Goal: Task Accomplishment & Management: Manage account settings

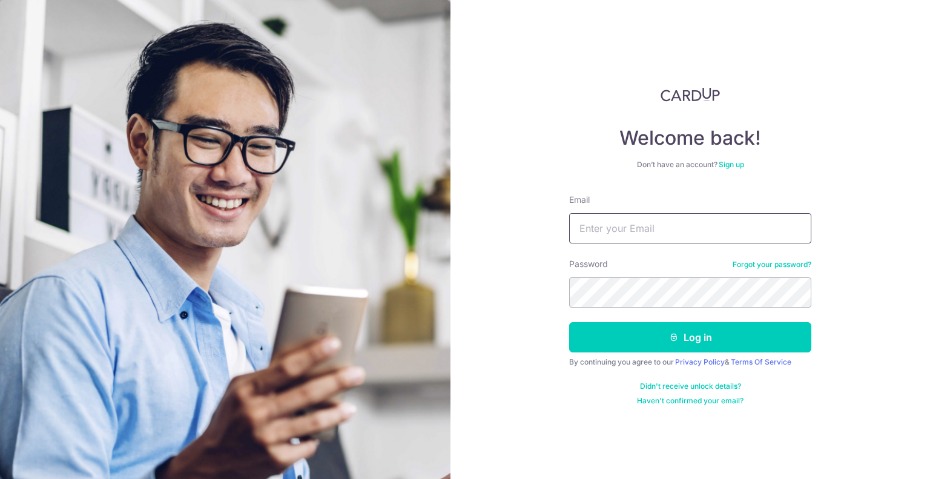
click at [686, 237] on input "Email" at bounding box center [690, 228] width 242 height 30
click at [645, 228] on input "Email" at bounding box center [690, 228] width 242 height 30
click at [660, 242] on input "Email" at bounding box center [690, 228] width 242 height 30
type input "imxugang@gmail.com"
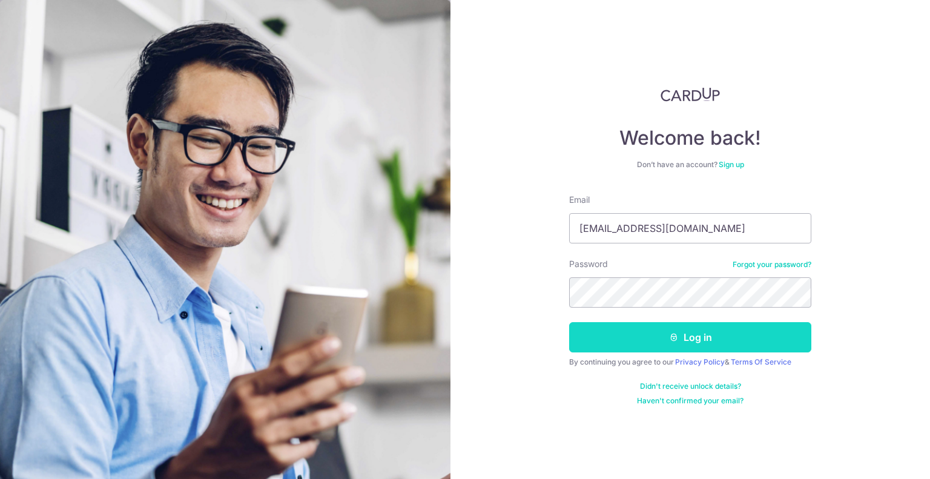
click at [704, 324] on button "Log in" at bounding box center [690, 337] width 242 height 30
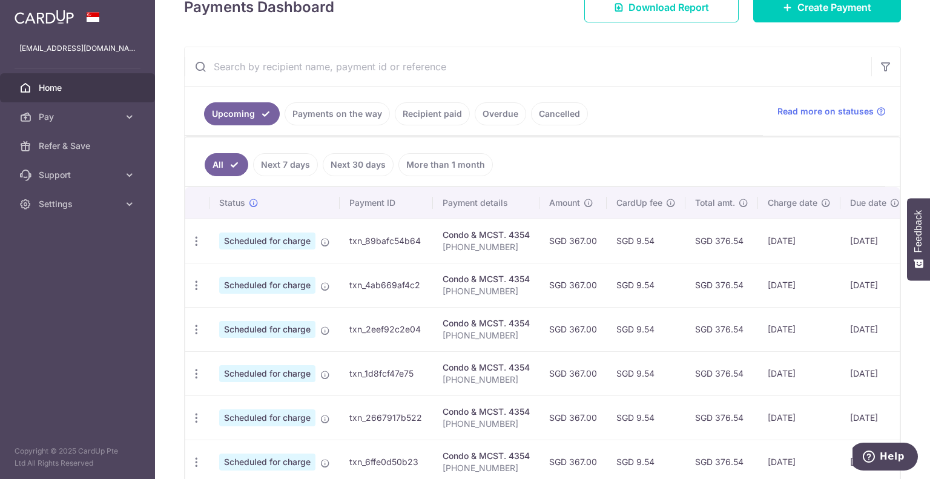
scroll to position [242, 0]
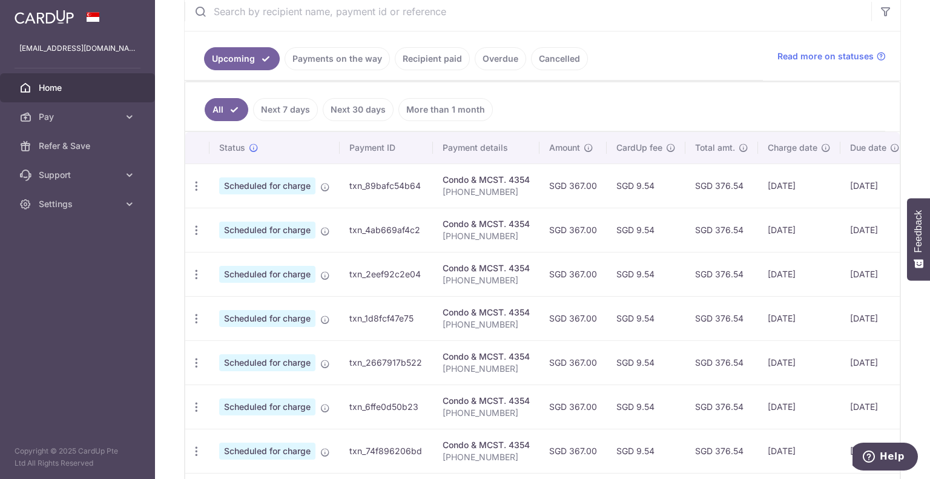
click at [469, 191] on p "341-20-23" at bounding box center [486, 192] width 87 height 12
click at [475, 222] on div "Condo & MCST. 4354" at bounding box center [486, 224] width 87 height 12
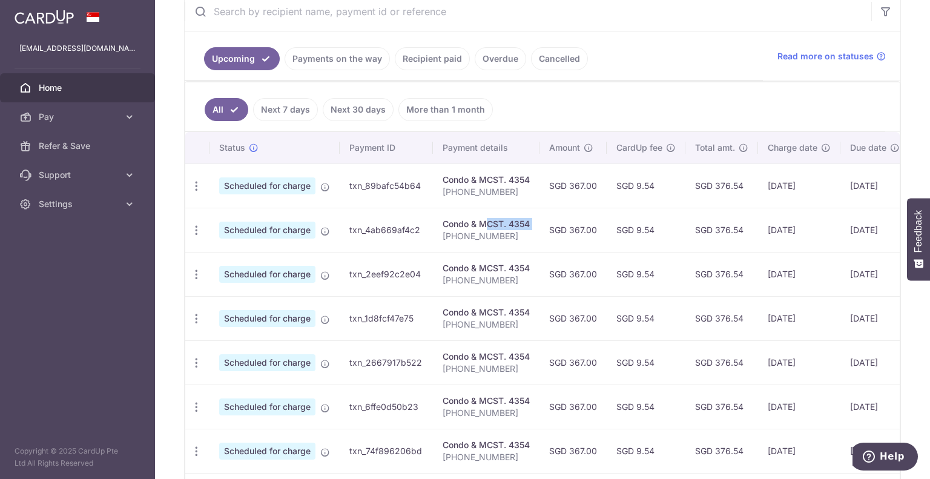
click at [475, 222] on div "Condo & MCST. 4354" at bounding box center [486, 224] width 87 height 12
click at [475, 237] on p "341-20-23" at bounding box center [486, 236] width 87 height 12
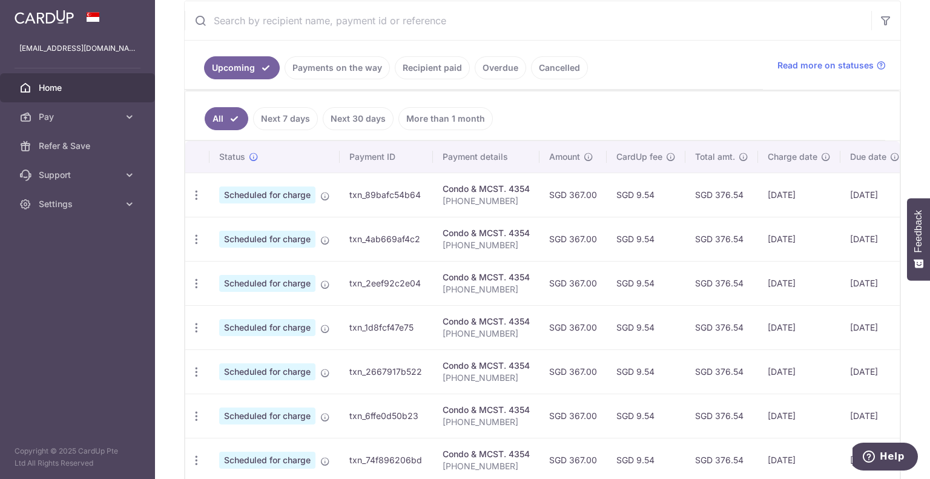
scroll to position [218, 0]
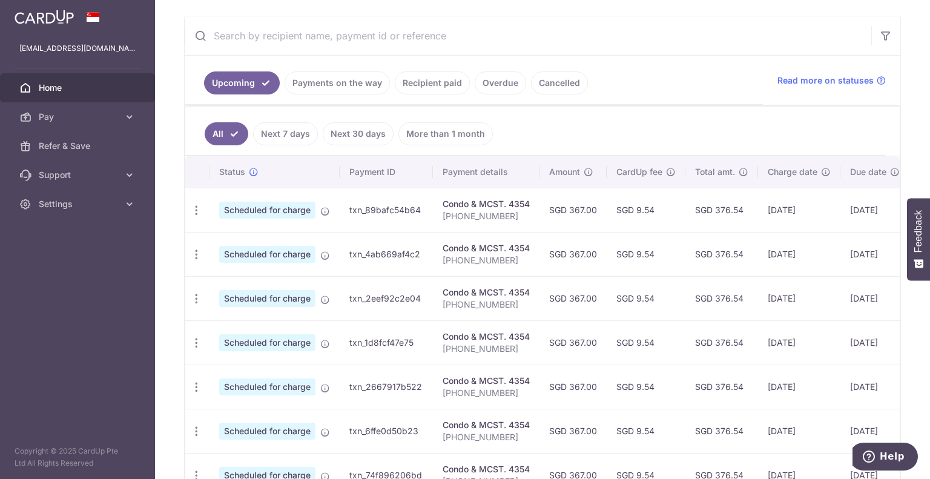
click at [646, 210] on td "SGD 9.54" at bounding box center [646, 210] width 79 height 44
click at [584, 210] on td "SGD 367.00" at bounding box center [573, 210] width 67 height 44
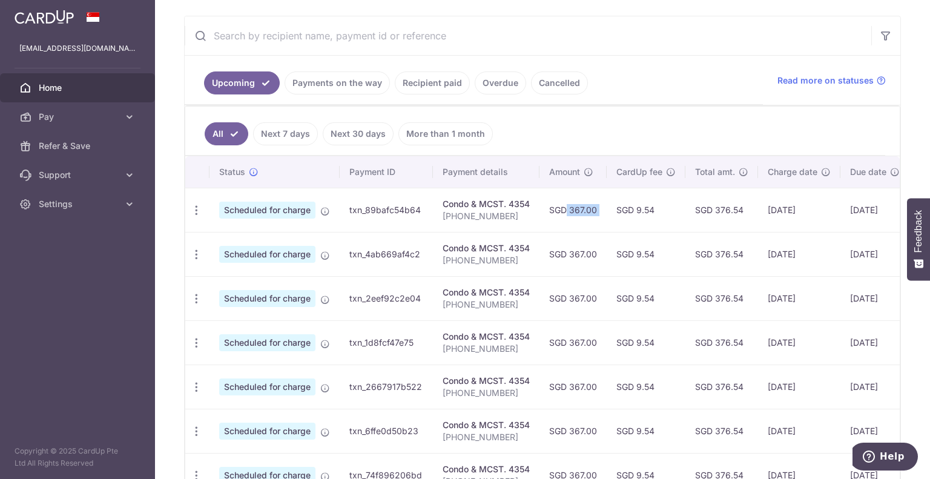
click at [584, 210] on td "SGD 367.00" at bounding box center [573, 210] width 67 height 44
click at [652, 215] on td "SGD 9.54" at bounding box center [646, 210] width 79 height 44
click at [650, 210] on td "SGD 9.54" at bounding box center [646, 210] width 79 height 44
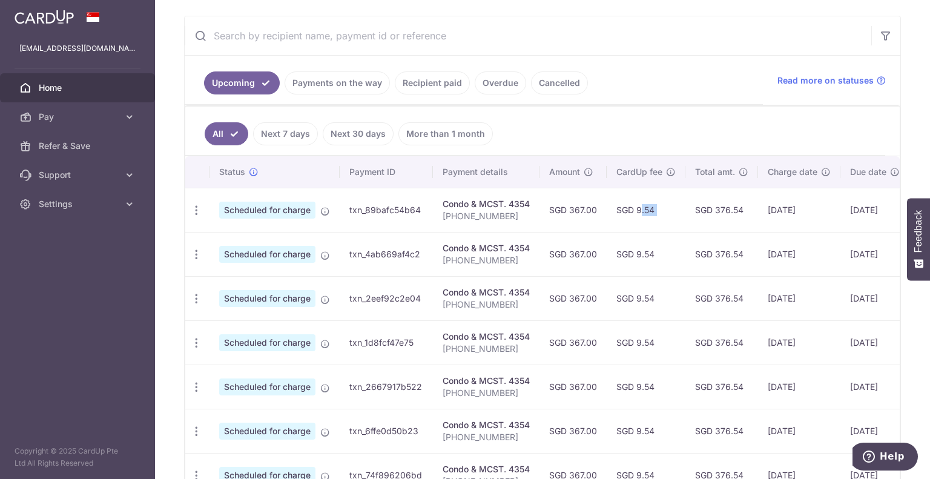
click at [644, 210] on td "SGD 9.54" at bounding box center [646, 210] width 79 height 44
click at [550, 215] on td "SGD 367.00" at bounding box center [573, 210] width 67 height 44
click at [579, 211] on td "SGD 367.00" at bounding box center [573, 210] width 67 height 44
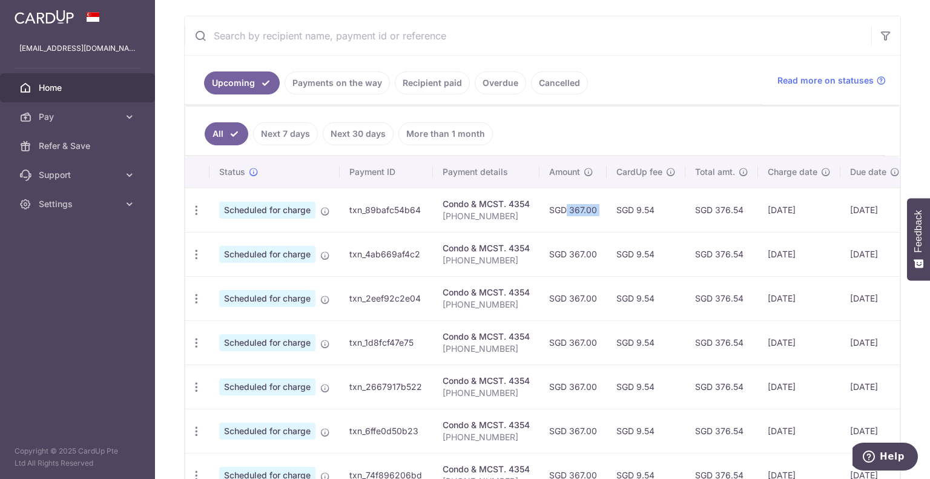
click at [600, 208] on td "SGD 367.00" at bounding box center [573, 210] width 67 height 44
click at [485, 207] on div "Condo & MCST. 4354" at bounding box center [486, 204] width 87 height 12
click at [487, 210] on p "341-20-23" at bounding box center [486, 216] width 87 height 12
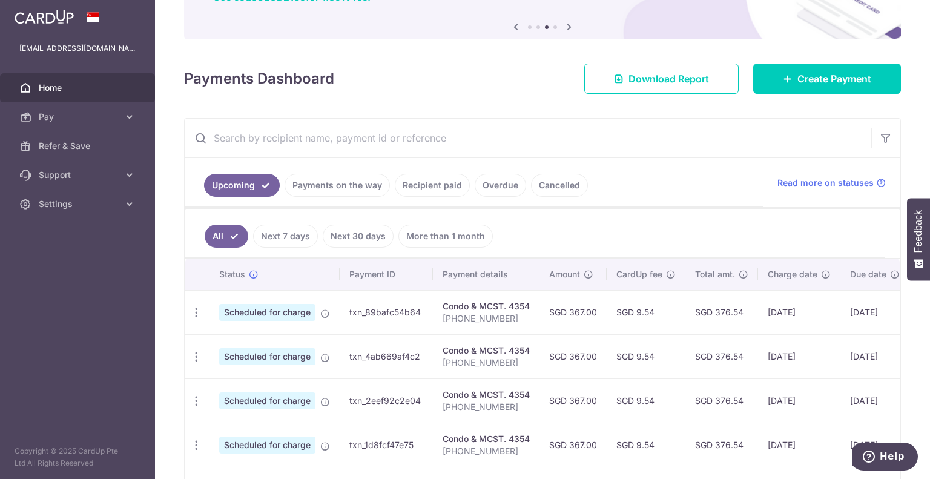
scroll to position [121, 0]
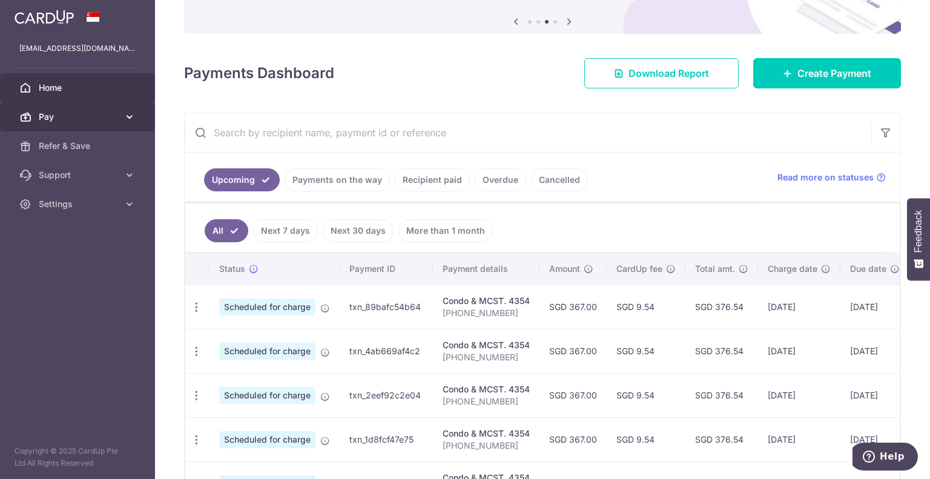
click at [85, 119] on span "Pay" at bounding box center [79, 117] width 80 height 12
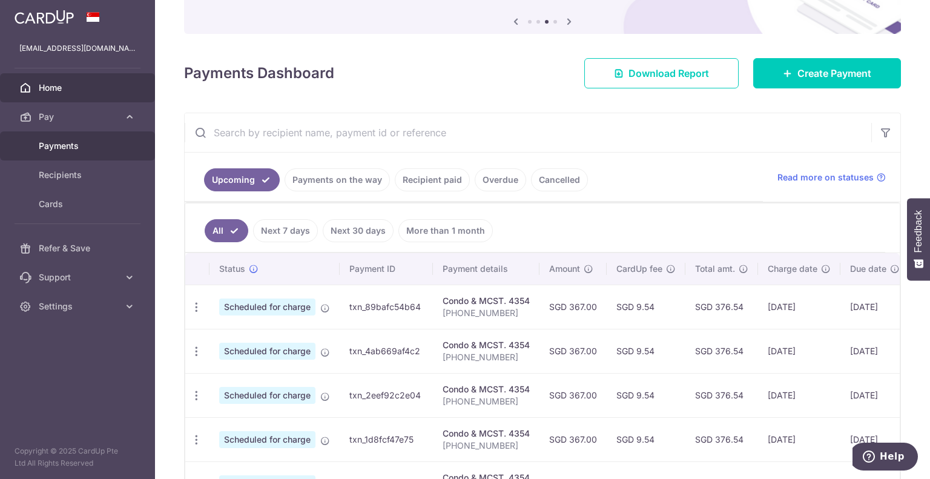
click at [70, 153] on link "Payments" at bounding box center [77, 145] width 155 height 29
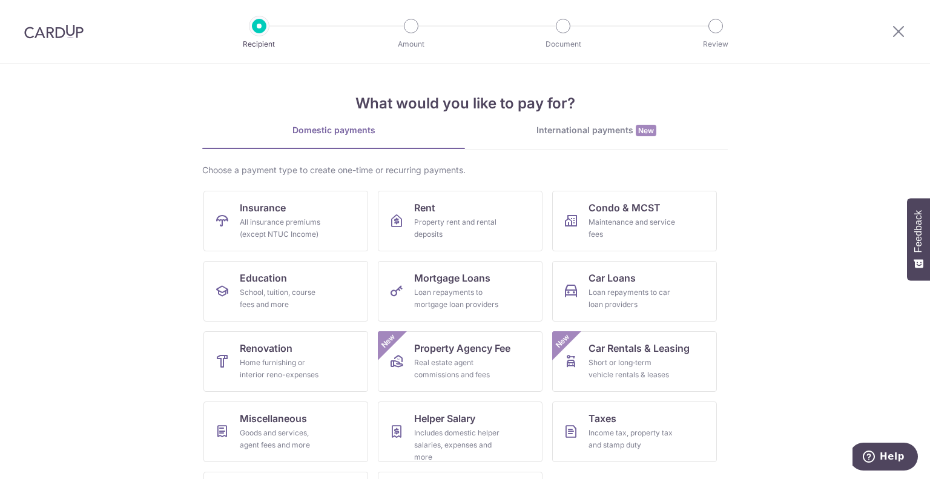
click at [45, 41] on div at bounding box center [54, 31] width 108 height 63
click at [55, 31] on img at bounding box center [53, 31] width 59 height 15
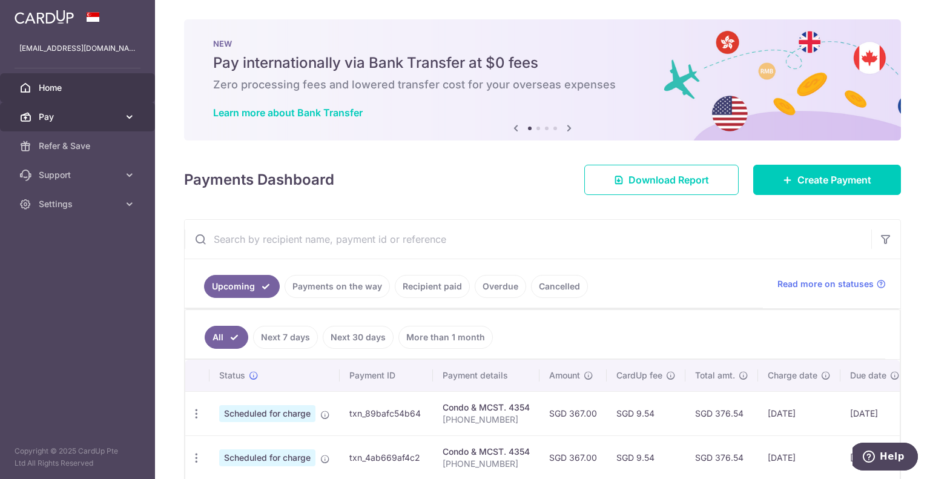
click at [82, 115] on span "Pay" at bounding box center [79, 117] width 80 height 12
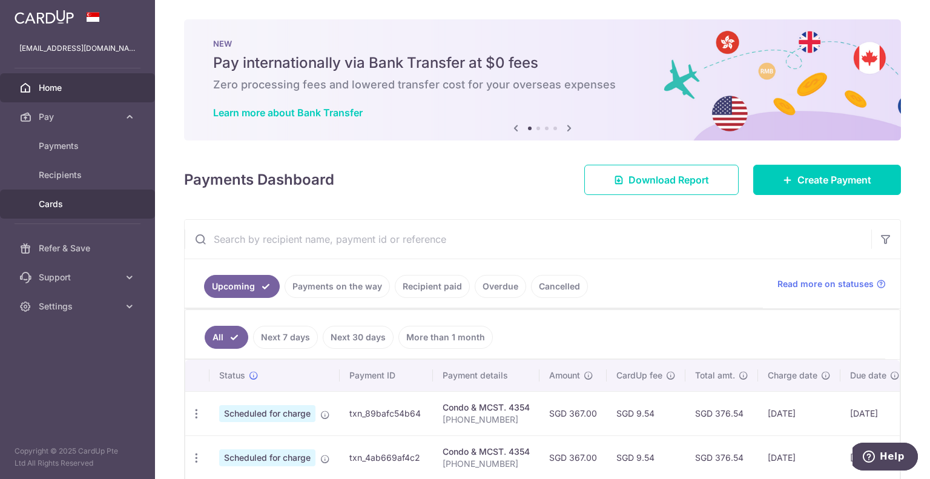
click at [55, 199] on span "Cards" at bounding box center [79, 204] width 80 height 12
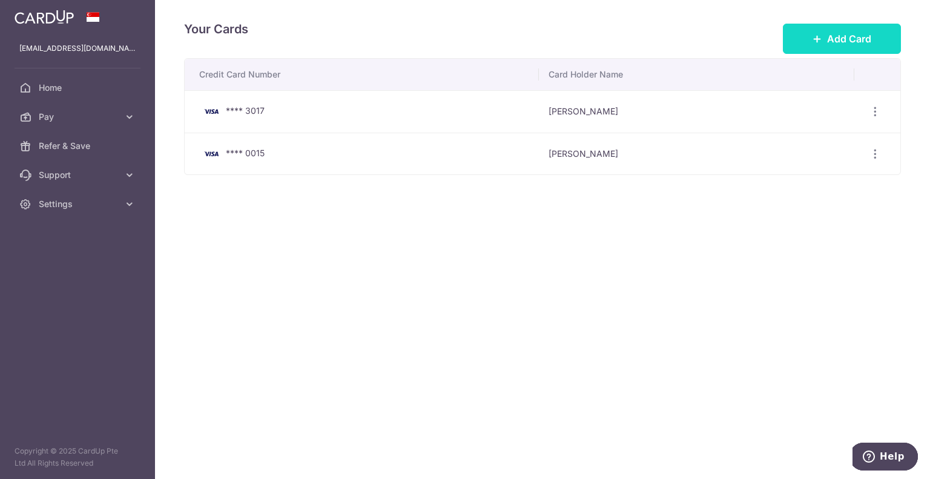
click at [870, 28] on button "Add Card" at bounding box center [842, 39] width 118 height 30
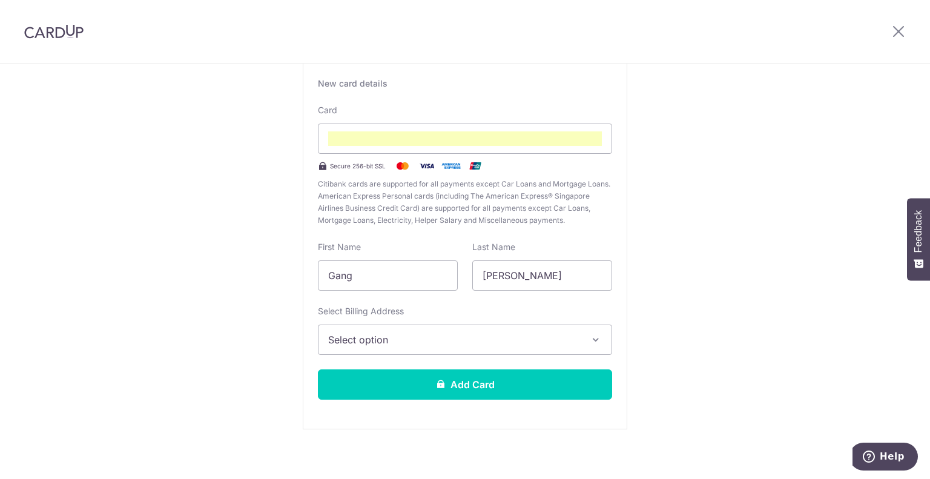
scroll to position [92, 0]
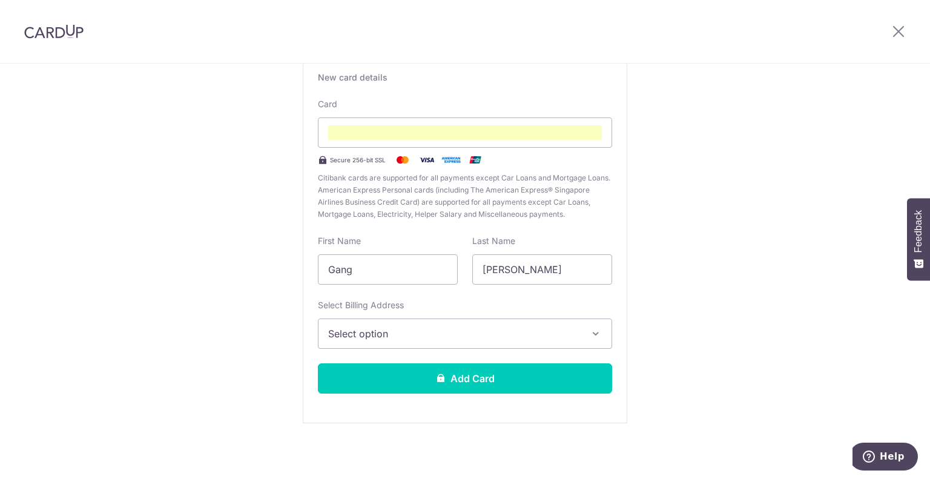
click at [458, 336] on span "Select option" at bounding box center [454, 333] width 252 height 15
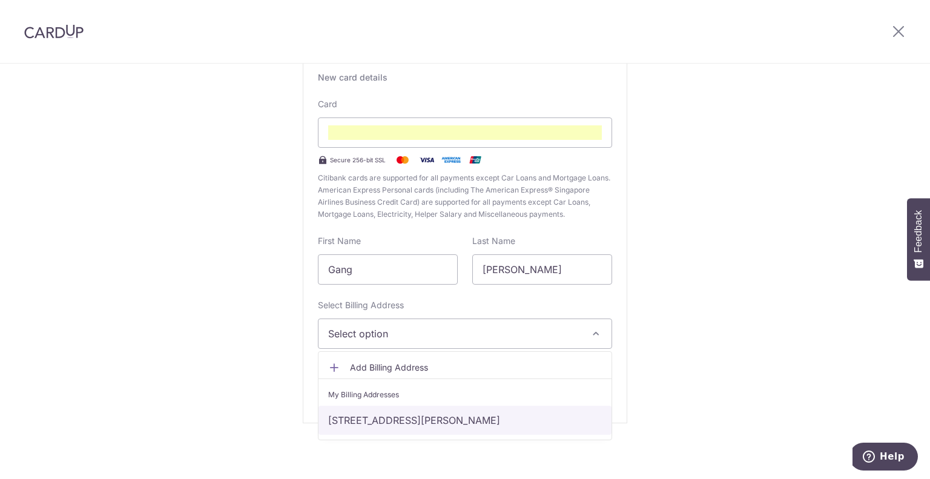
click at [438, 416] on link "[STREET_ADDRESS][PERSON_NAME]" at bounding box center [465, 420] width 293 height 29
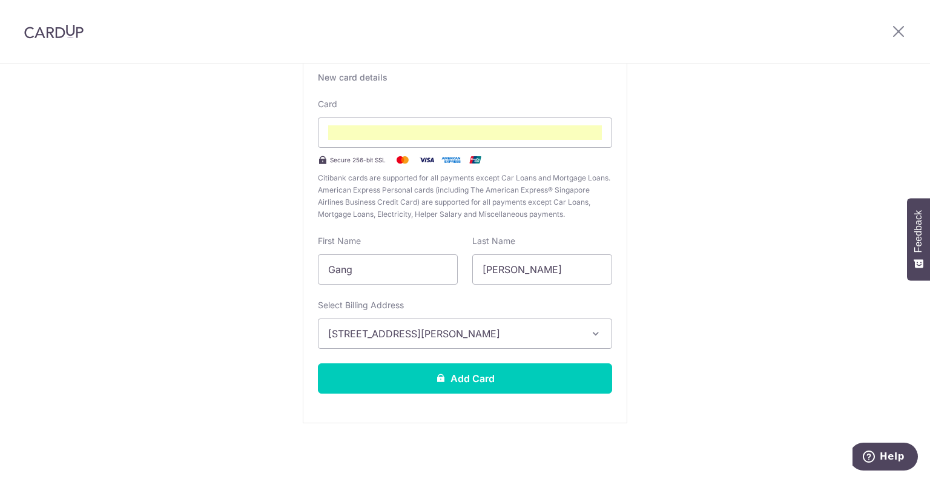
click at [547, 401] on div "New card details Card Secure 256-bit SSL Citibank cards are supported for all p…" at bounding box center [465, 237] width 325 height 372
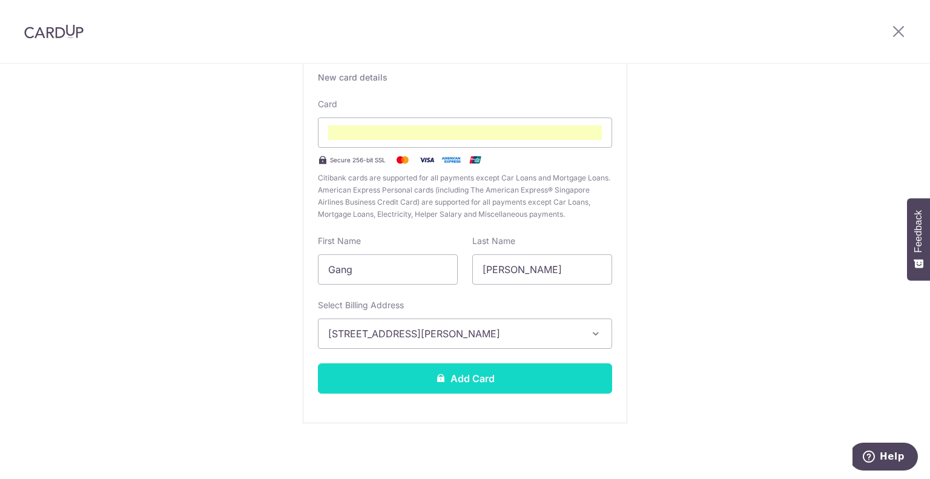
click at [543, 383] on button "Add Card" at bounding box center [465, 378] width 294 height 30
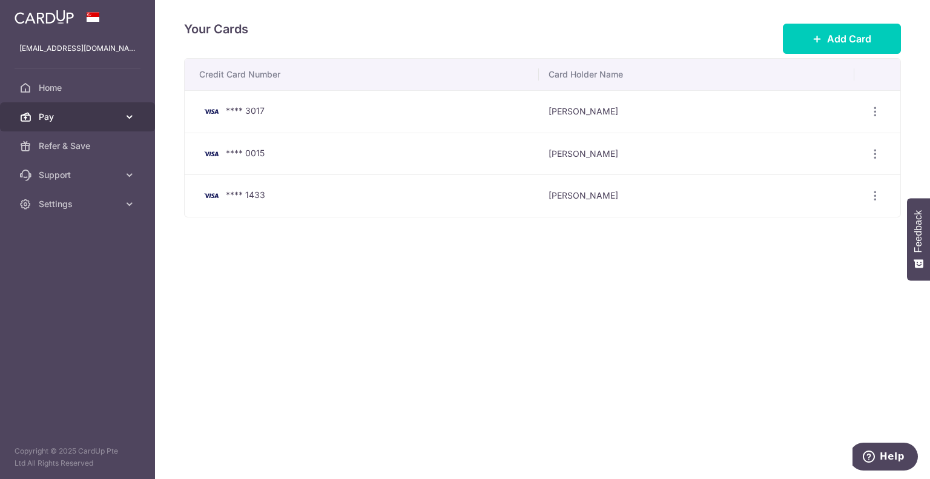
click at [108, 111] on span "Pay" at bounding box center [79, 117] width 80 height 12
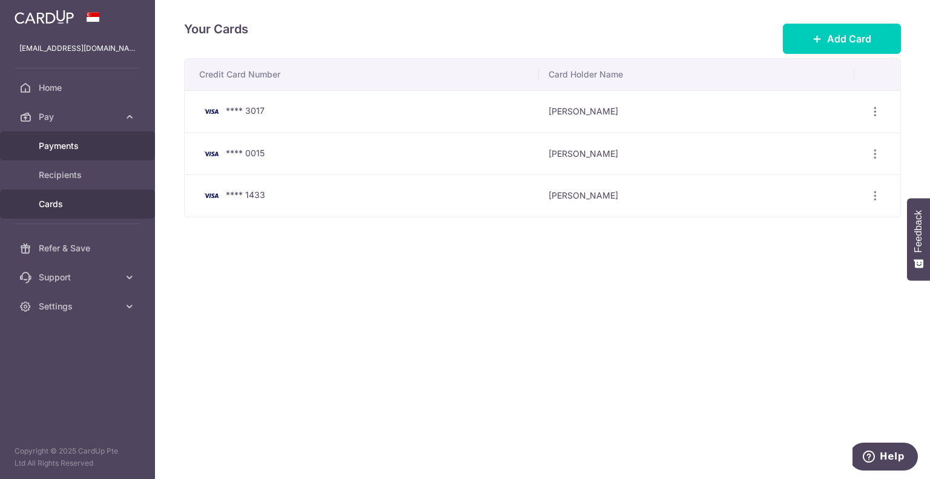
click at [107, 140] on span "Payments" at bounding box center [79, 146] width 80 height 12
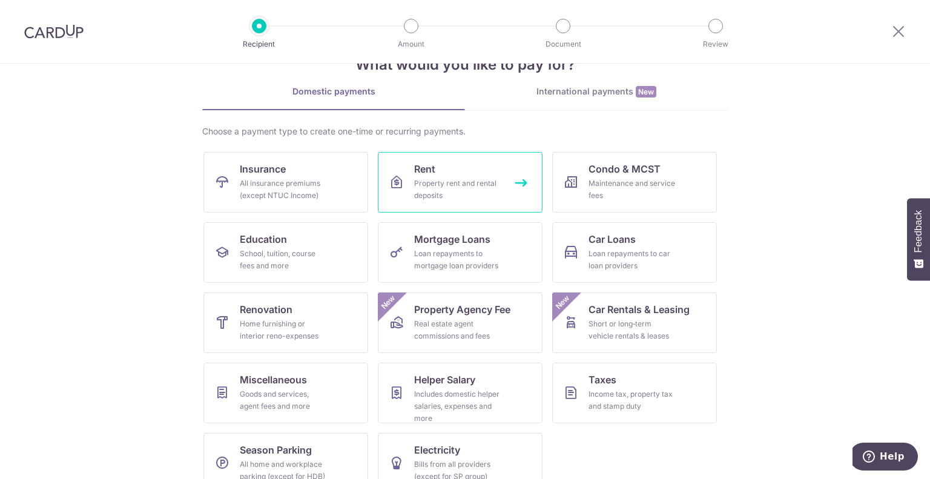
scroll to position [62, 0]
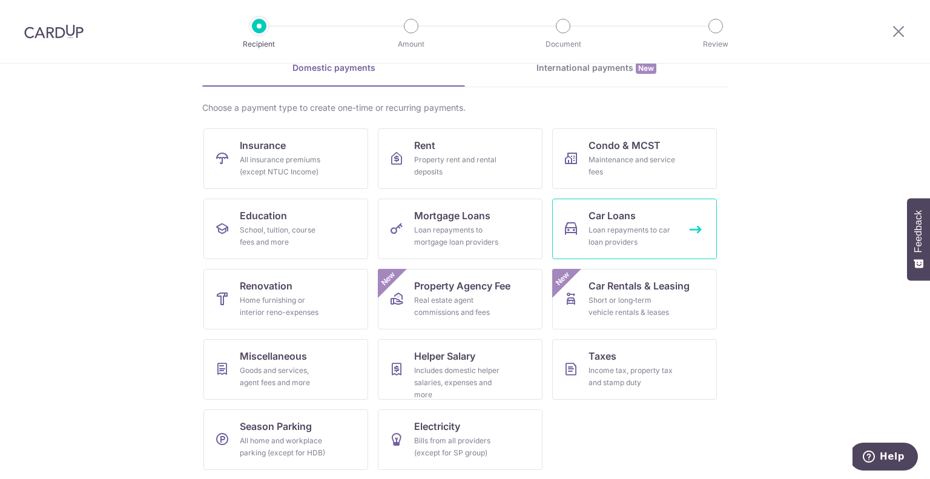
click at [658, 230] on div "Loan repayments to car loan providers" at bounding box center [632, 236] width 87 height 24
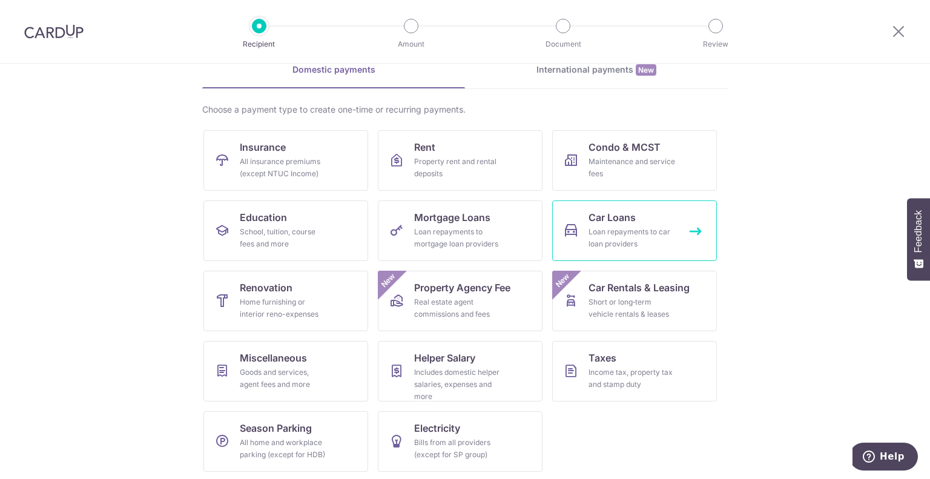
scroll to position [62, 0]
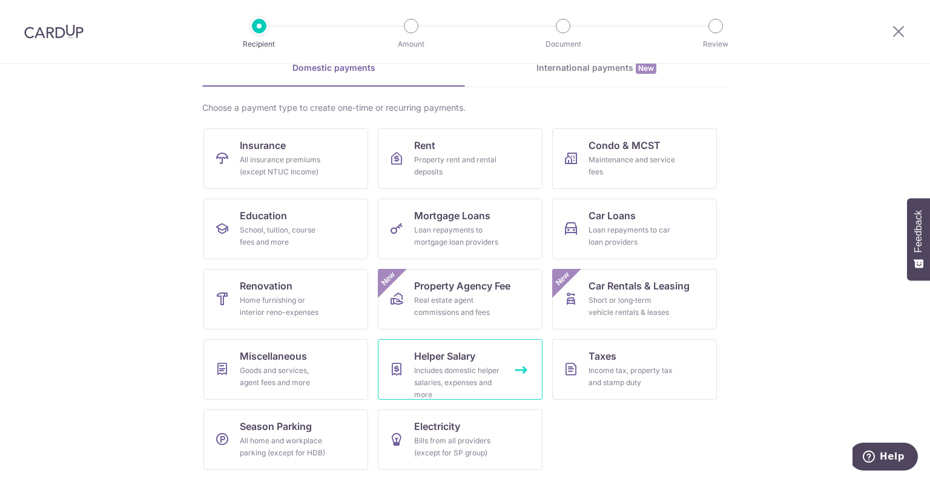
click at [474, 377] on div "Includes domestic helper salaries, expenses and more" at bounding box center [457, 383] width 87 height 36
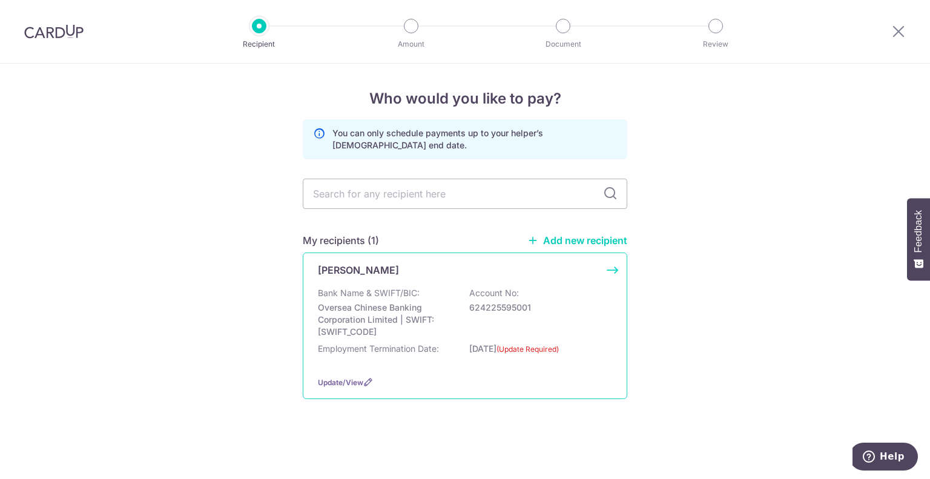
click at [446, 303] on p "Oversea Chinese Banking Corporation Limited | SWIFT: OCBCSGSGXXX" at bounding box center [386, 320] width 136 height 36
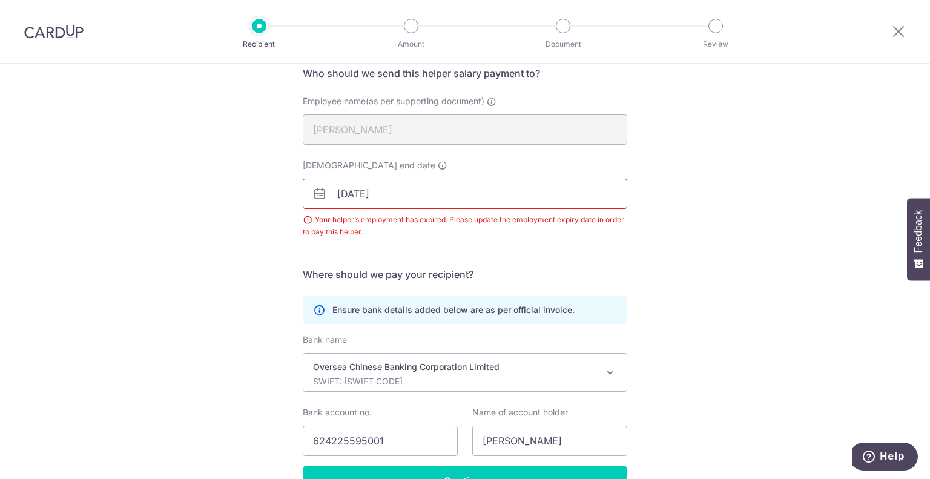
scroll to position [51, 0]
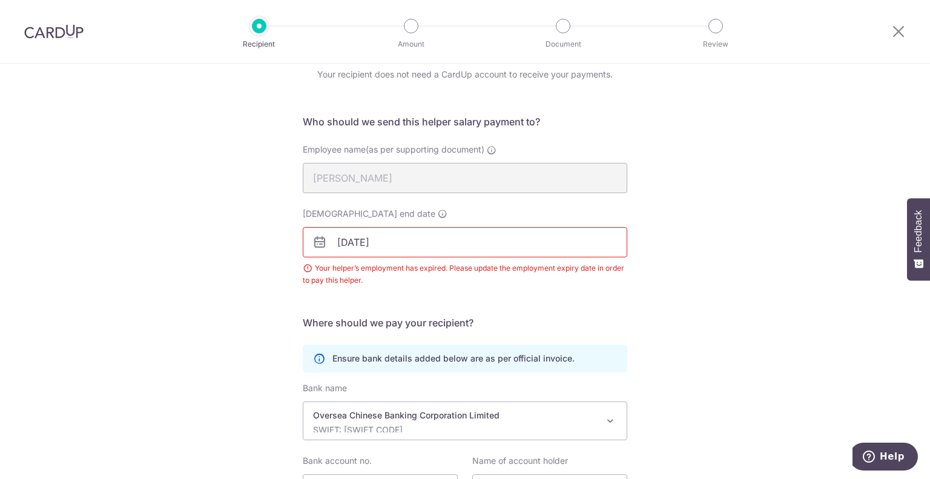
click at [343, 243] on input "[DATE]" at bounding box center [465, 242] width 325 height 30
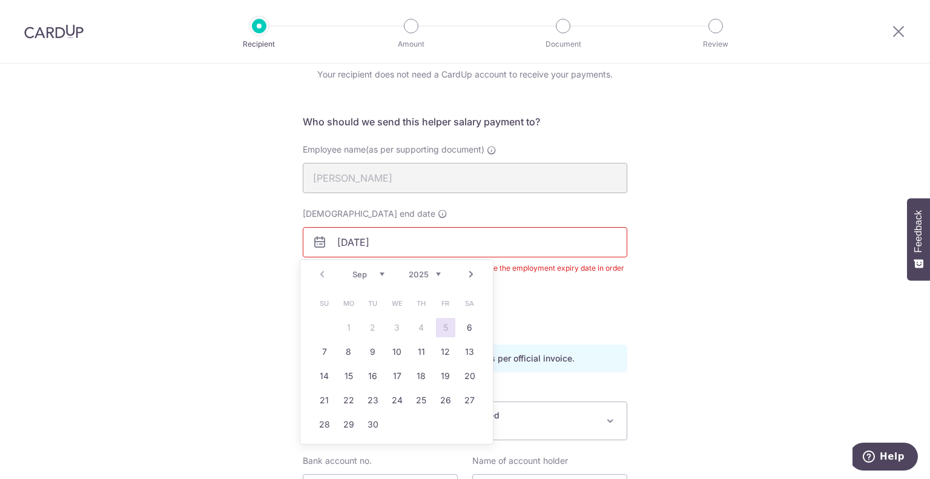
click at [422, 234] on input "[DATE]" at bounding box center [465, 242] width 325 height 30
click at [438, 279] on div "Prev Next Sep Oct Nov Dec 2025 2026 2027 2028 2029 2030 2031 2032 2033 2034 2035" at bounding box center [396, 274] width 193 height 29
click at [438, 274] on select "2025 2026 2027 2028 2029 2030 2031 2032 2033 2034 2035" at bounding box center [425, 275] width 32 height 10
click at [437, 277] on select "2025 2026 2027 2028 2029 2030 2031 2032 2033 2034 2035 2036" at bounding box center [425, 275] width 32 height 10
click at [395, 331] on link "1" at bounding box center [397, 327] width 19 height 19
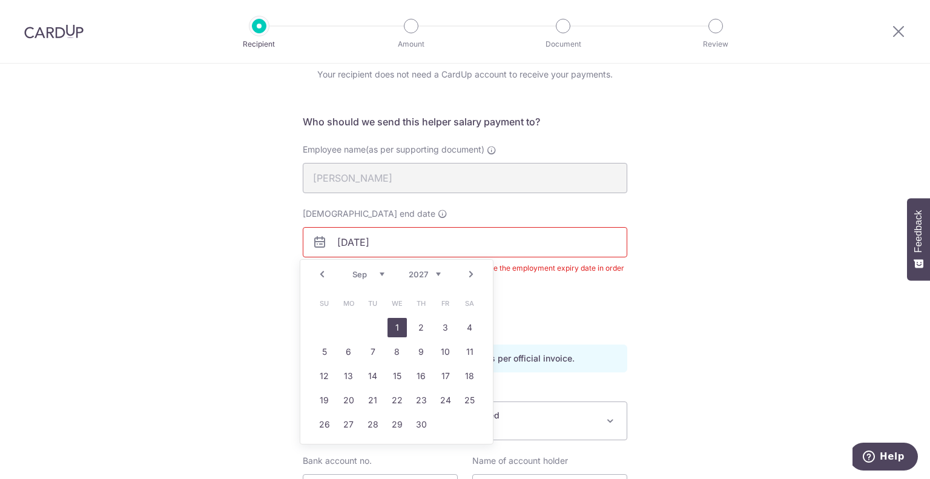
type input "[DATE]"
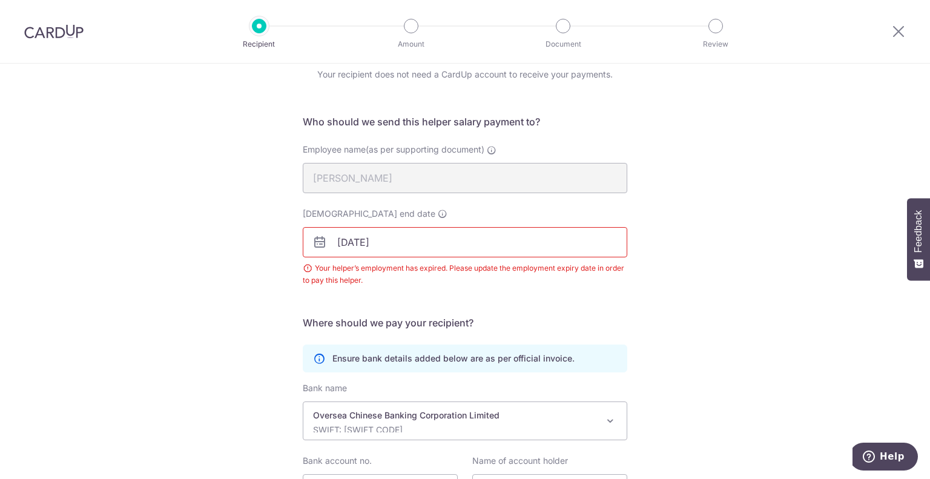
click at [229, 307] on div "Recipient Details Your recipient does not need a CardUp account to receive your…" at bounding box center [465, 307] width 930 height 589
click at [454, 244] on input "[DATE]" at bounding box center [465, 242] width 325 height 30
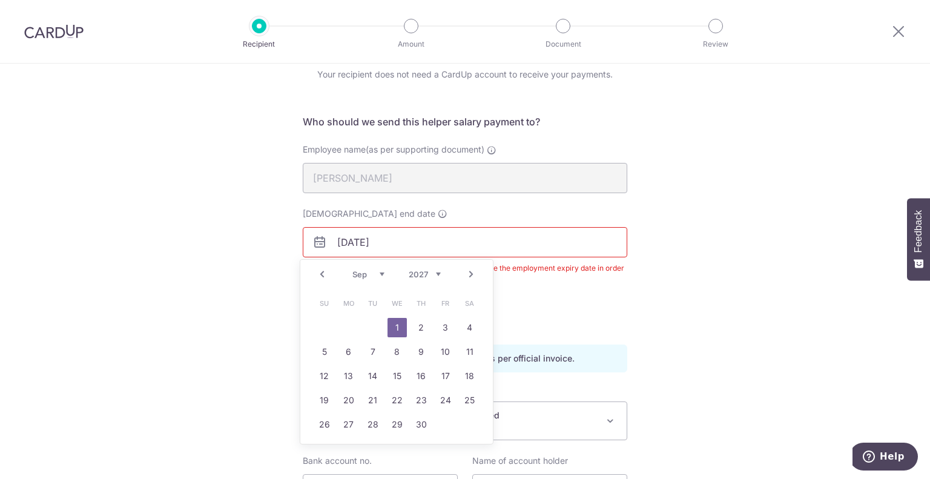
click at [403, 329] on link "1" at bounding box center [397, 327] width 19 height 19
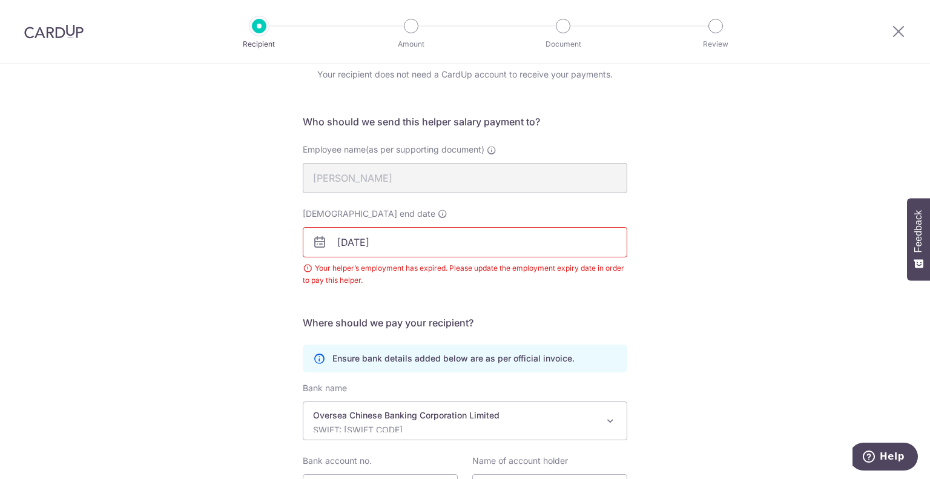
click at [547, 300] on div "Employment contract end date 01/09/2027 Your helper’s employment has expired. P…" at bounding box center [465, 254] width 339 height 93
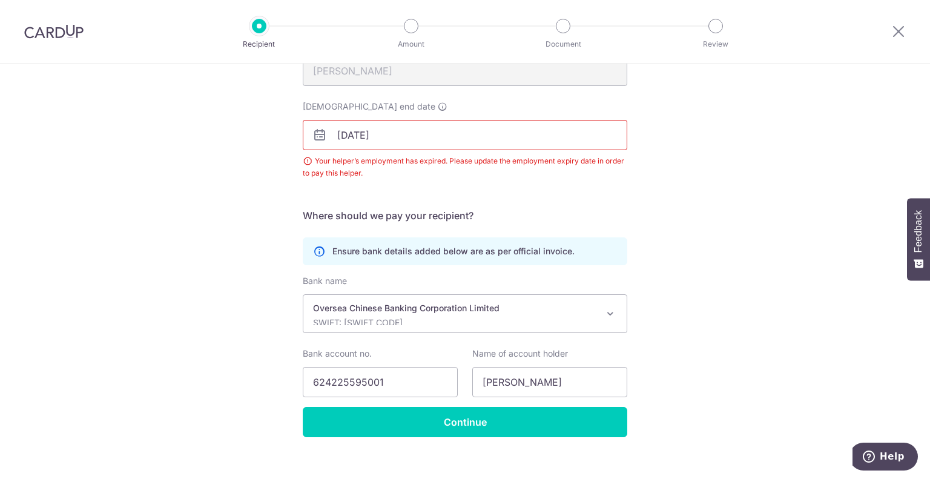
scroll to position [172, 0]
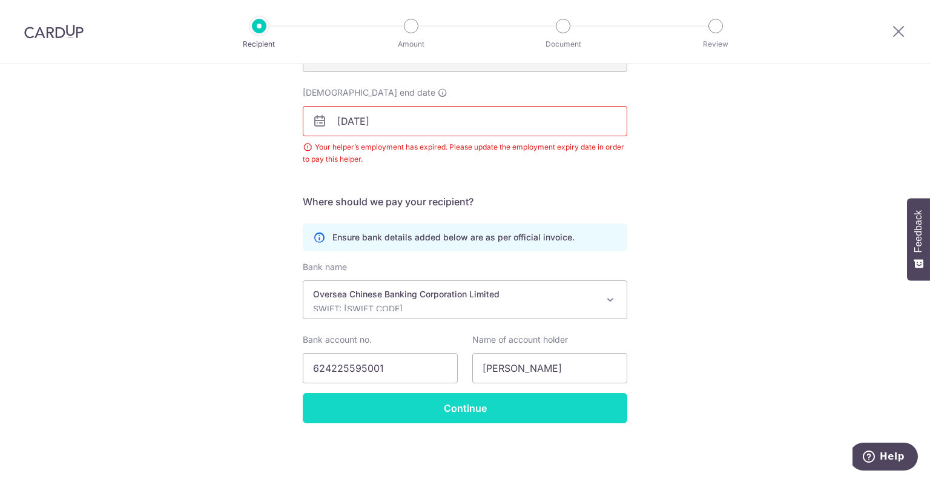
click at [459, 408] on input "Continue" at bounding box center [465, 408] width 325 height 30
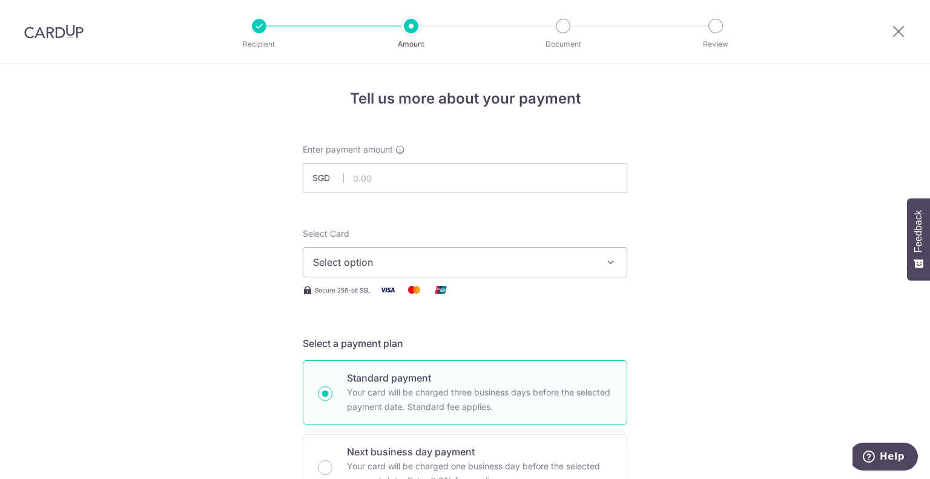
click at [498, 265] on span "Select option" at bounding box center [454, 262] width 282 height 15
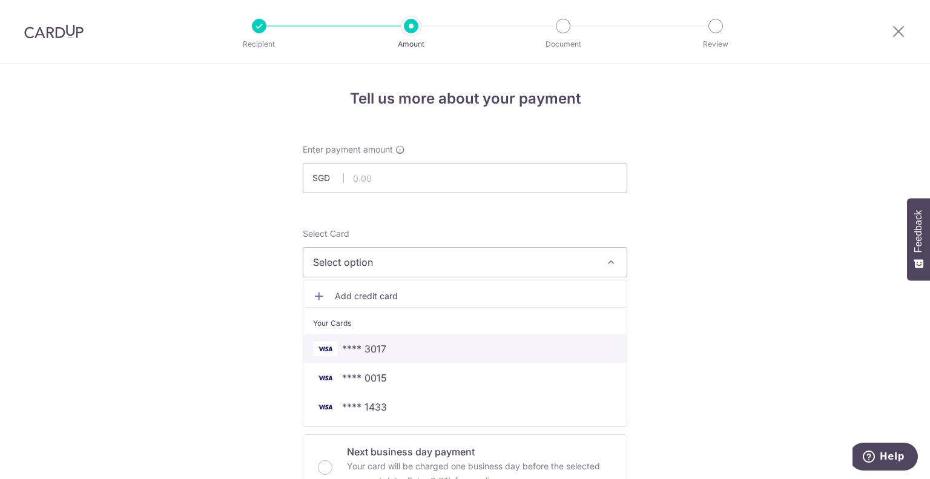
click at [458, 352] on span "**** 3017" at bounding box center [465, 349] width 304 height 15
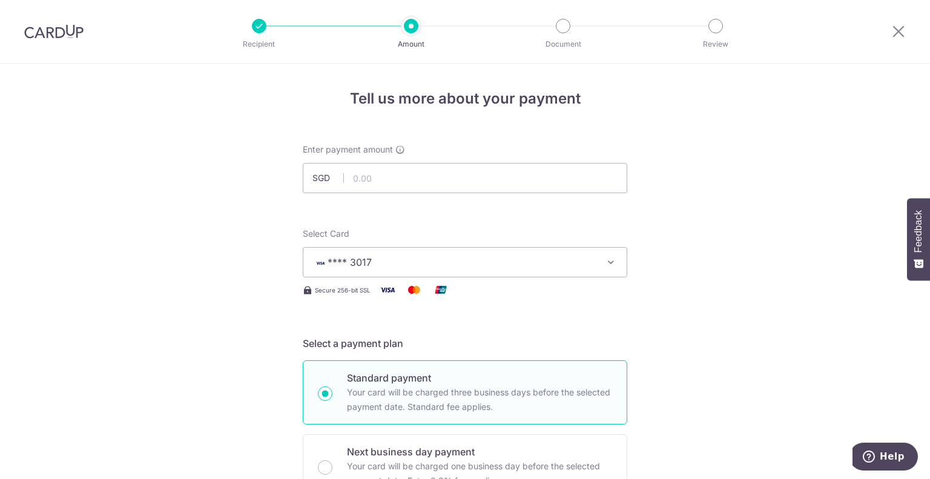
click at [458, 263] on span "**** 3017" at bounding box center [454, 262] width 282 height 15
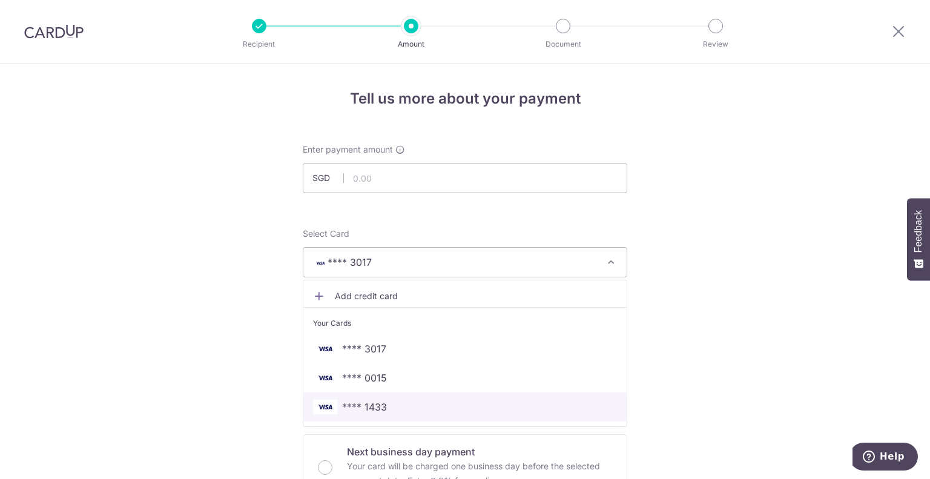
click at [440, 400] on span "**** 1433" at bounding box center [465, 407] width 304 height 15
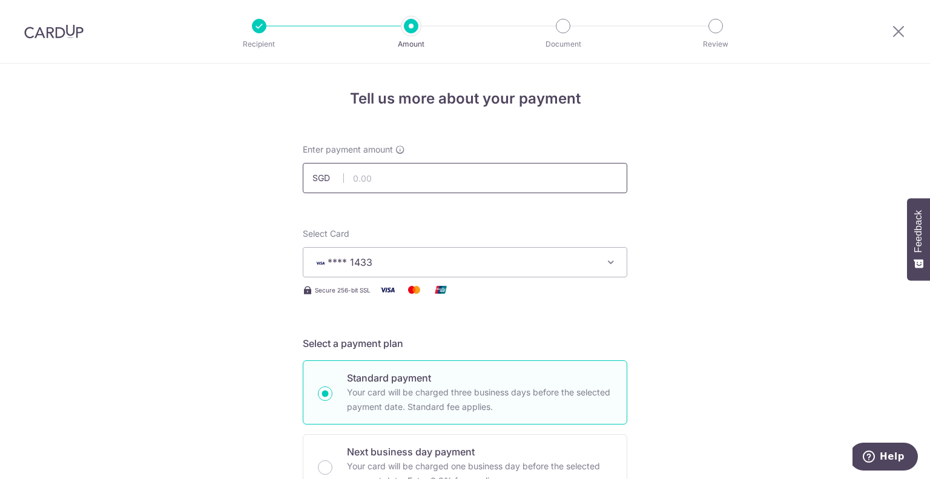
click at [402, 171] on input "text" at bounding box center [465, 178] width 325 height 30
type input "2"
type input "300.00"
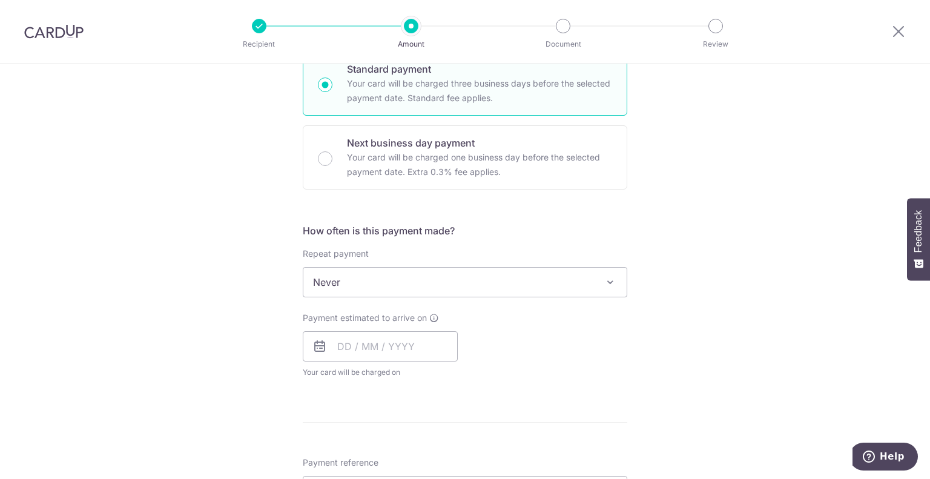
scroll to position [363, 0]
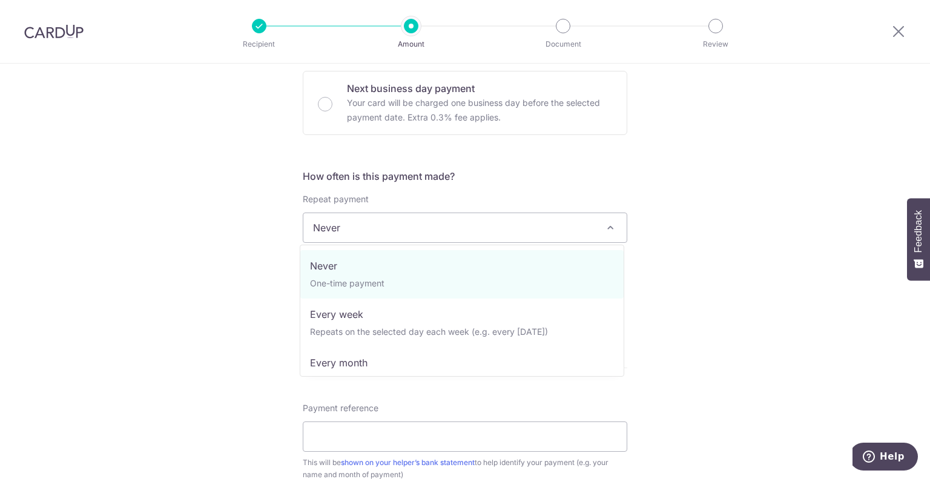
click at [490, 233] on span "Never" at bounding box center [464, 227] width 323 height 29
select select "3"
type input "01/09/2027"
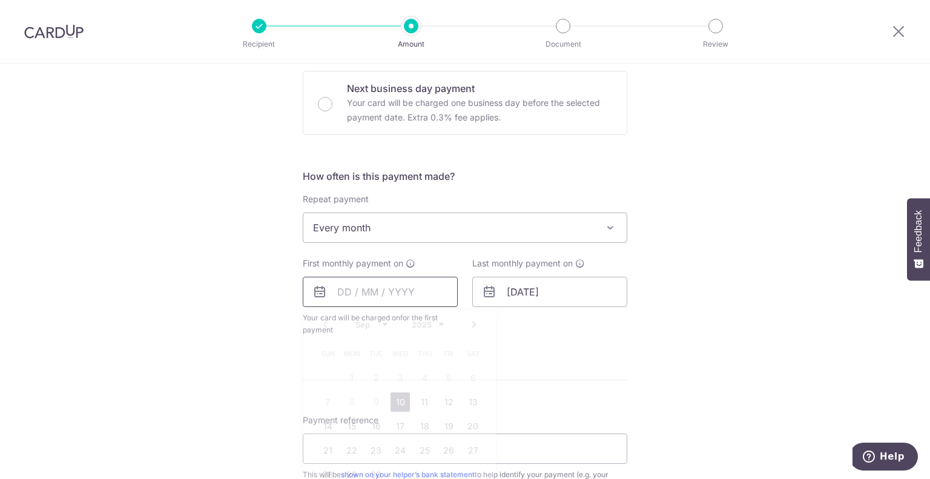
click at [346, 282] on input "text" at bounding box center [380, 292] width 155 height 30
click at [399, 402] on link "10" at bounding box center [400, 401] width 19 height 19
type input "[DATE]"
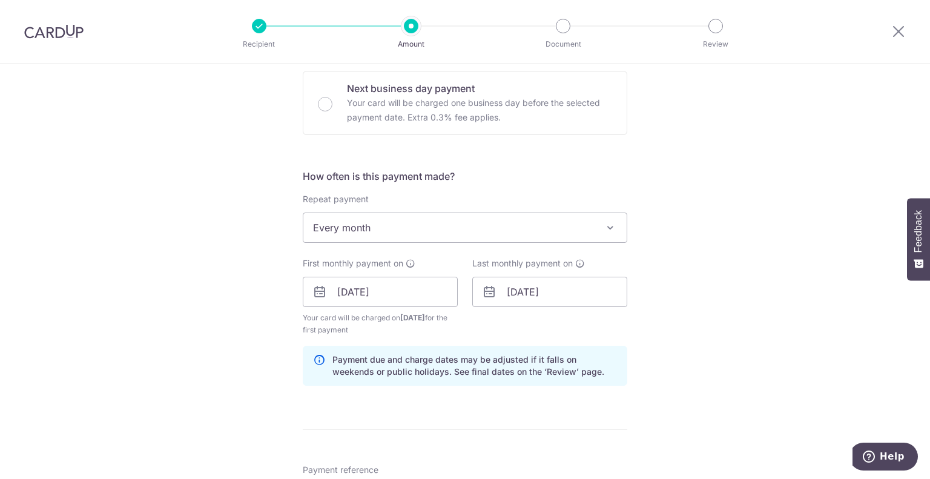
click at [517, 340] on div "How often is this payment made? Repeat payment Never Every week Every month Eve…" at bounding box center [465, 282] width 325 height 227
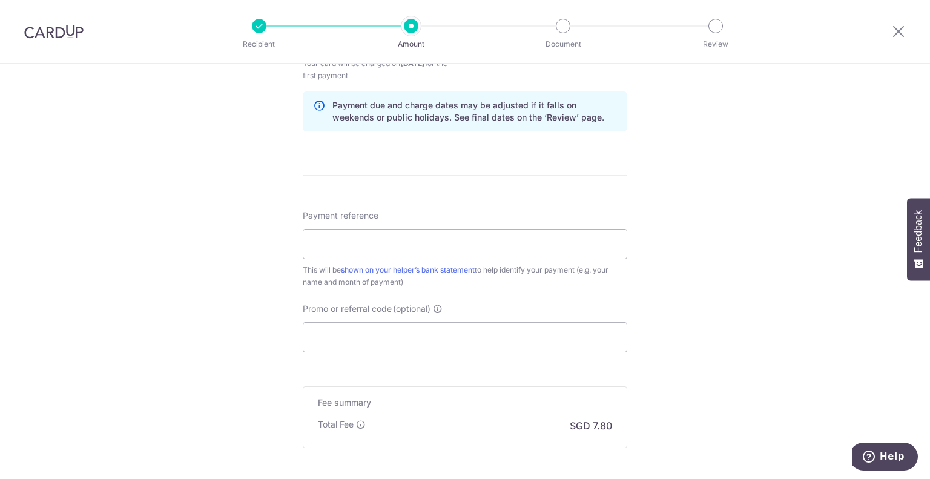
scroll to position [666, 0]
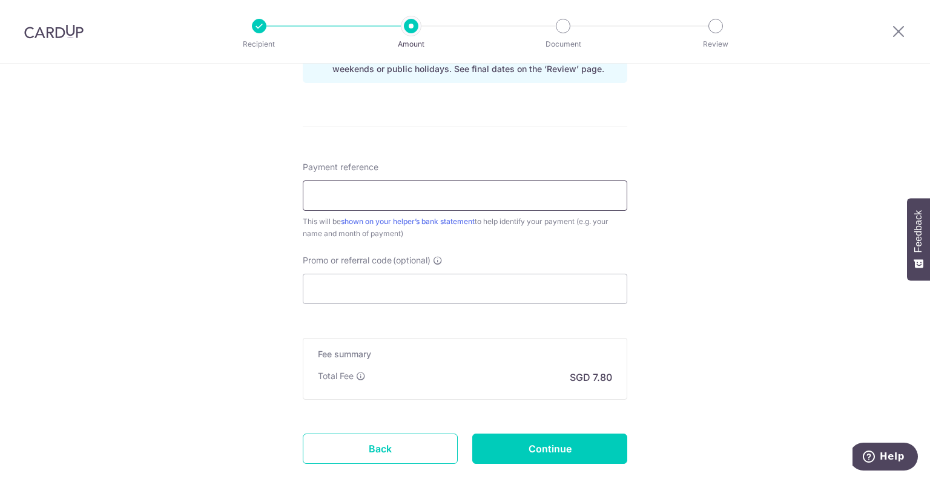
click at [371, 200] on input "Payment reference" at bounding box center [465, 195] width 325 height 30
type input "Mate Salary"
click at [384, 295] on input "Promo or referral code (optional)" at bounding box center [465, 289] width 325 height 30
click at [331, 295] on input "Promo or referral code (optional)" at bounding box center [465, 289] width 325 height 30
paste input "REC185"
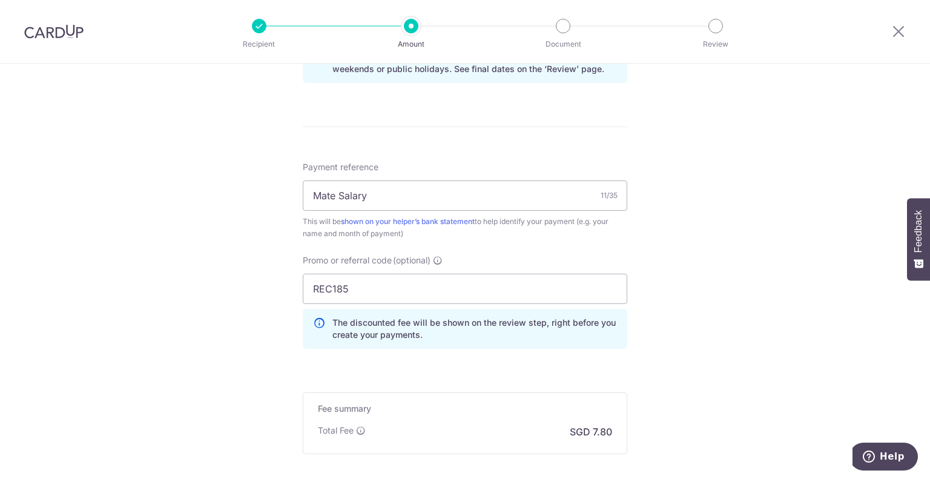
click at [237, 313] on div "Tell us more about your payment Enter payment amount SGD 300.00 300.00 Select C…" at bounding box center [465, 3] width 930 height 1212
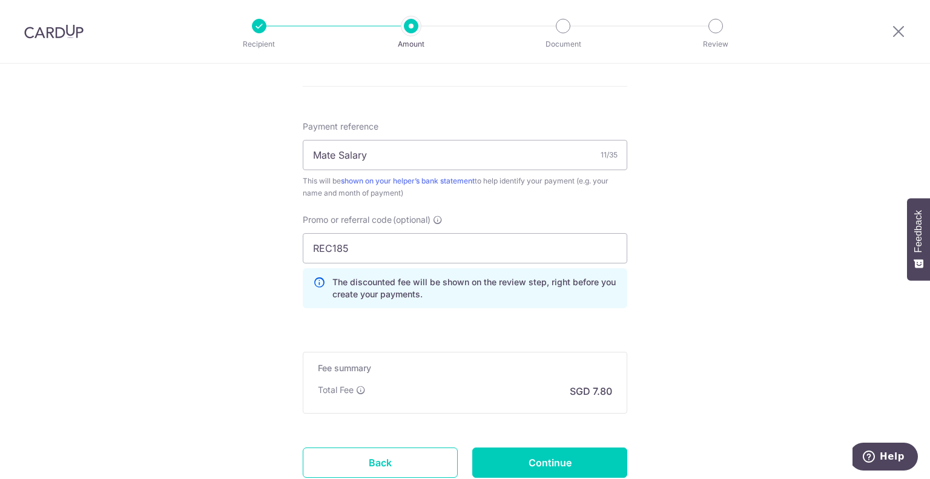
scroll to position [727, 0]
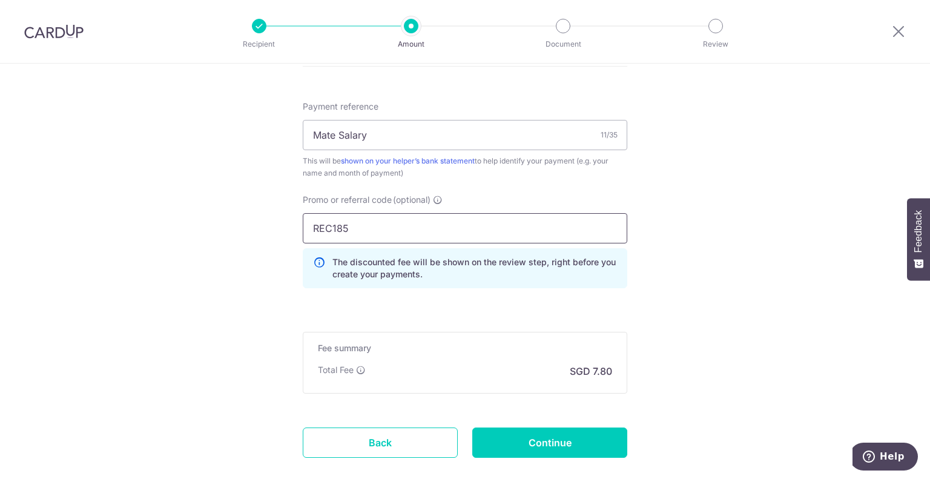
click at [357, 223] on input "REC185" at bounding box center [465, 228] width 325 height 30
paste input "MILELION"
click at [380, 231] on input "MILELION" at bounding box center [465, 228] width 325 height 30
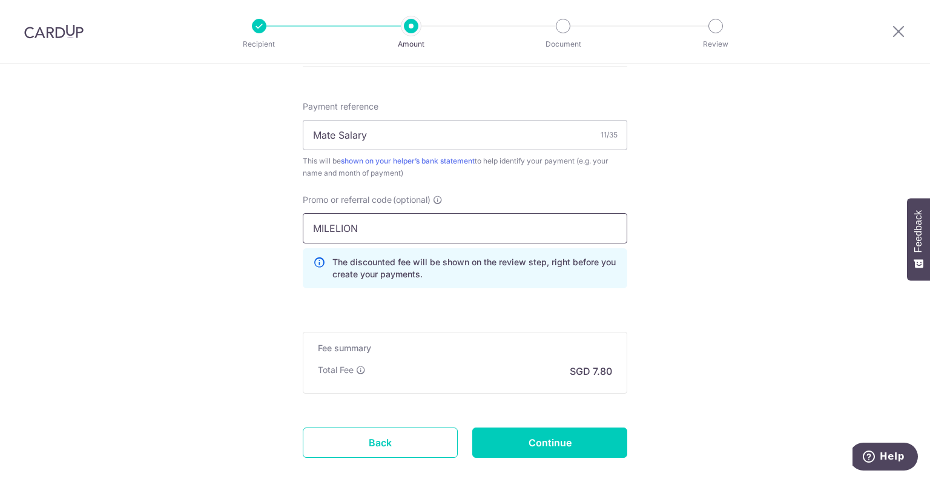
type input "MILELION"
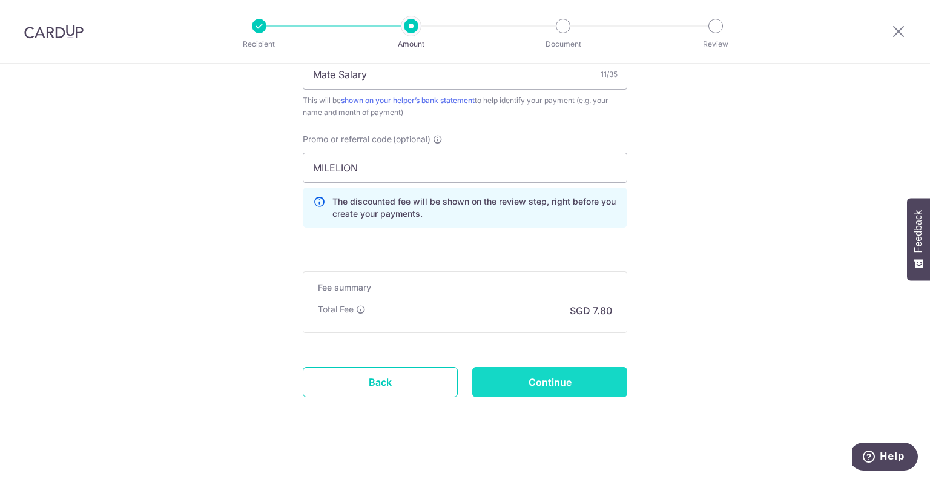
click at [541, 380] on input "Continue" at bounding box center [549, 382] width 155 height 30
type input "Create Schedule"
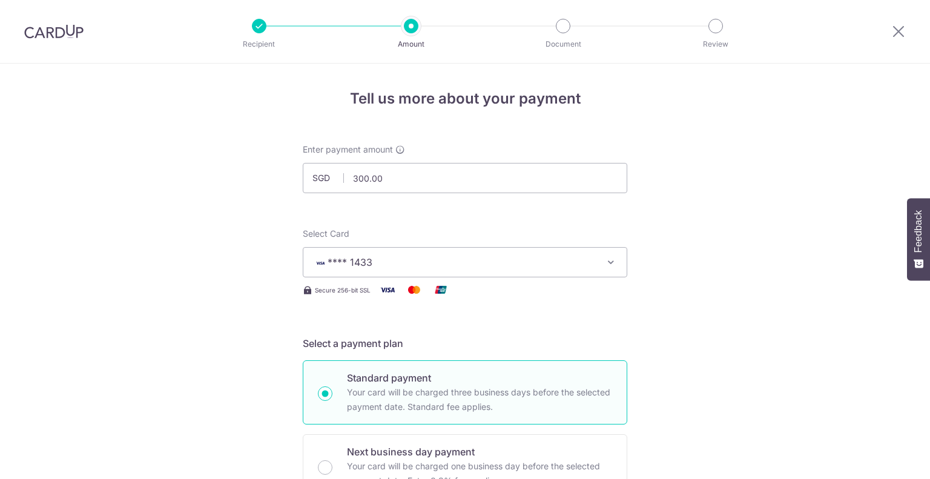
scroll to position [750, 0]
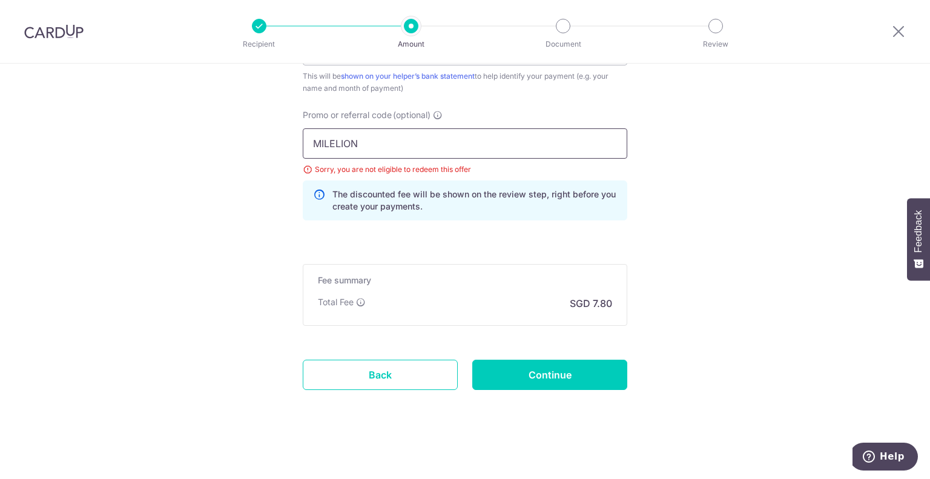
click at [408, 145] on input "MILELION" at bounding box center [465, 143] width 325 height 30
click at [384, 141] on input "MILELION" at bounding box center [465, 143] width 325 height 30
paste input "REC185"
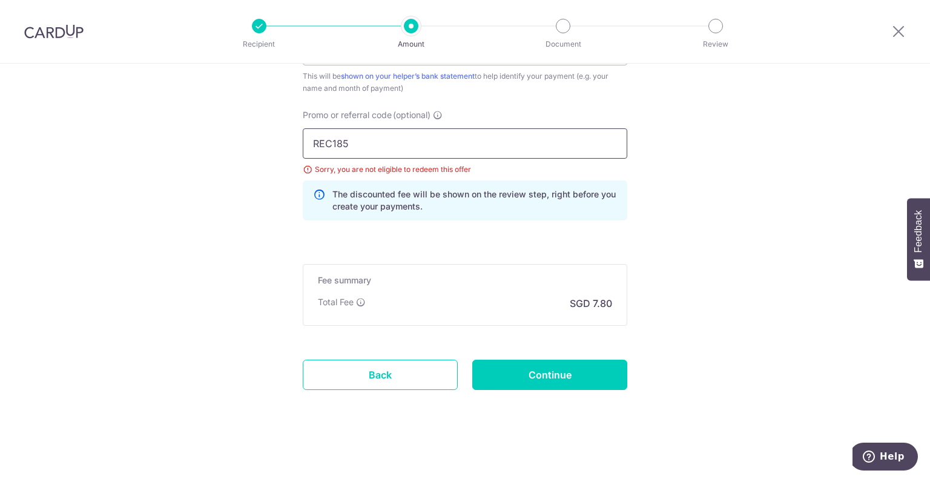
type input "REC185"
click at [543, 386] on input "Continue" at bounding box center [549, 375] width 155 height 30
type input "Update Schedule"
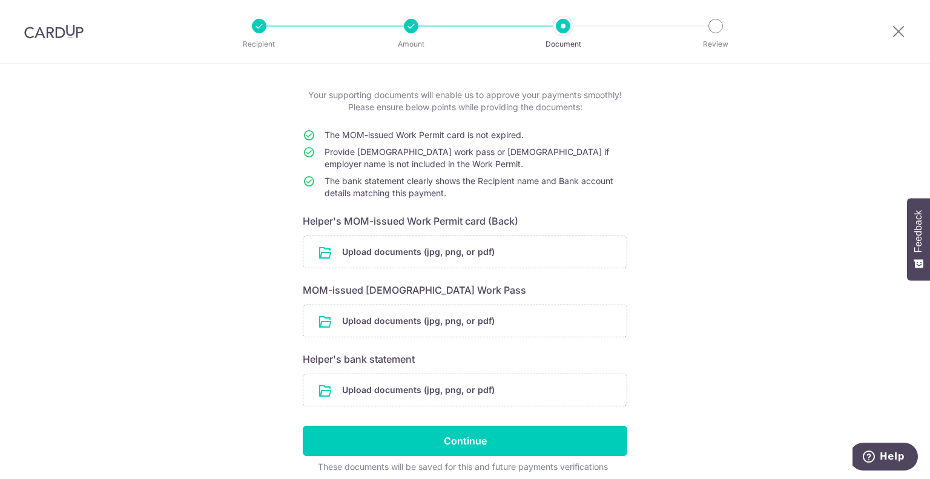
scroll to position [104, 0]
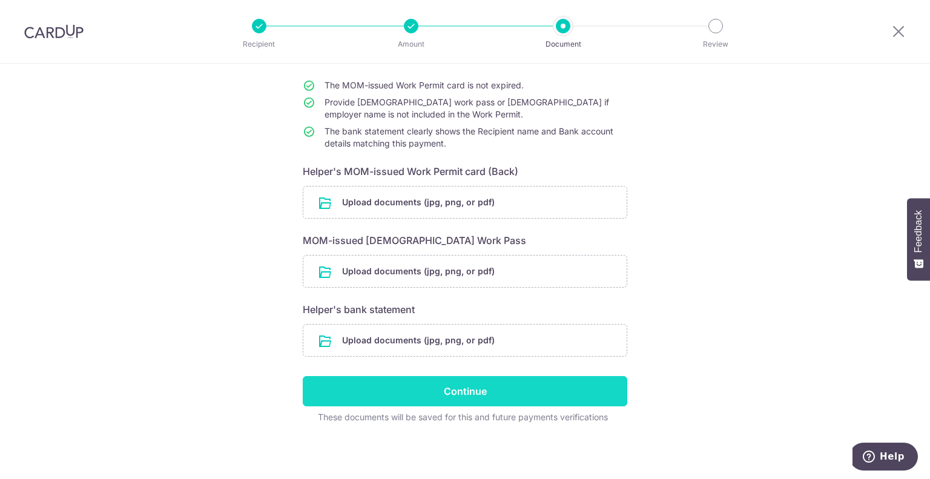
click at [460, 394] on input "Continue" at bounding box center [465, 391] width 325 height 30
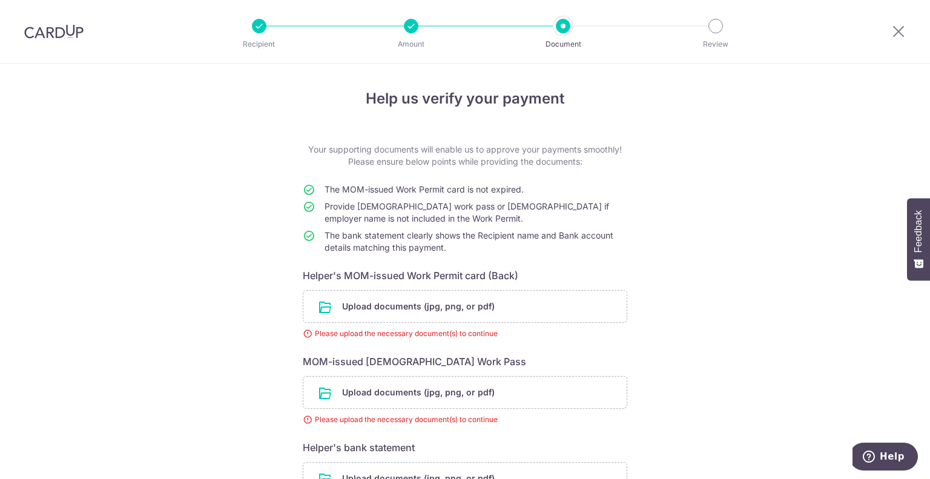
click at [58, 37] on img at bounding box center [53, 31] width 59 height 15
click at [894, 31] on icon at bounding box center [898, 31] width 15 height 15
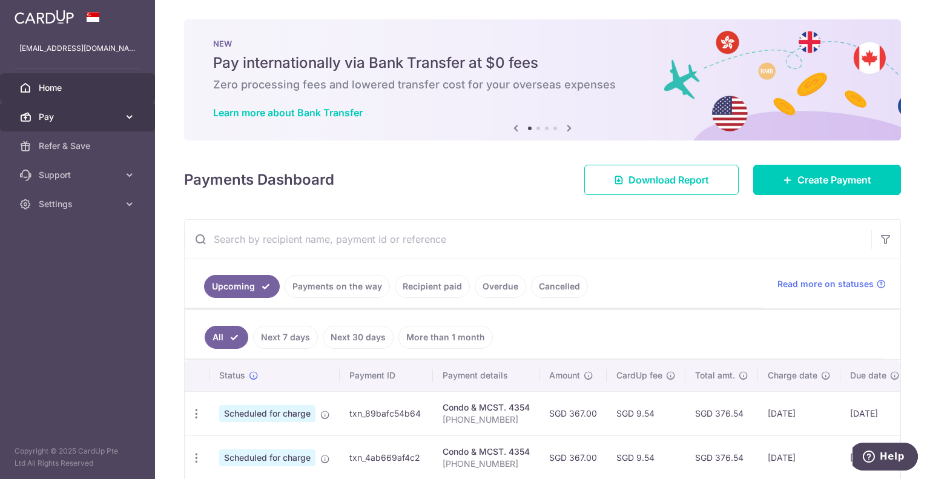
click at [89, 110] on link "Pay" at bounding box center [77, 116] width 155 height 29
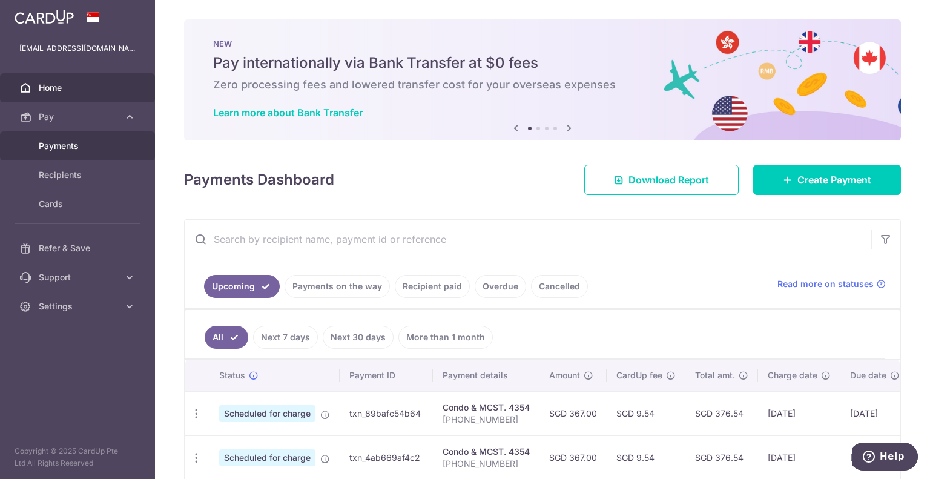
click at [82, 148] on span "Payments" at bounding box center [79, 146] width 80 height 12
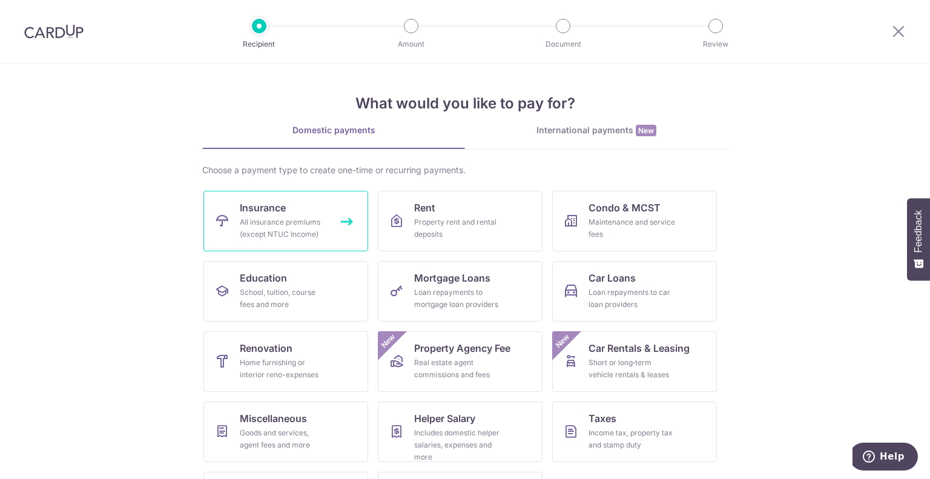
scroll to position [61, 0]
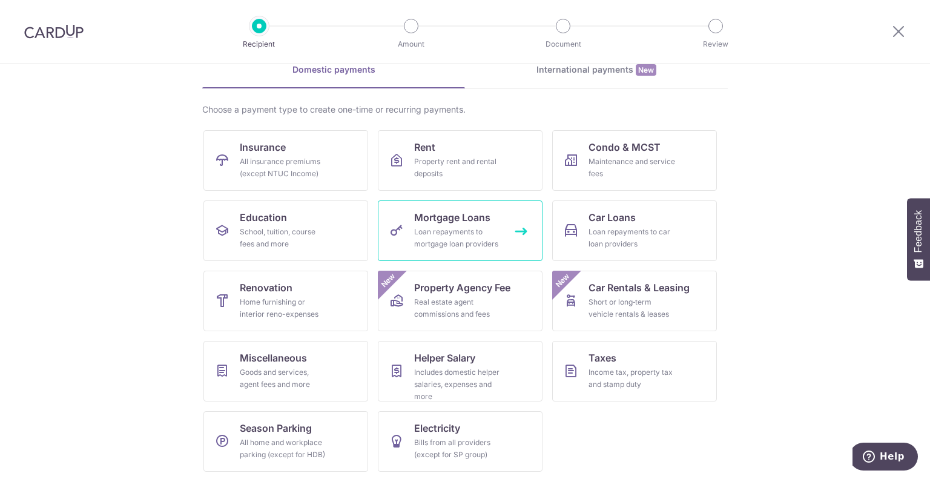
click at [458, 225] on link "Mortgage Loans Loan repayments to mortgage loan providers" at bounding box center [460, 230] width 165 height 61
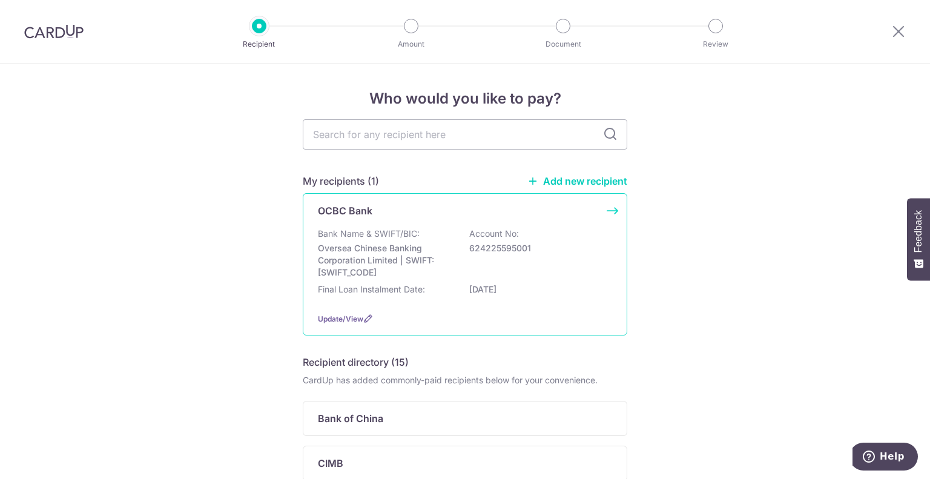
click at [452, 276] on div "Bank Name & SWIFT/BIC: Oversea Chinese Banking Corporation Limited | SWIFT: OCB…" at bounding box center [465, 253] width 294 height 51
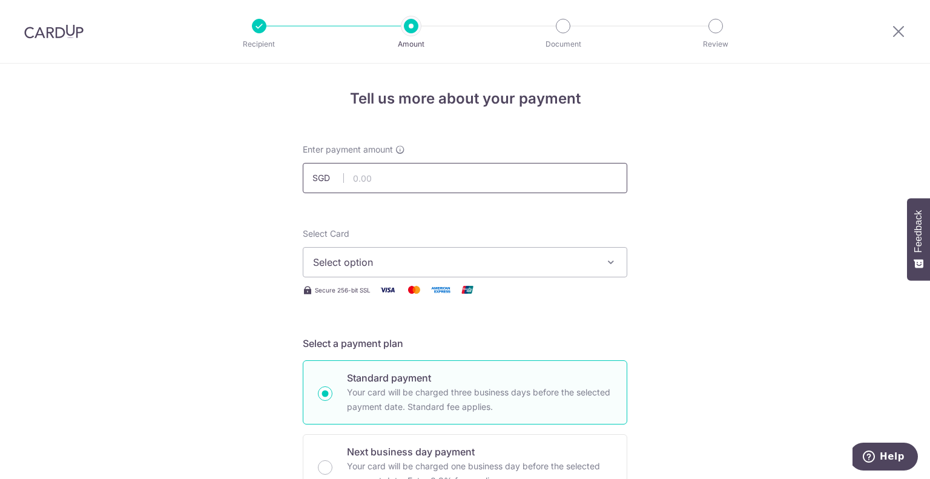
click at [429, 181] on input "text" at bounding box center [465, 178] width 325 height 30
type input "300.00"
click at [395, 271] on button "Select option" at bounding box center [465, 262] width 325 height 30
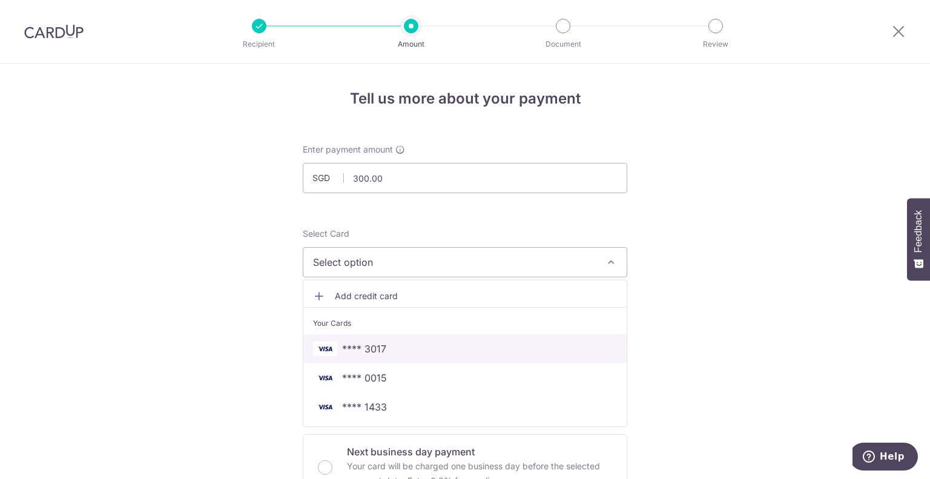
click at [400, 342] on span "**** 3017" at bounding box center [465, 349] width 304 height 15
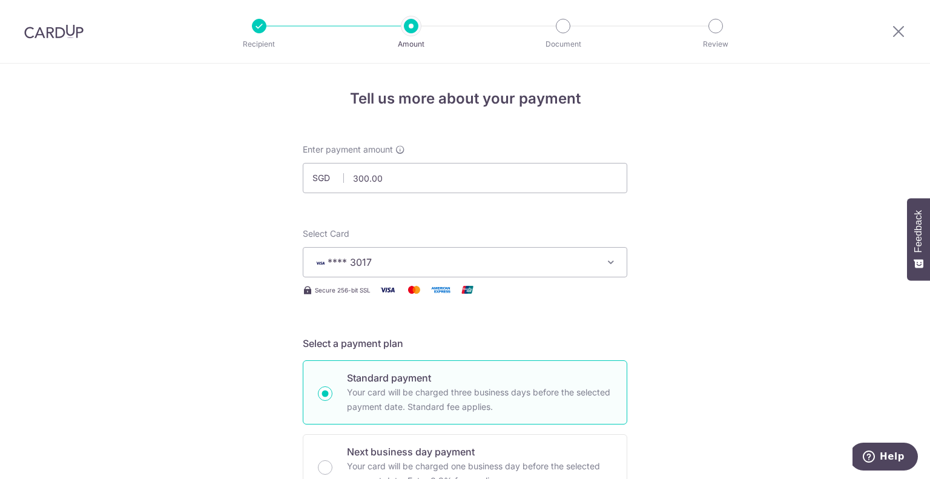
click at [428, 262] on span "**** 3017" at bounding box center [454, 262] width 282 height 15
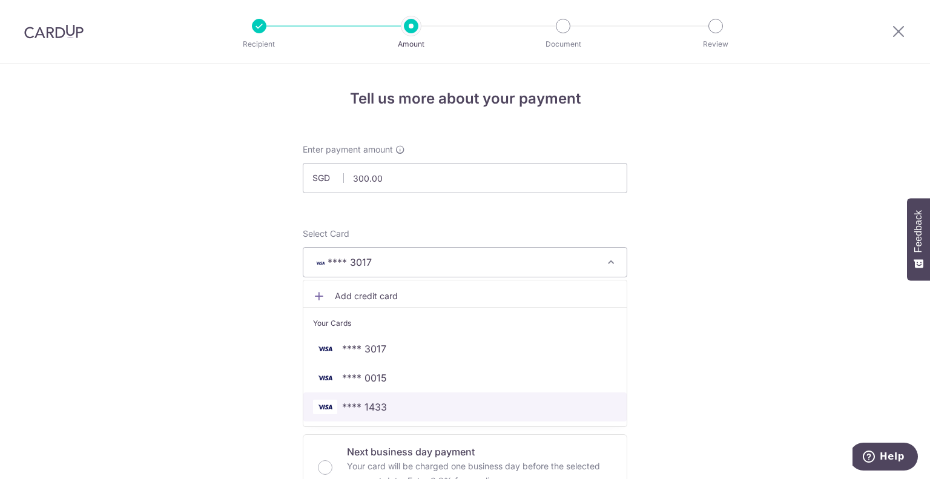
click at [398, 401] on span "**** 1433" at bounding box center [465, 407] width 304 height 15
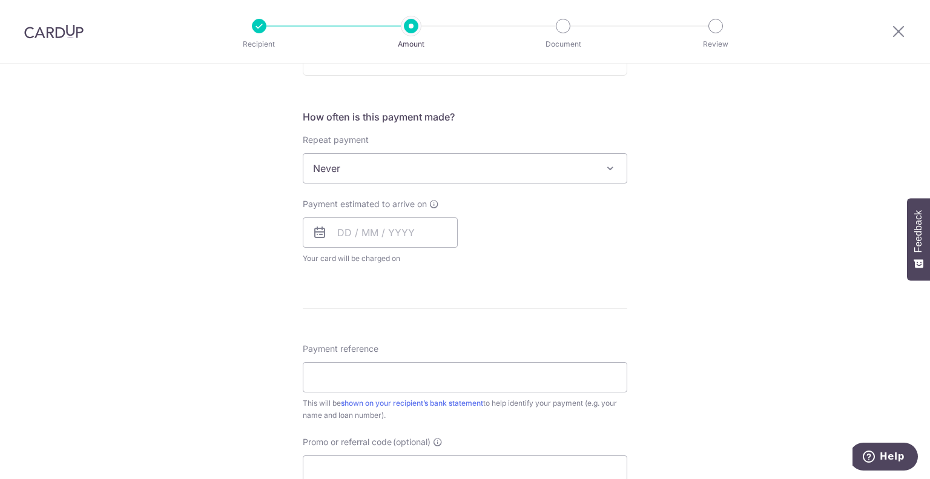
scroll to position [424, 0]
click at [417, 167] on span "Never" at bounding box center [464, 167] width 323 height 29
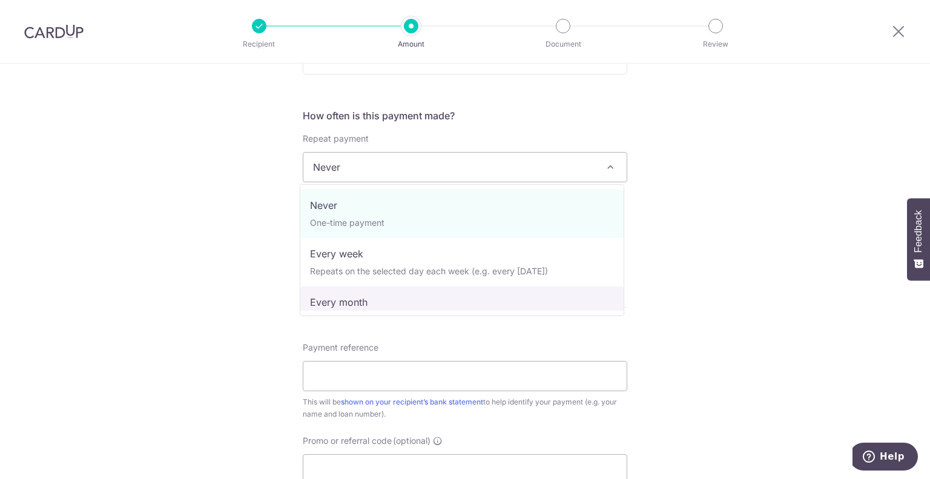
select select "3"
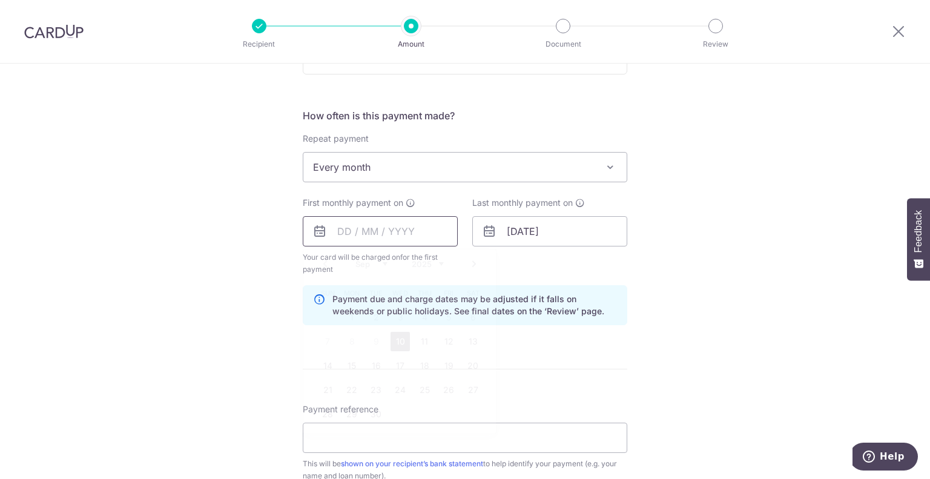
click at [395, 240] on input "text" at bounding box center [380, 231] width 155 height 30
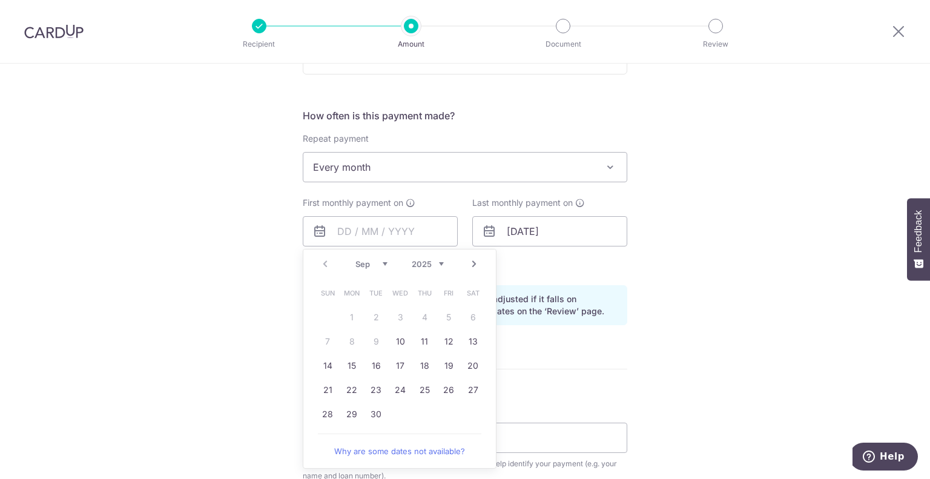
click at [332, 339] on table "Sun Mon Tue Wed Thu Fri Sat 1 2 3 4 5 6 7 8 9 10 11 12 13 14 15 16 17 18 19 20 …" at bounding box center [401, 353] width 170 height 145
click at [400, 343] on link "10" at bounding box center [400, 341] width 19 height 19
type input "[DATE]"
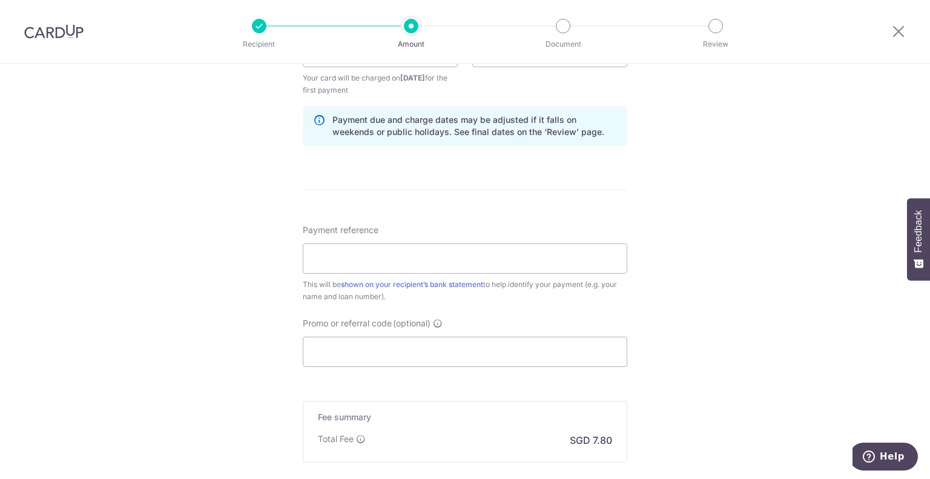
scroll to position [606, 0]
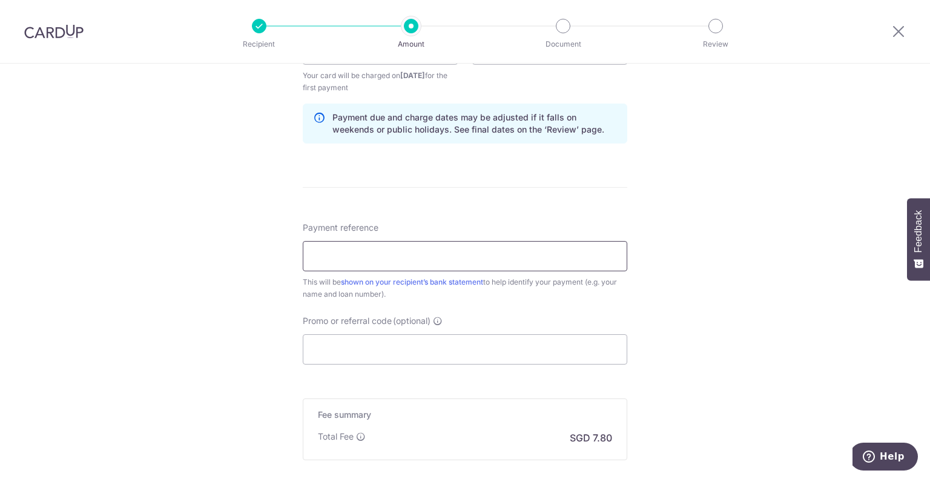
click at [419, 253] on input "Payment reference" at bounding box center [465, 256] width 325 height 30
type input "Mate Salary"
click at [388, 349] on input "Promo or referral code (optional)" at bounding box center [465, 349] width 325 height 30
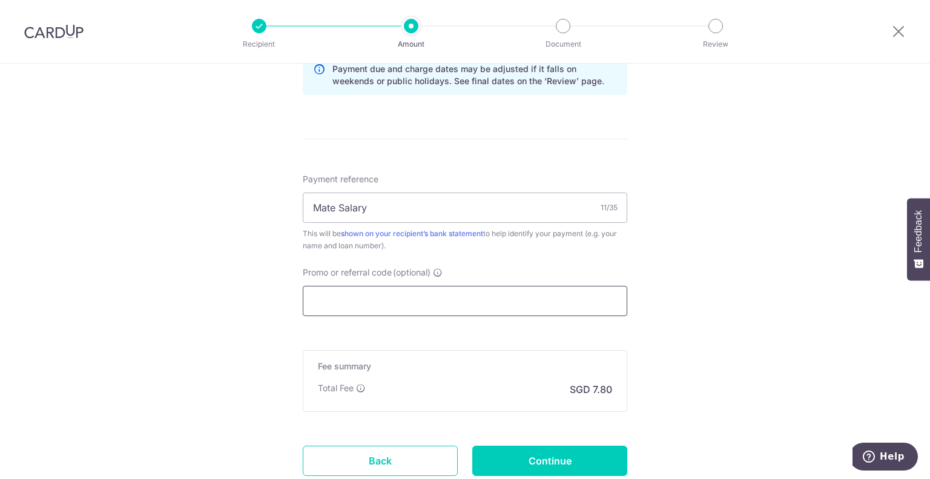
scroll to position [727, 0]
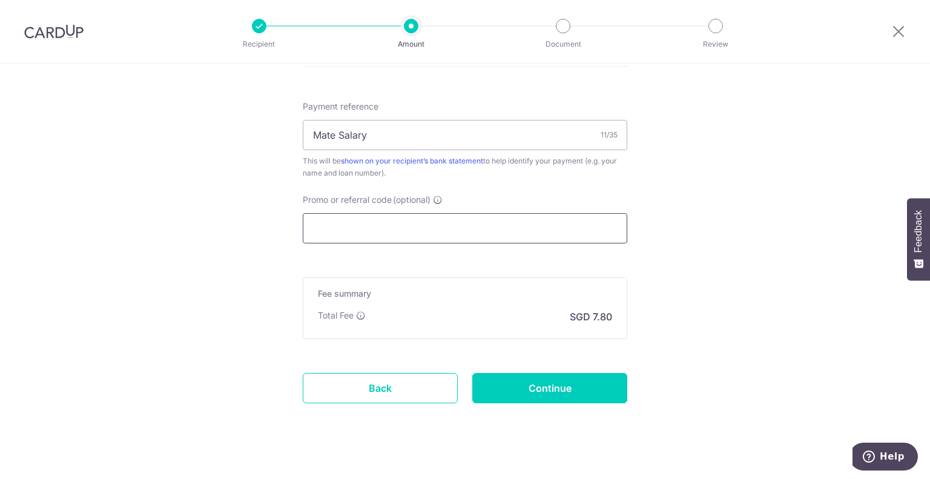
click at [382, 217] on input "Promo or referral code (optional)" at bounding box center [465, 228] width 325 height 30
paste input "MILELION"
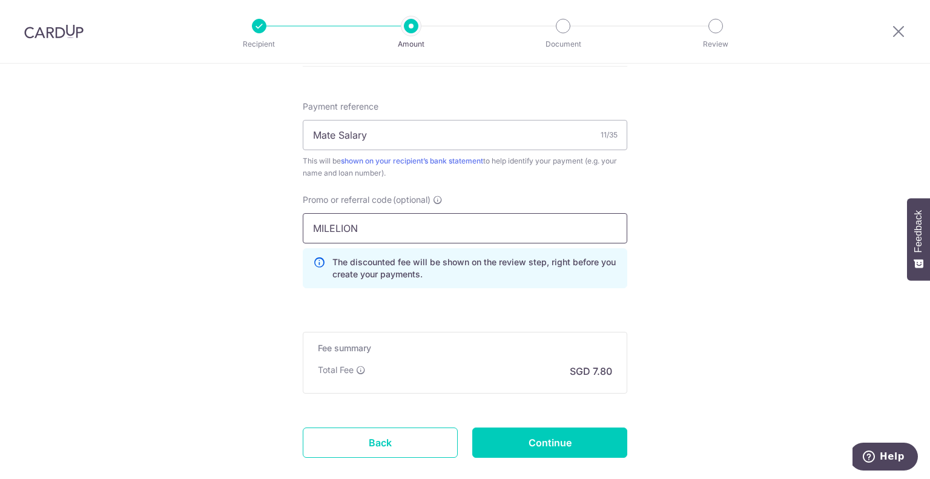
type input "MILELION"
click at [535, 446] on input "Continue" at bounding box center [549, 443] width 155 height 30
type input "Create Schedule"
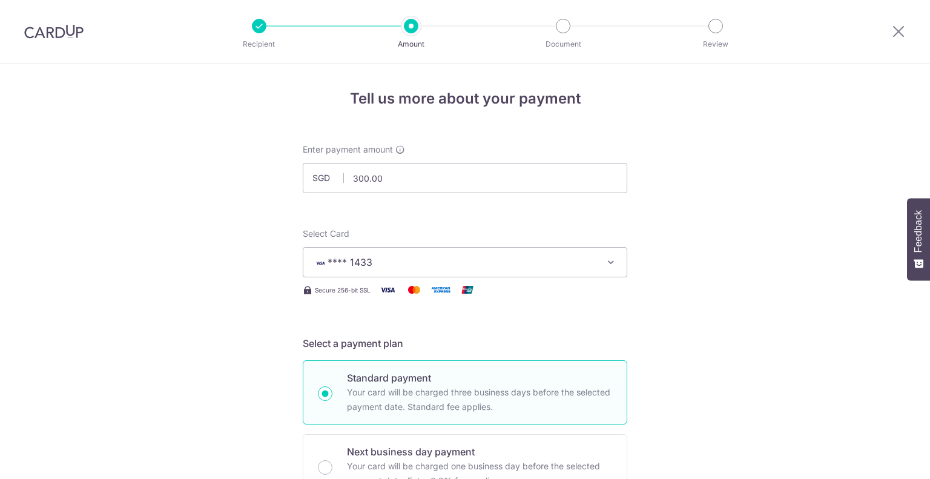
scroll to position [750, 0]
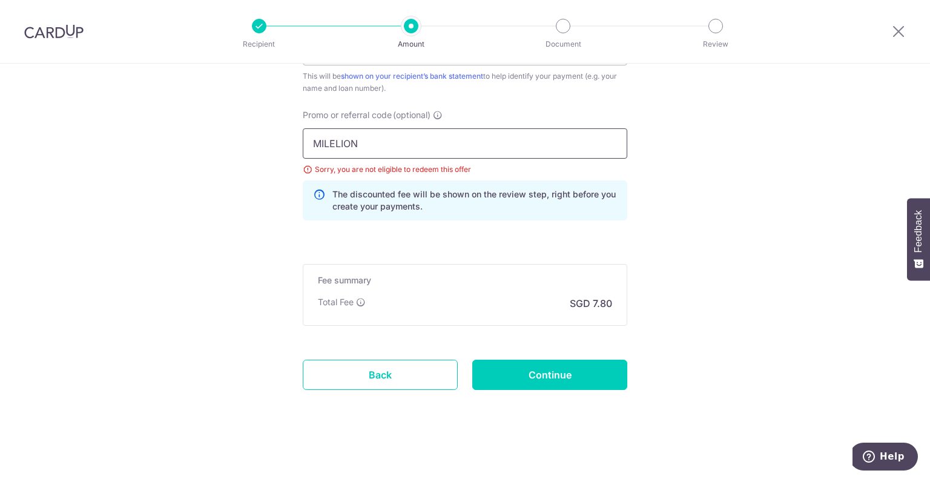
click at [382, 144] on input "MILELION" at bounding box center [465, 143] width 325 height 30
paste input "REC185"
type input "REC185"
click at [558, 381] on input "Continue" at bounding box center [549, 375] width 155 height 30
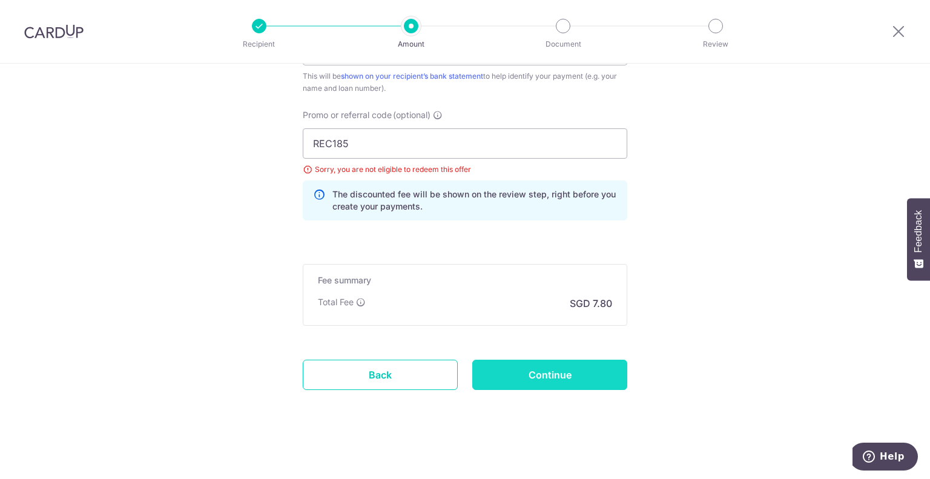
type input "Update Schedule"
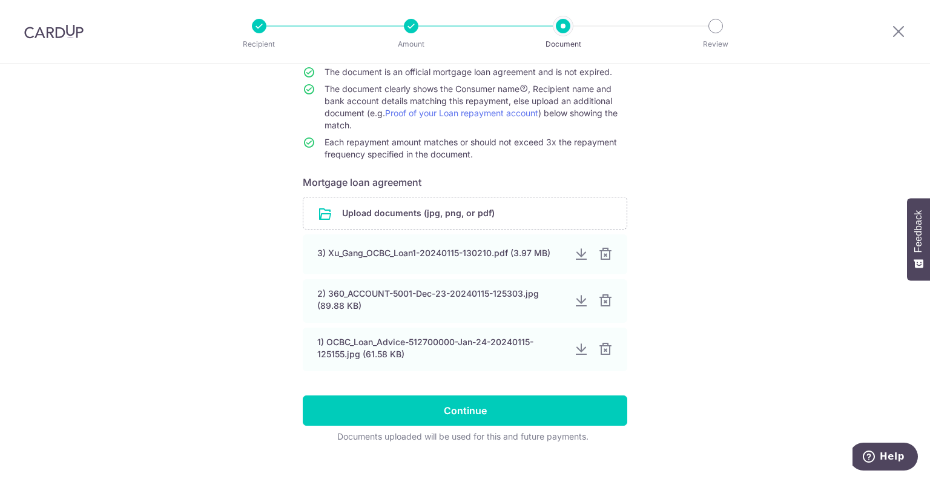
scroll to position [137, 0]
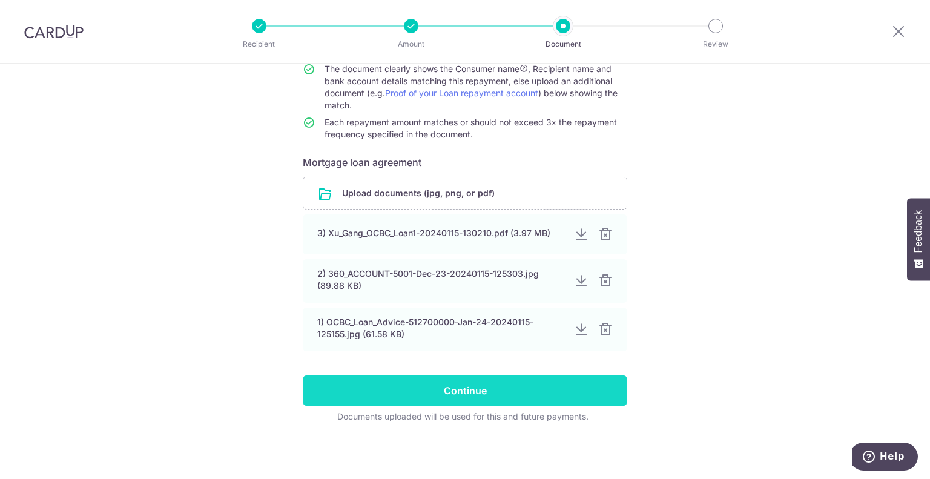
click at [475, 392] on input "Continue" at bounding box center [465, 390] width 325 height 30
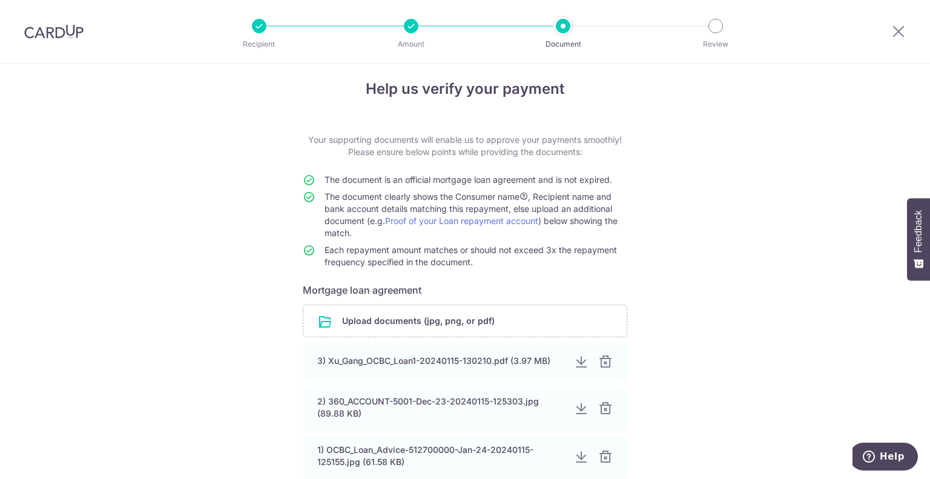
scroll to position [0, 0]
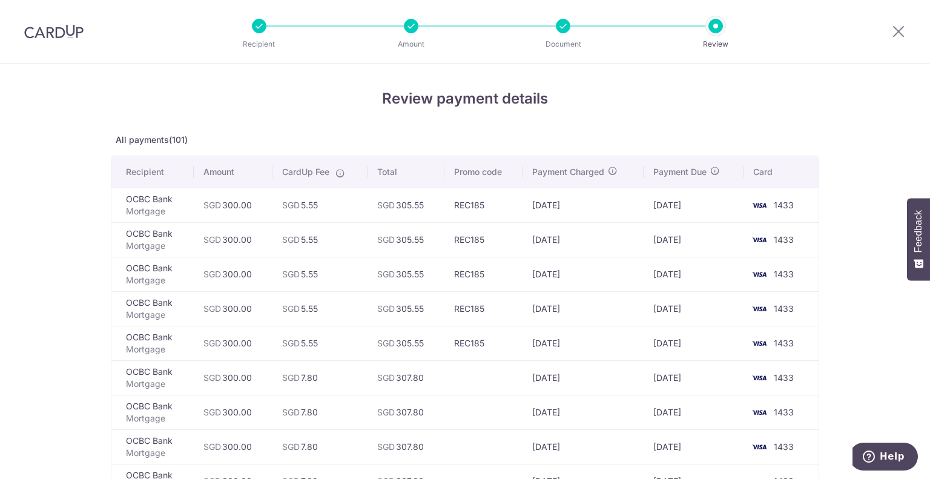
click at [44, 35] on img at bounding box center [53, 31] width 59 height 15
click at [896, 30] on icon at bounding box center [898, 31] width 15 height 15
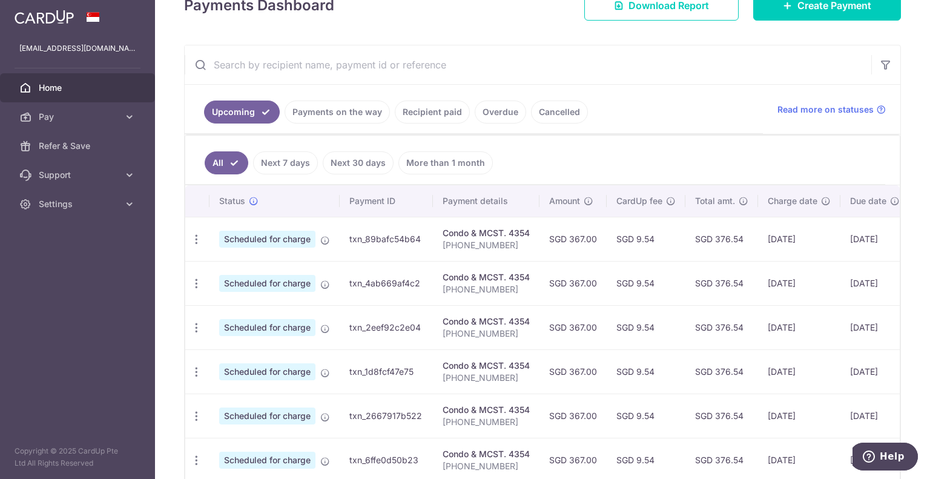
scroll to position [242, 0]
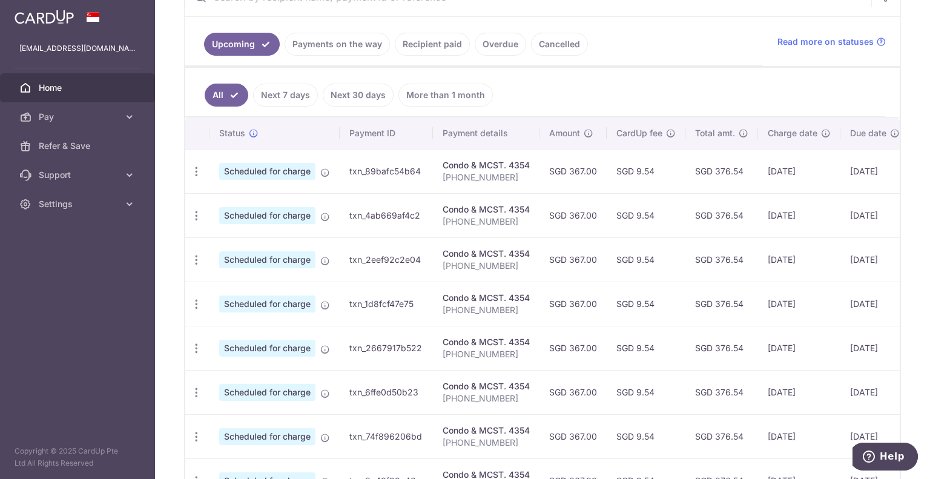
click at [283, 170] on span "Scheduled for charge" at bounding box center [267, 171] width 96 height 17
click at [200, 170] on icon "button" at bounding box center [196, 171] width 13 height 13
click at [233, 207] on span "Update payment" at bounding box center [261, 204] width 82 height 15
radio input "true"
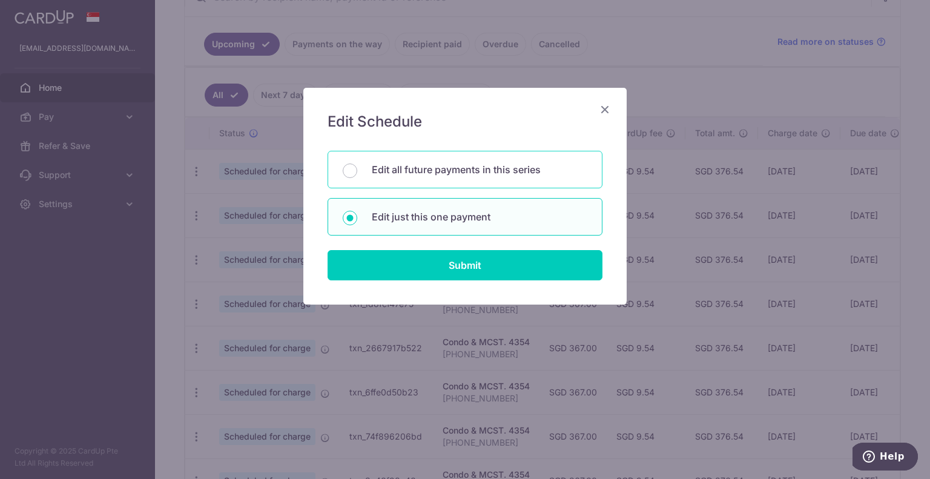
click at [455, 176] on div "Edit all future payments in this series" at bounding box center [465, 170] width 275 height 38
radio input "true"
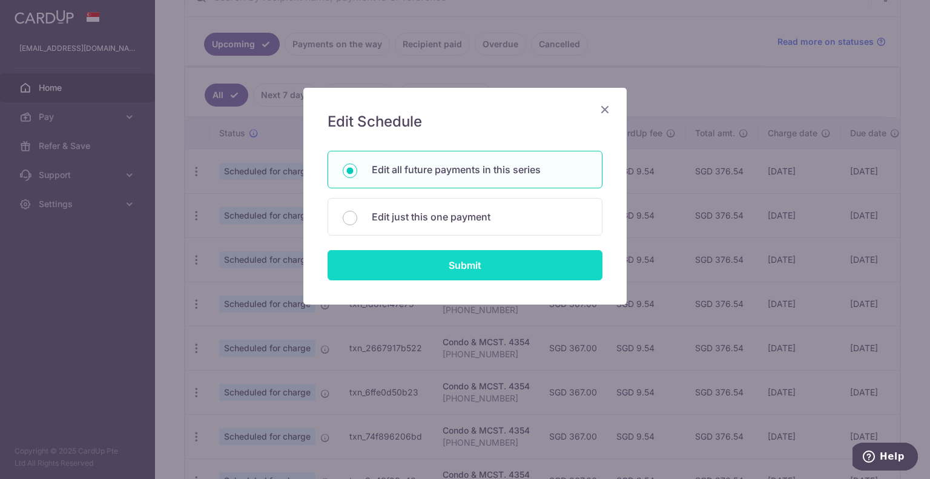
click at [452, 256] on input "Submit" at bounding box center [465, 265] width 275 height 30
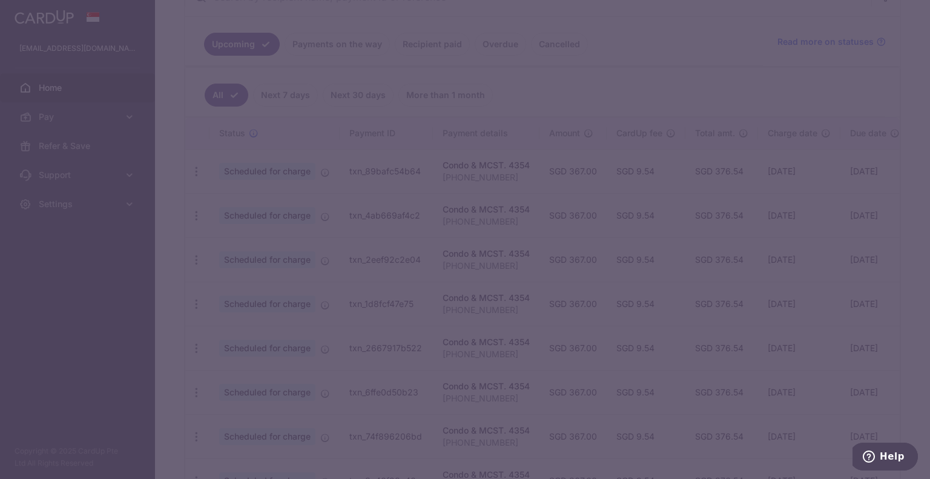
type input "367.00"
type input "[PHONE_NUMBER]"
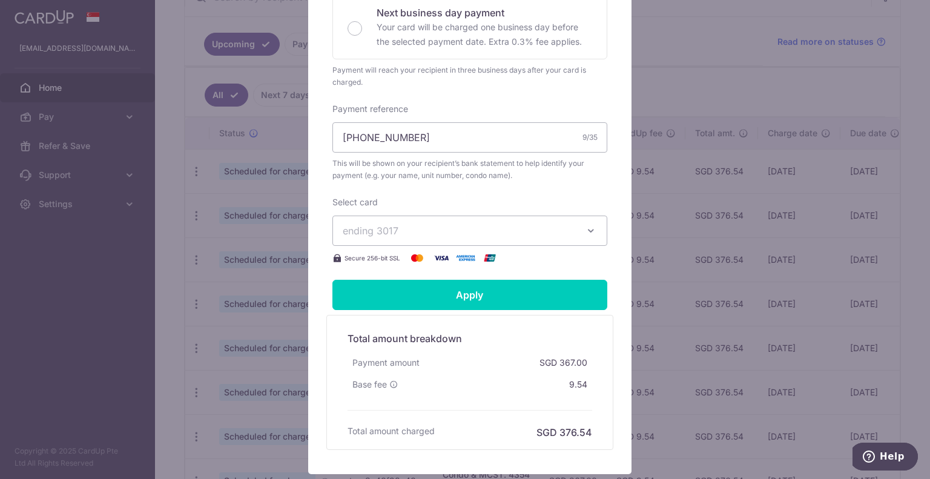
scroll to position [363, 0]
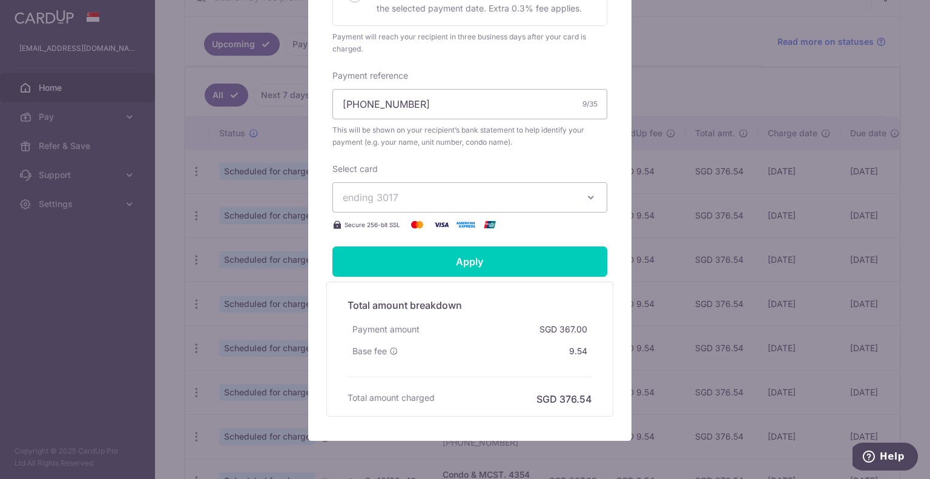
click at [585, 197] on icon "button" at bounding box center [591, 197] width 12 height 12
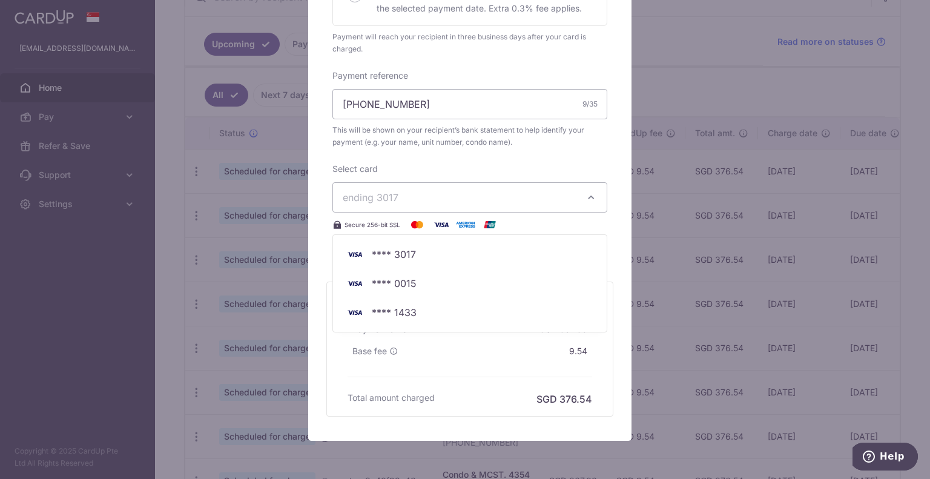
click at [585, 197] on icon "button" at bounding box center [591, 197] width 12 height 12
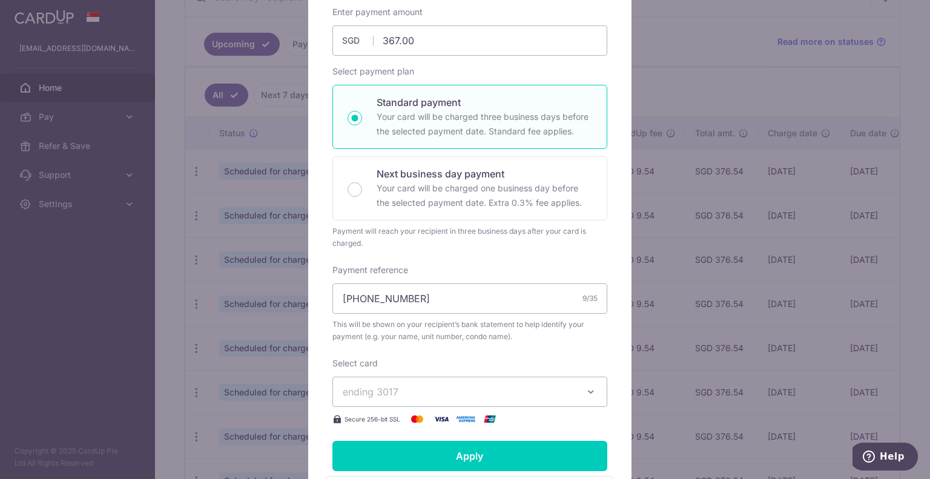
scroll to position [0, 0]
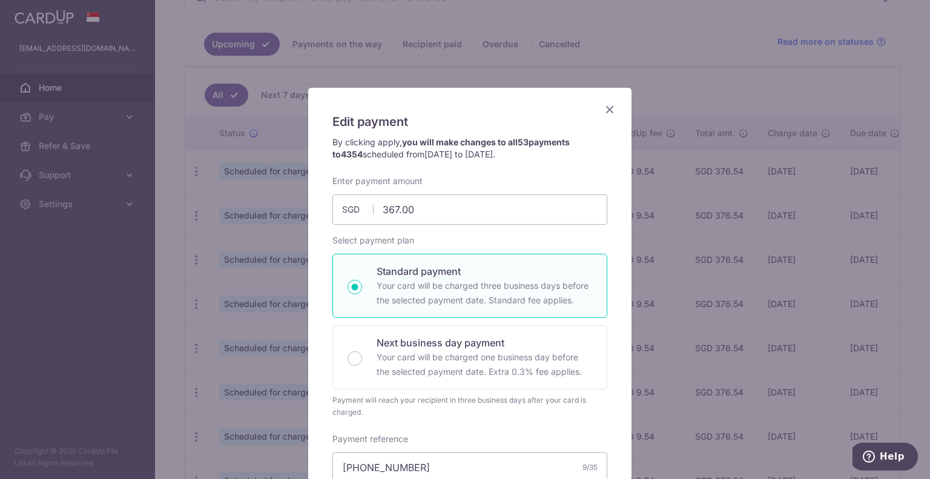
click at [604, 107] on icon "Close" at bounding box center [610, 109] width 15 height 15
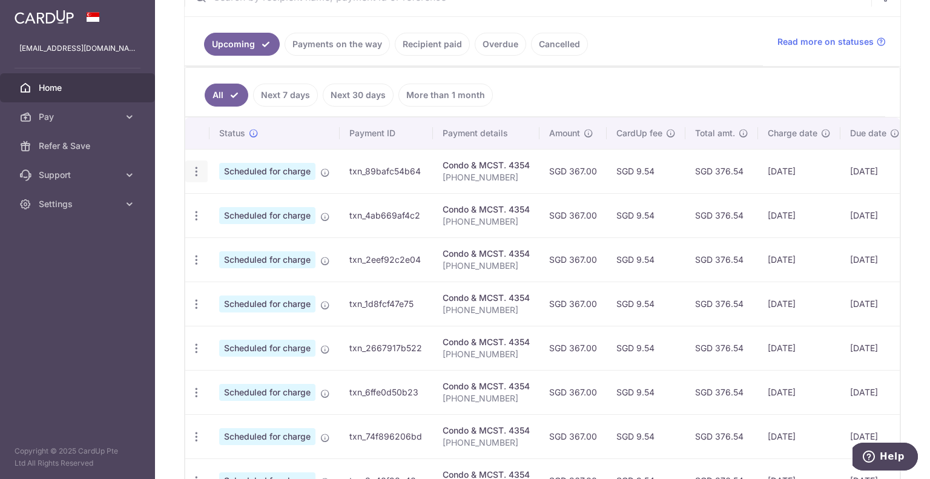
click at [198, 170] on icon "button" at bounding box center [196, 171] width 13 height 13
click at [247, 204] on span "Update payment" at bounding box center [261, 204] width 82 height 15
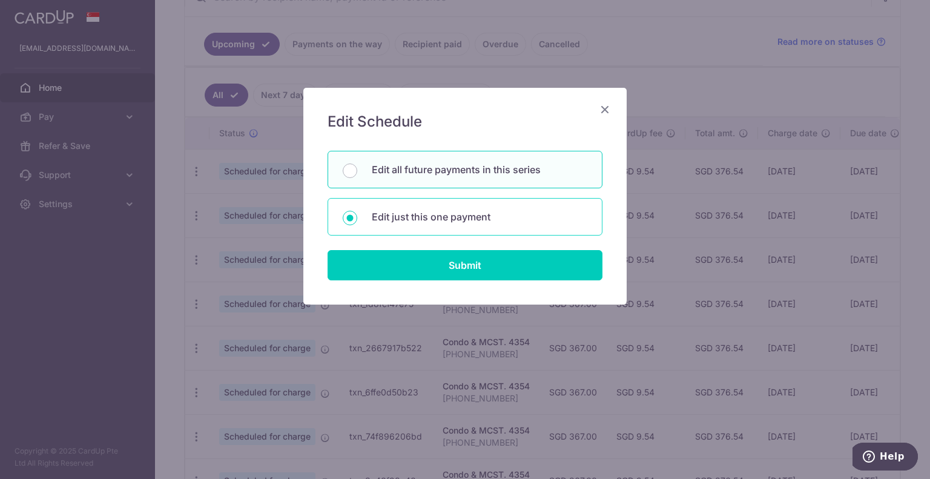
click at [482, 214] on p "Edit just this one payment" at bounding box center [480, 217] width 216 height 15
click at [357, 214] on input "Edit just this one payment" at bounding box center [350, 218] width 15 height 15
radio input "true"
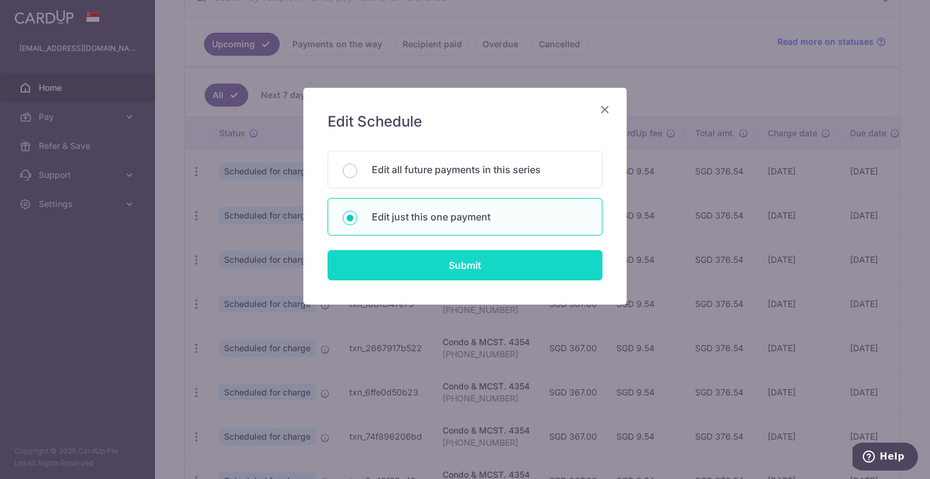
click at [478, 253] on input "Submit" at bounding box center [465, 265] width 275 height 30
radio input "true"
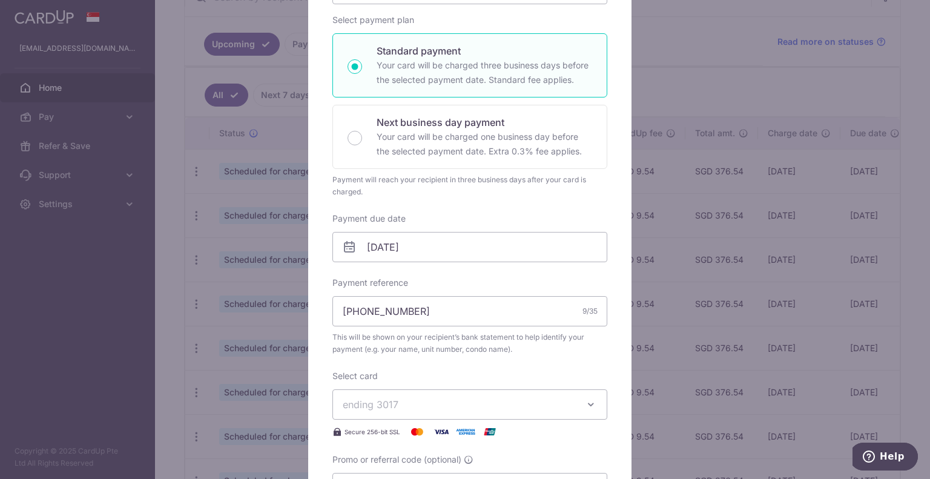
scroll to position [363, 0]
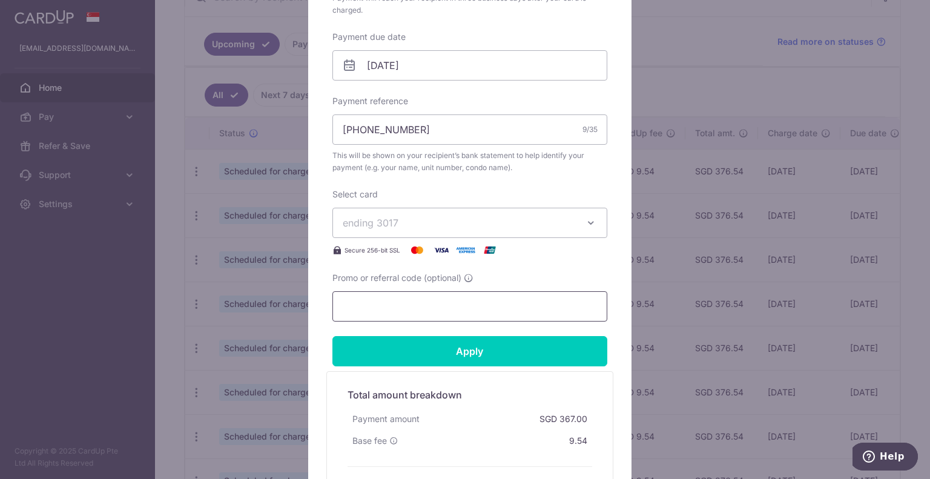
click at [472, 313] on input "Promo or referral code (optional)" at bounding box center [469, 306] width 275 height 30
paste input "REC185"
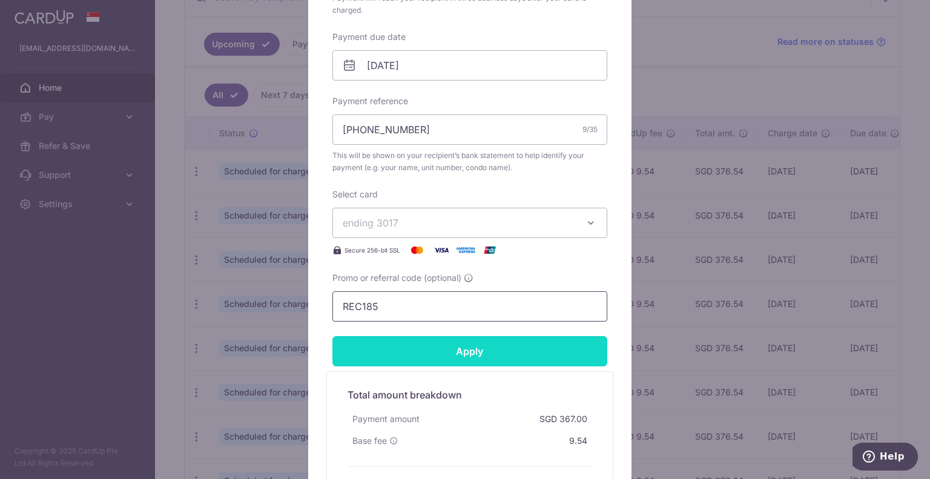
type input "REC185"
click at [461, 351] on input "Apply" at bounding box center [469, 351] width 275 height 30
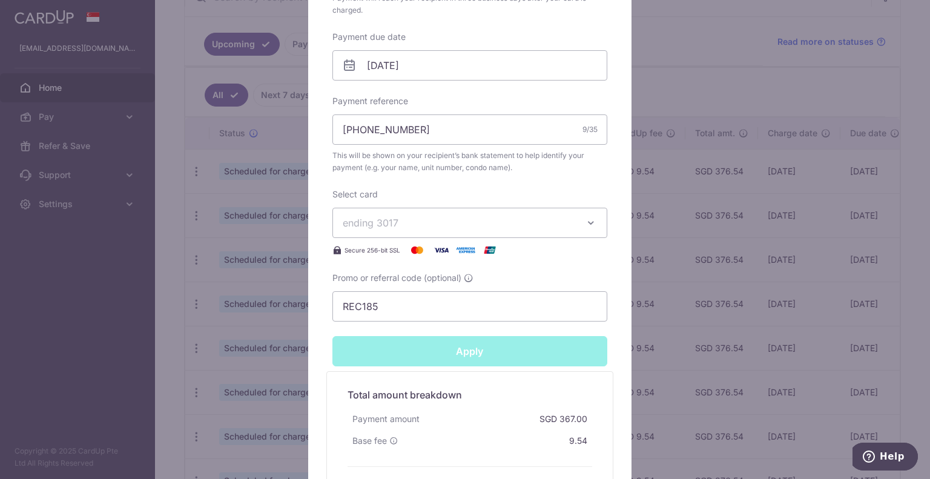
type input "Successfully Applied"
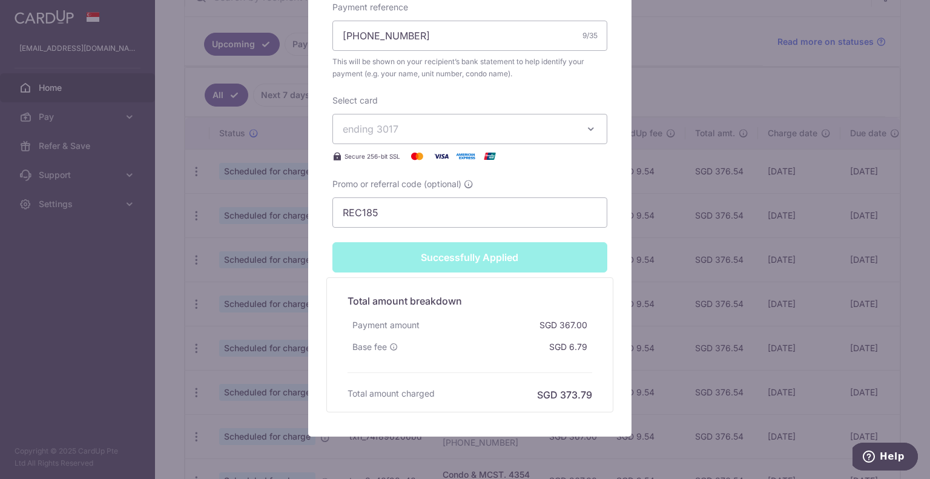
scroll to position [526, 0]
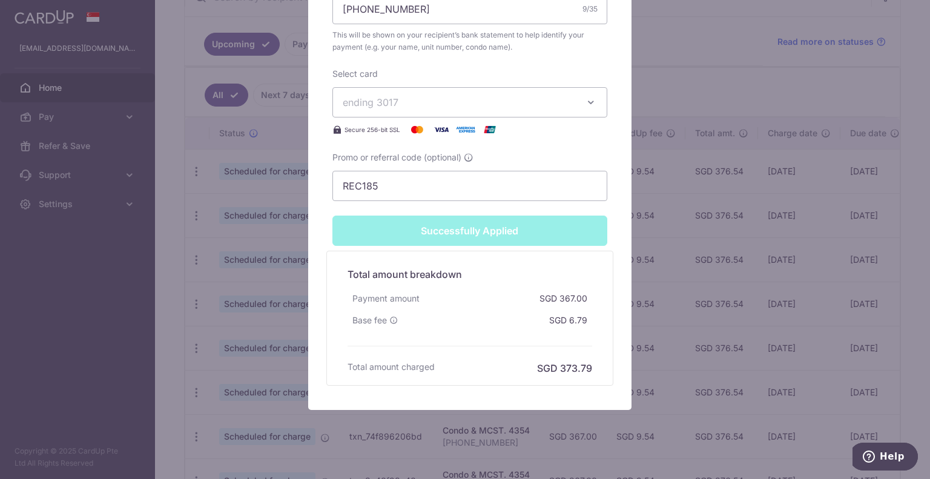
click at [253, 197] on div "Edit payment By clicking apply, you will make changes to all 53 payments to 435…" at bounding box center [465, 239] width 930 height 479
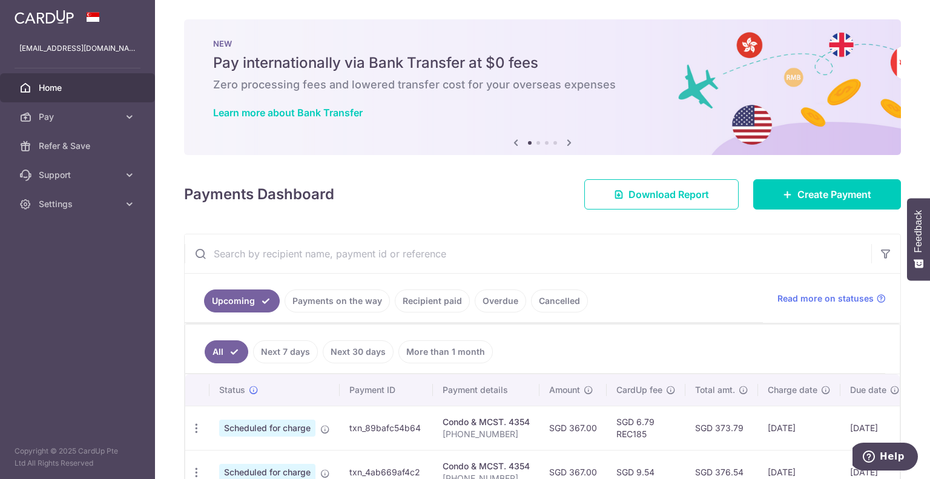
click at [446, 215] on div "× Pause Schedule Pause all future payments in this series Pause just this one p…" at bounding box center [542, 239] width 775 height 479
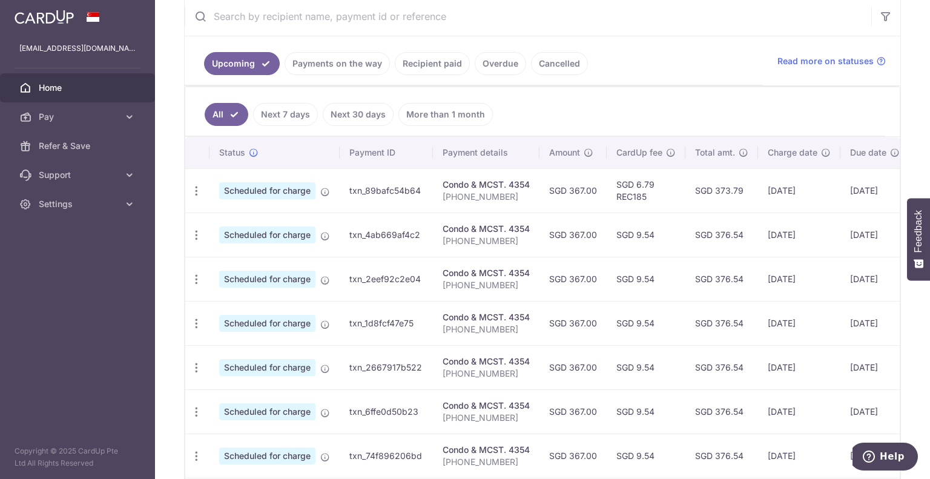
scroll to position [242, 0]
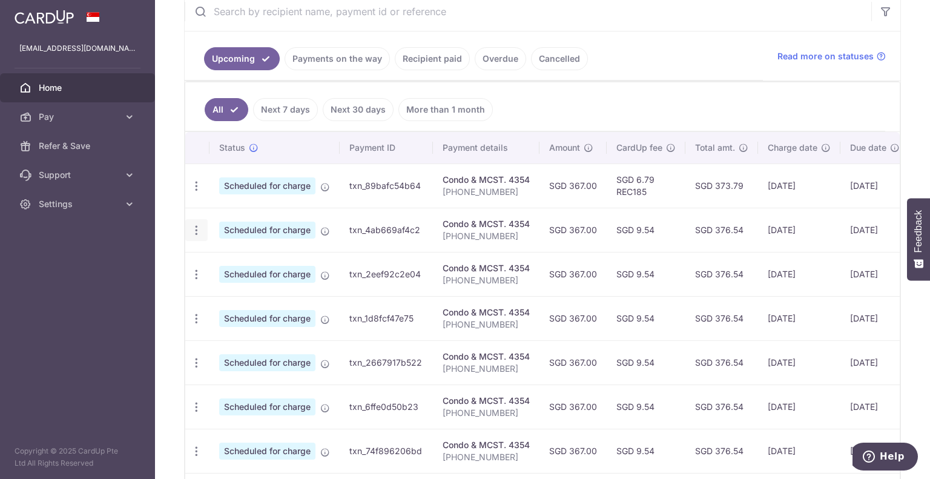
click at [196, 231] on icon "button" at bounding box center [196, 230] width 13 height 13
click at [251, 261] on span "Update payment" at bounding box center [261, 263] width 82 height 15
radio input "true"
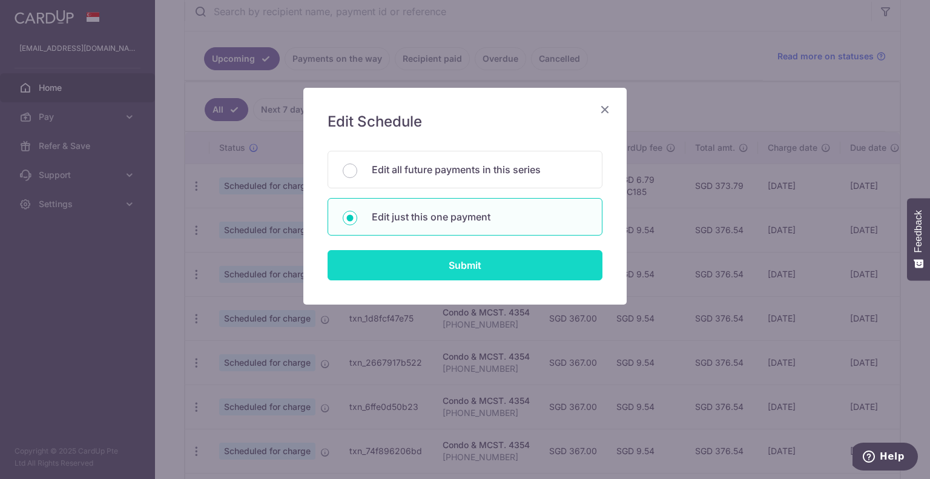
click at [457, 259] on input "Submit" at bounding box center [465, 265] width 275 height 30
radio input "true"
type input "367.00"
type input "[DATE]"
type input "[PHONE_NUMBER]"
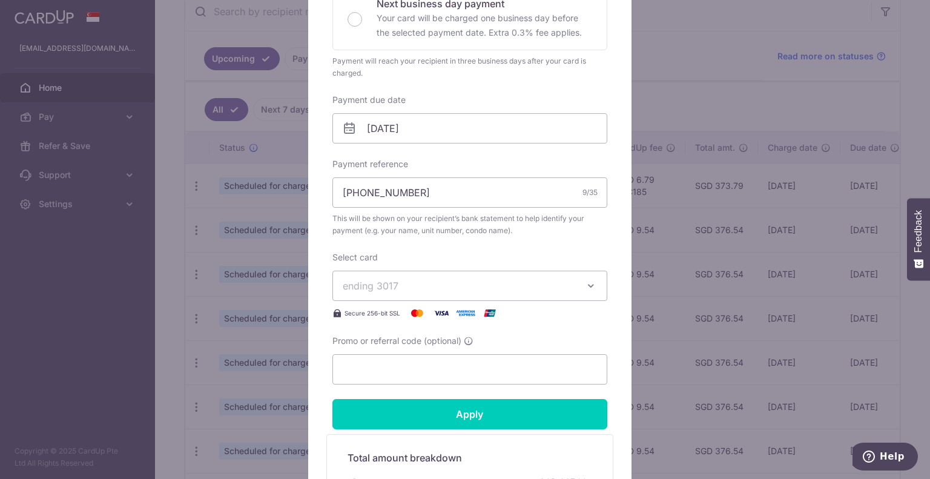
scroll to position [303, 0]
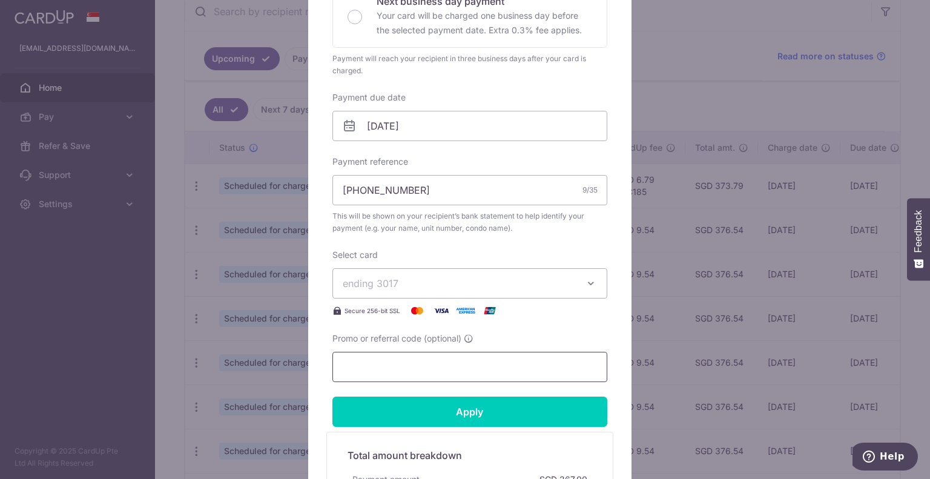
click at [375, 370] on input "Promo or referral code (optional)" at bounding box center [469, 367] width 275 height 30
paste input "REC185"
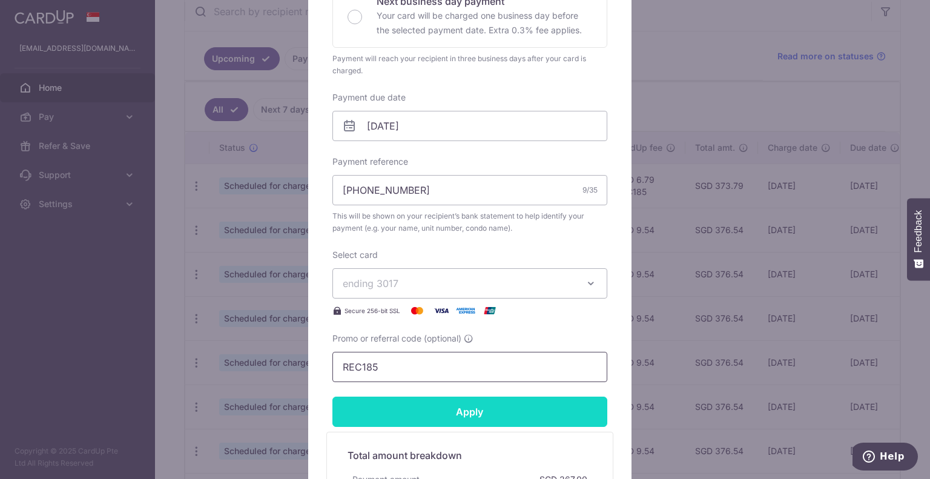
type input "REC185"
click at [412, 398] on input "Apply" at bounding box center [469, 412] width 275 height 30
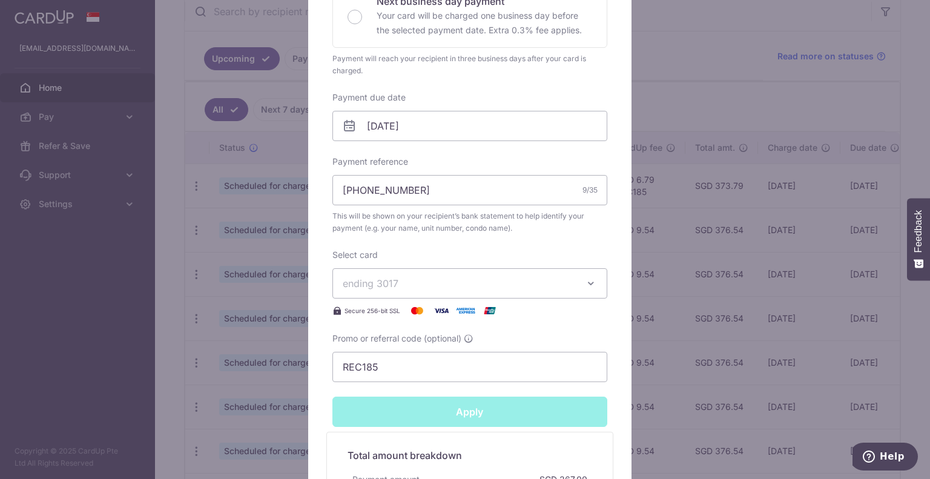
type input "Successfully Applied"
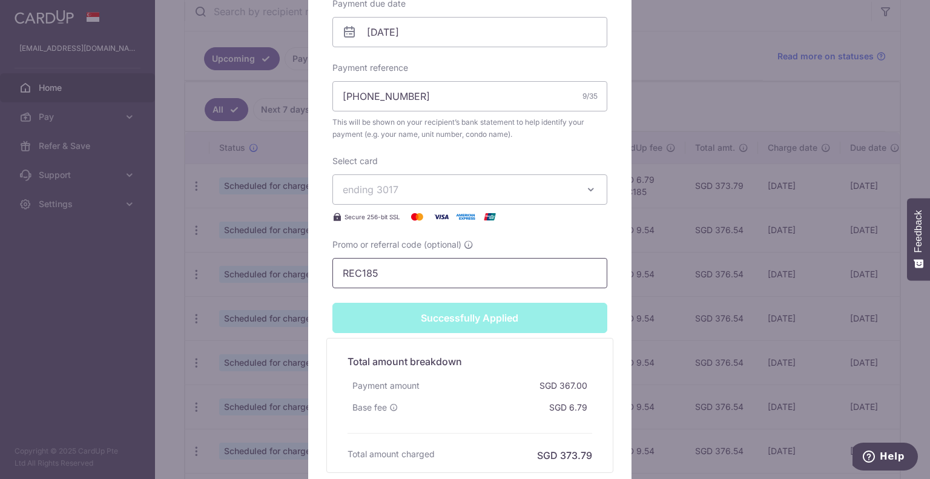
scroll to position [361, 0]
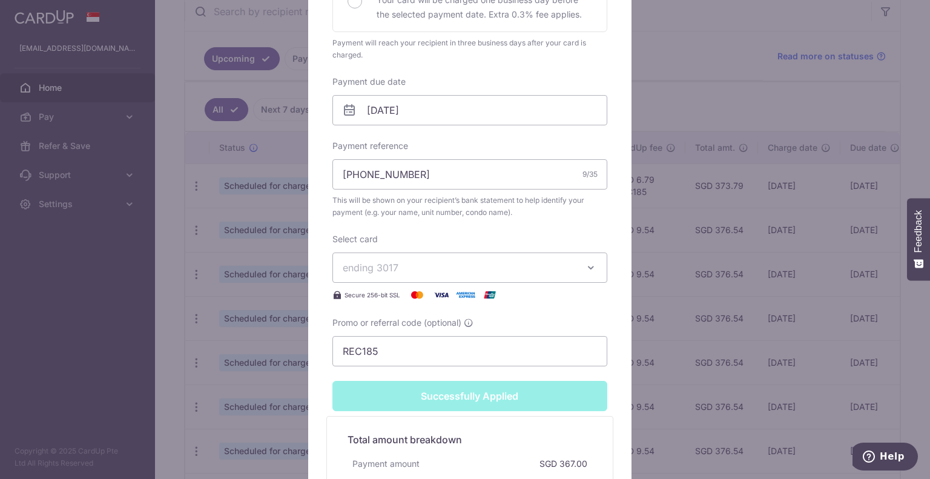
click at [250, 282] on div "Edit payment By clicking apply, you will make changes to all payments to 4354 s…" at bounding box center [465, 239] width 930 height 479
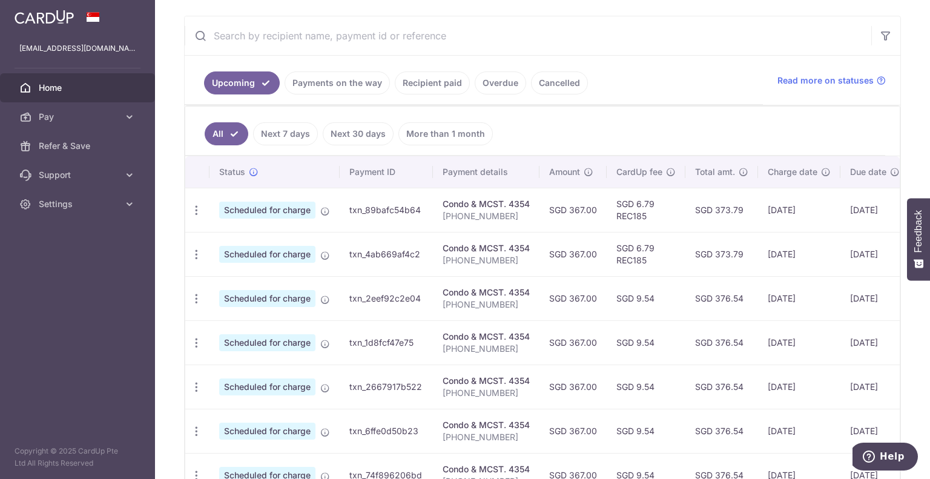
scroll to position [279, 0]
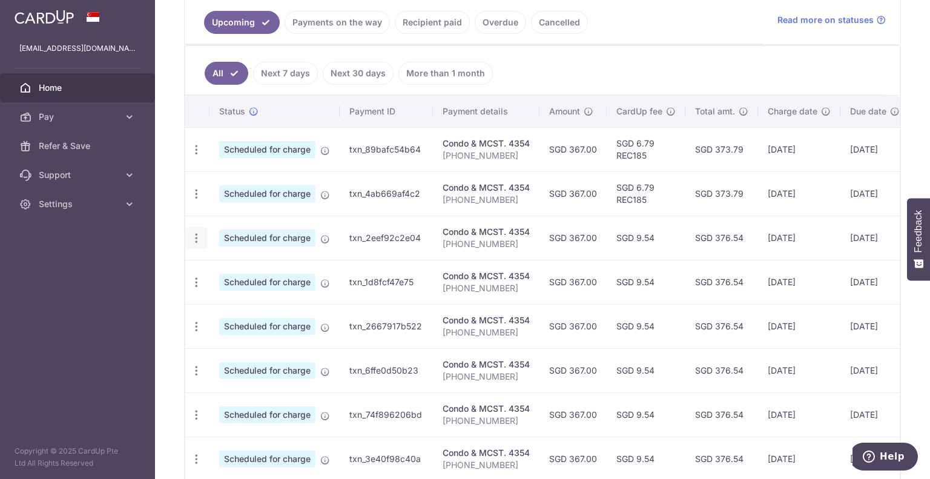
click at [190, 234] on icon "button" at bounding box center [196, 238] width 13 height 13
click at [253, 272] on span "Update payment" at bounding box center [261, 271] width 82 height 15
radio input "true"
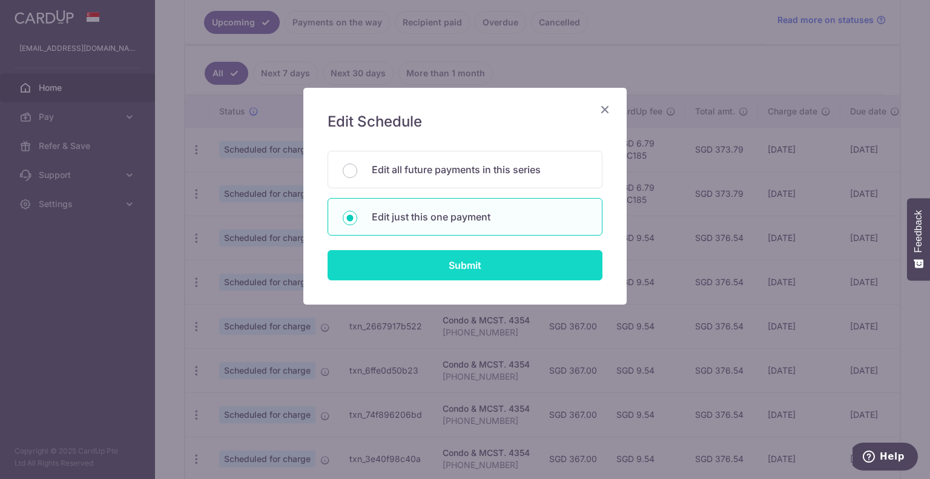
click at [465, 254] on input "Submit" at bounding box center [465, 265] width 275 height 30
radio input "true"
type input "367.00"
type input "[DATE]"
type input "[PHONE_NUMBER]"
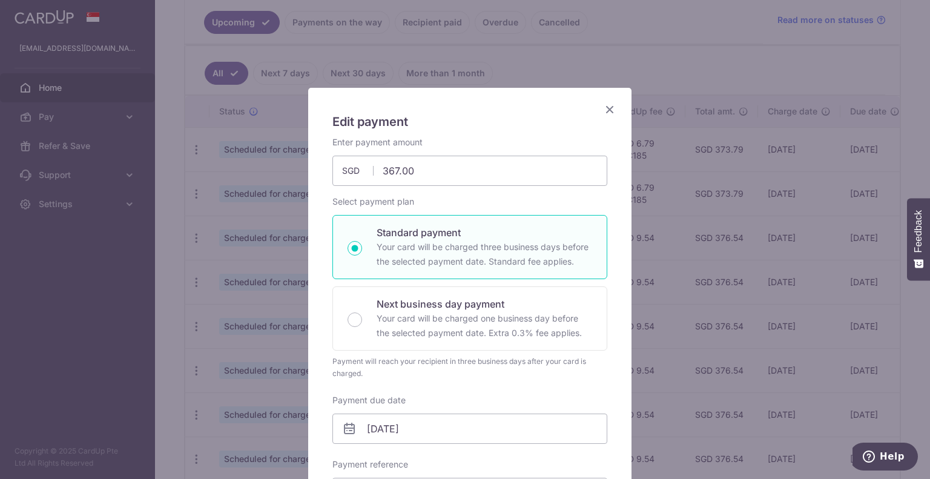
scroll to position [303, 0]
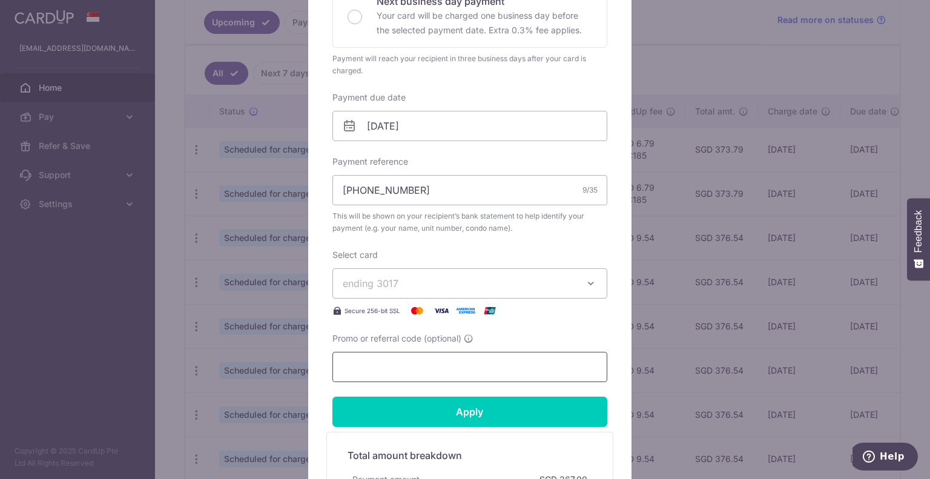
click at [392, 364] on input "Promo or referral code (optional)" at bounding box center [469, 367] width 275 height 30
paste input "REC185"
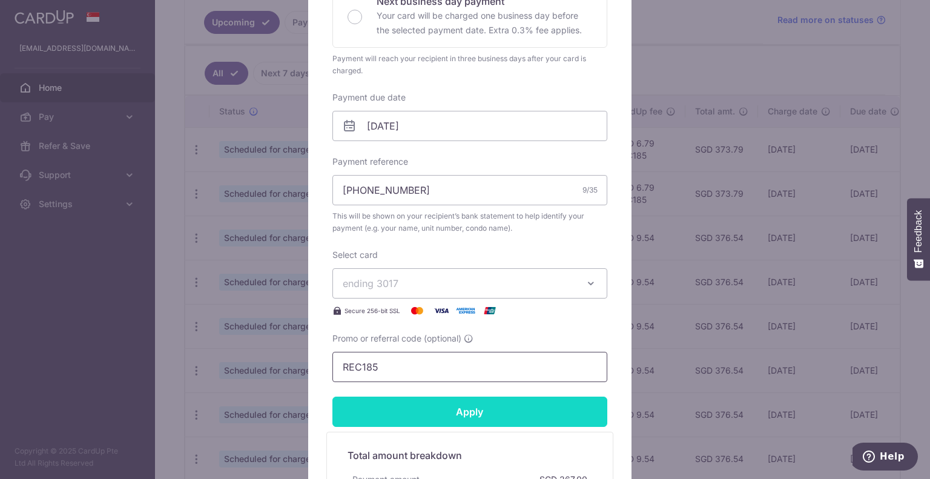
type input "REC185"
click at [417, 423] on input "Apply" at bounding box center [469, 412] width 275 height 30
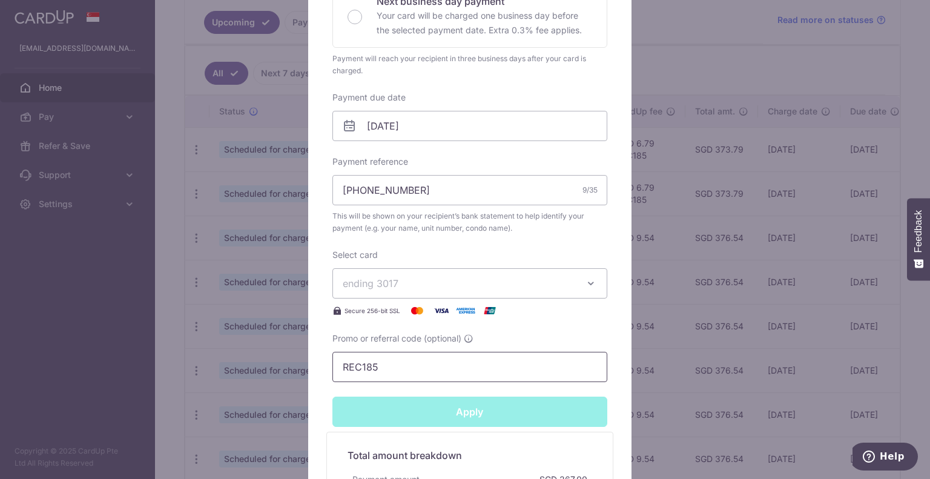
type input "Successfully Applied"
click at [274, 366] on div "Edit payment By clicking apply, you will make changes to all payments to 4354 s…" at bounding box center [465, 239] width 930 height 479
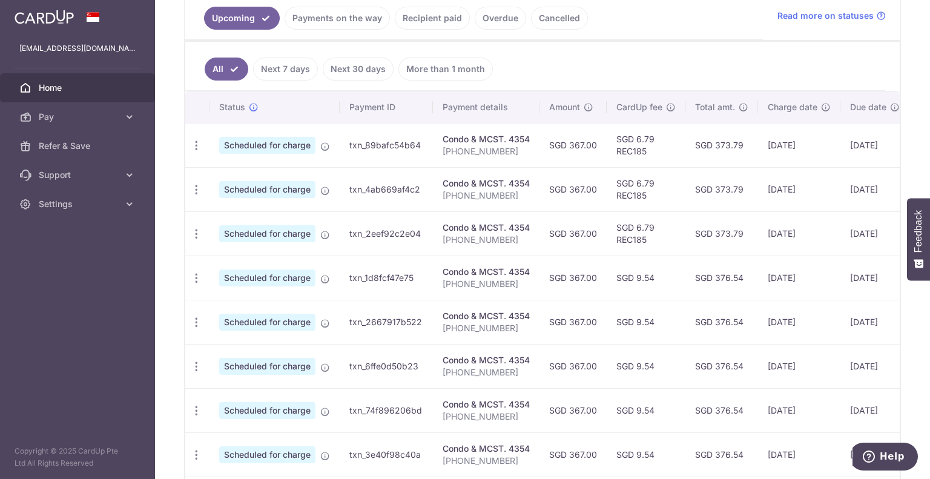
scroll to position [303, 0]
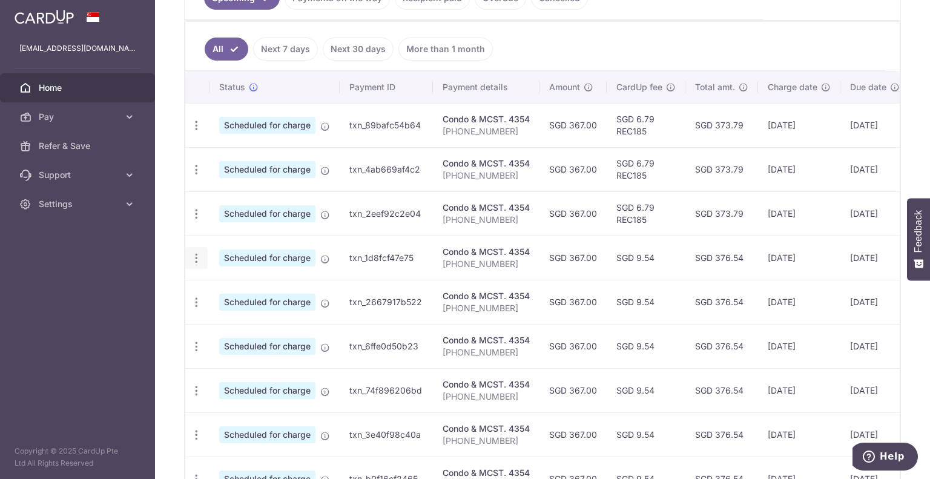
click at [199, 256] on icon "button" at bounding box center [196, 258] width 13 height 13
click at [248, 291] on span "Update payment" at bounding box center [261, 291] width 82 height 15
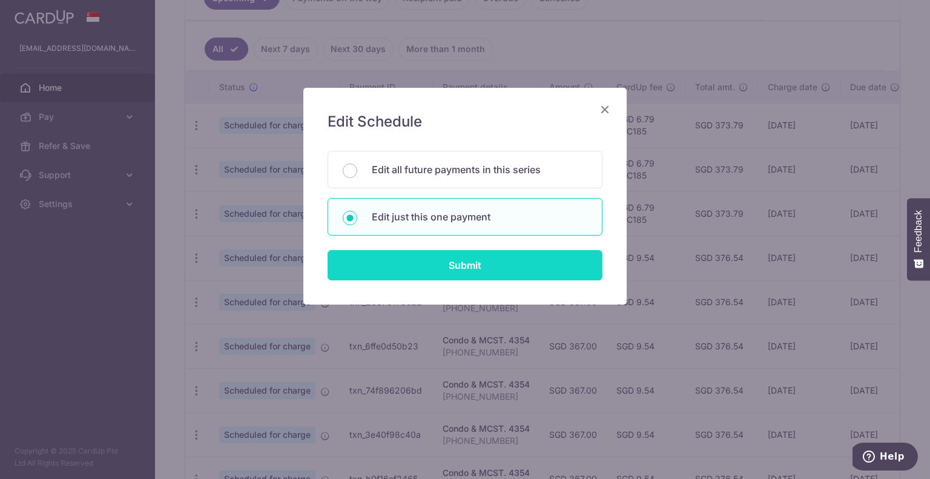
click at [434, 256] on input "Submit" at bounding box center [465, 265] width 275 height 30
radio input "true"
type input "367.00"
type input "[DATE]"
type input "[PHONE_NUMBER]"
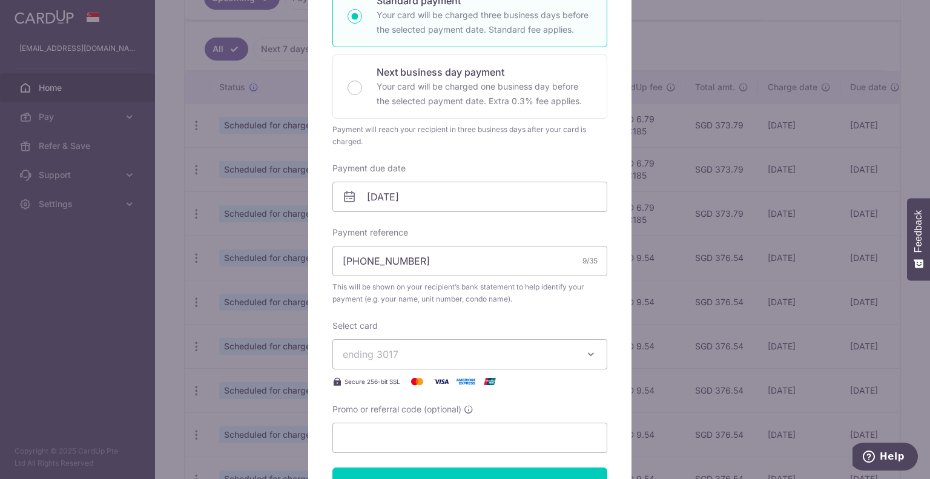
scroll to position [242, 0]
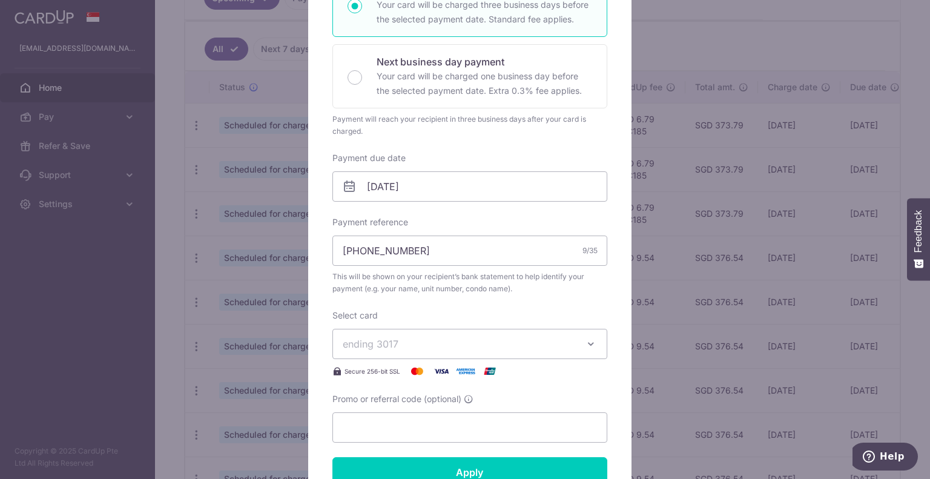
click at [395, 343] on span "ending 3017" at bounding box center [459, 344] width 233 height 15
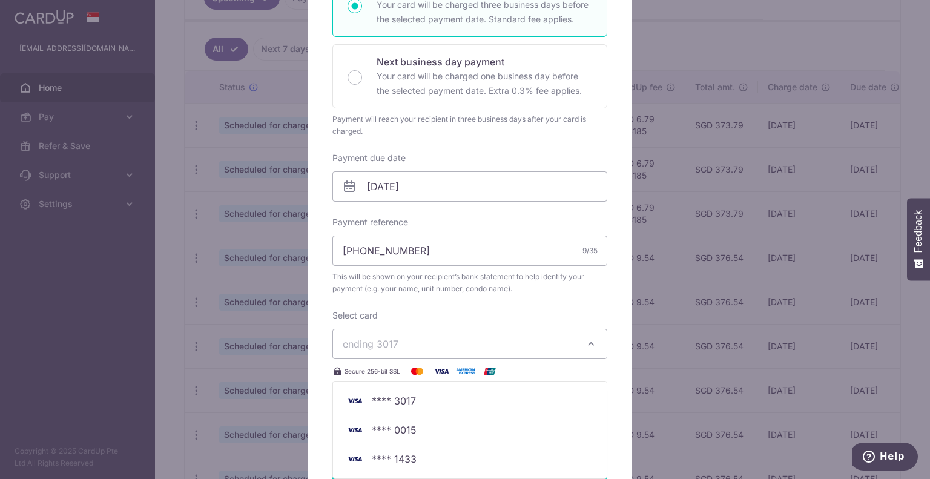
click at [408, 317] on div "Select card ending 3017 **** 3017 **** 0015 **** 1433 Secure 256-bit SSL" at bounding box center [469, 343] width 275 height 69
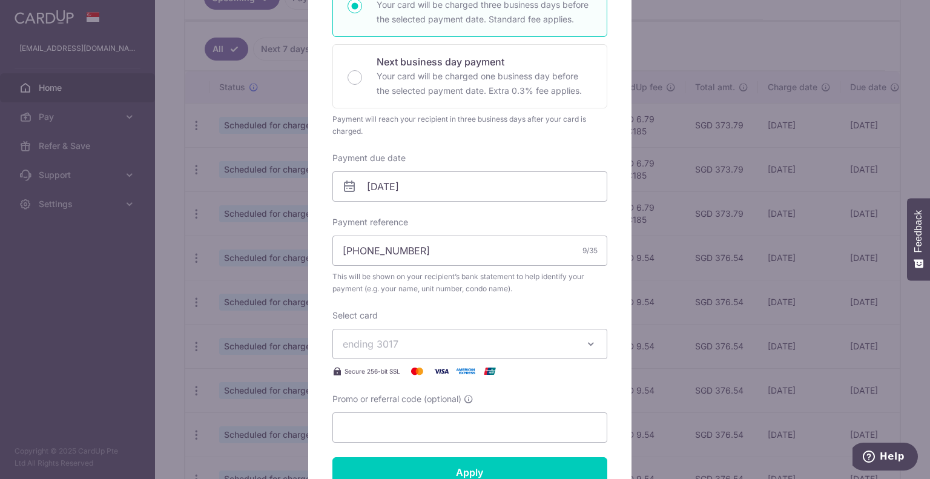
scroll to position [363, 0]
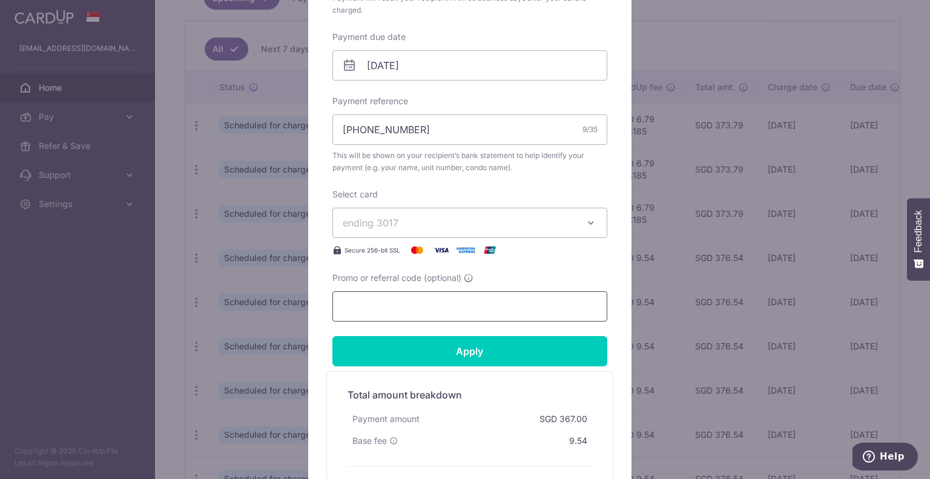
click at [402, 303] on input "Promo or referral code (optional)" at bounding box center [469, 306] width 275 height 30
paste input "REC185"
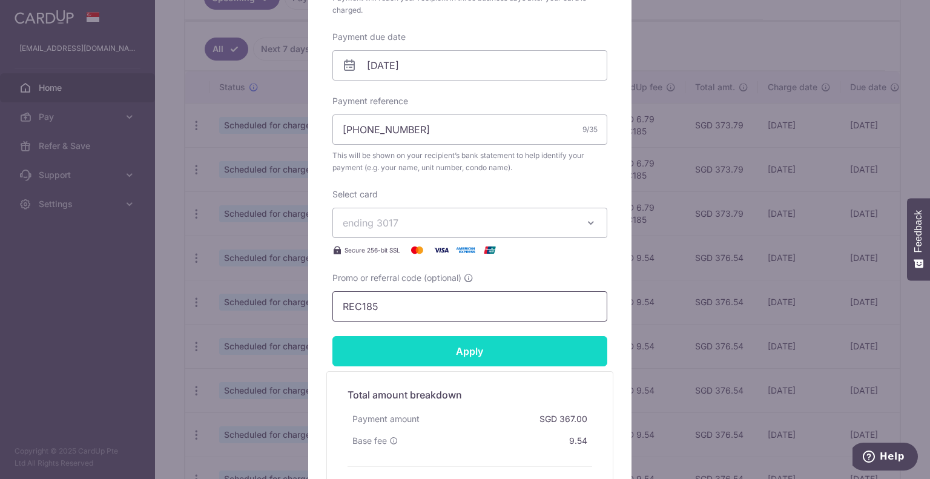
type input "REC185"
click at [415, 347] on input "Apply" at bounding box center [469, 351] width 275 height 30
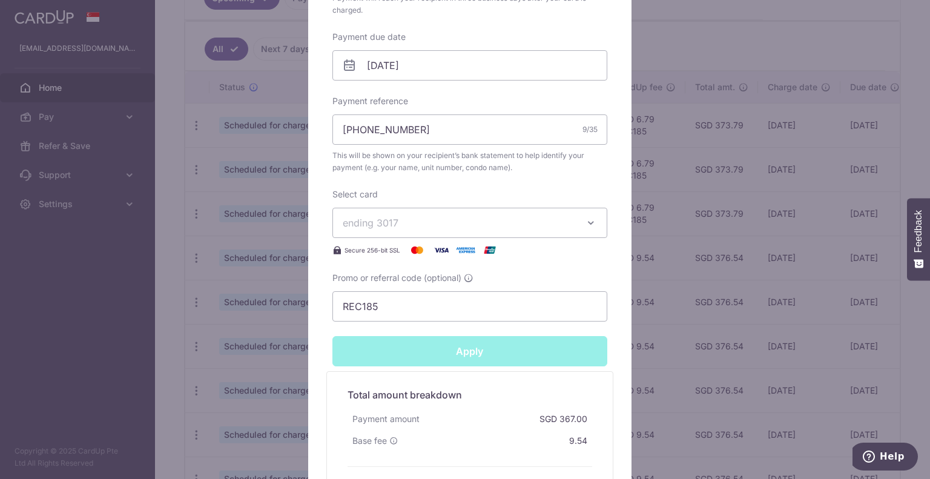
type input "Successfully Applied"
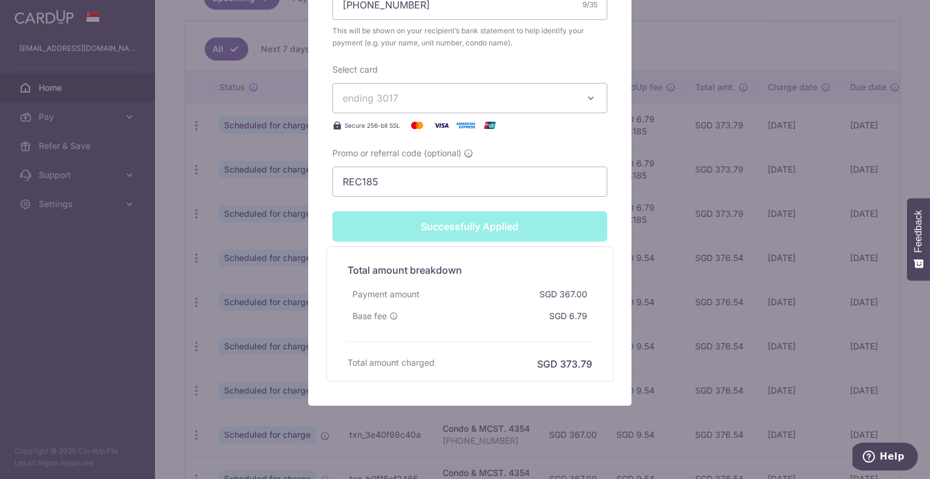
scroll to position [543, 0]
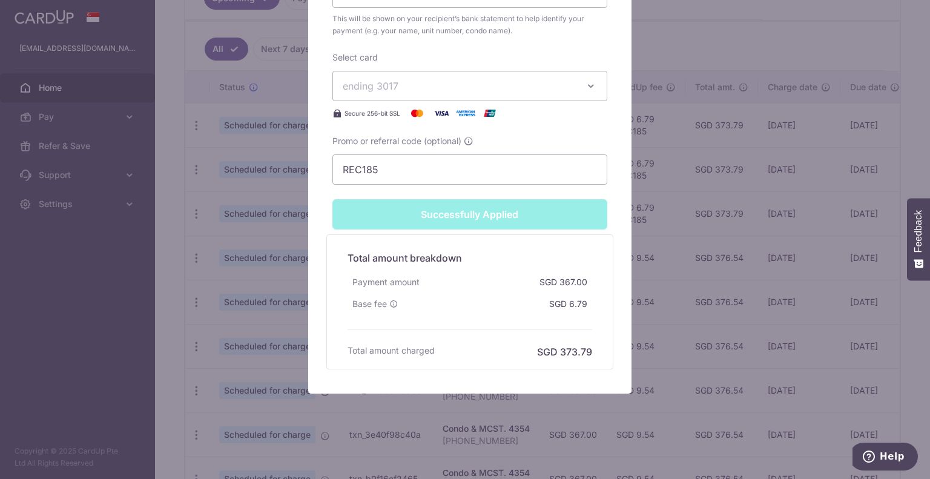
click at [259, 266] on div "Edit payment By clicking apply, you will make changes to all payments to 4354 s…" at bounding box center [465, 239] width 930 height 479
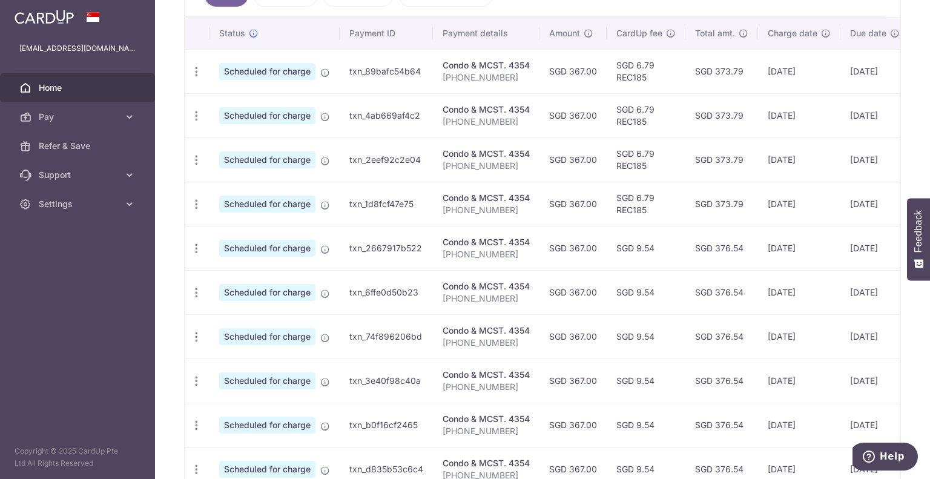
scroll to position [363, 0]
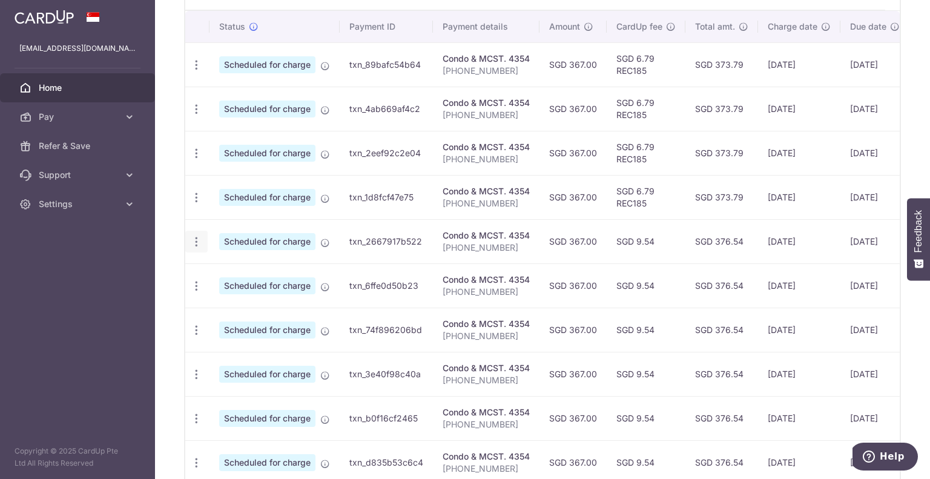
click at [198, 242] on icon "button" at bounding box center [196, 242] width 13 height 13
click at [241, 273] on span "Update payment" at bounding box center [261, 275] width 82 height 15
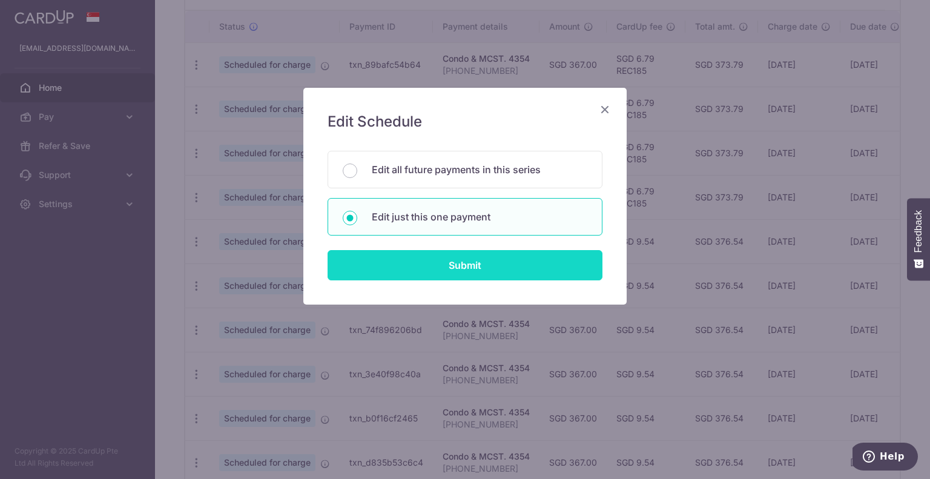
click at [426, 264] on input "Submit" at bounding box center [465, 265] width 275 height 30
radio input "true"
type input "367.00"
type input "[DATE]"
type input "[PHONE_NUMBER]"
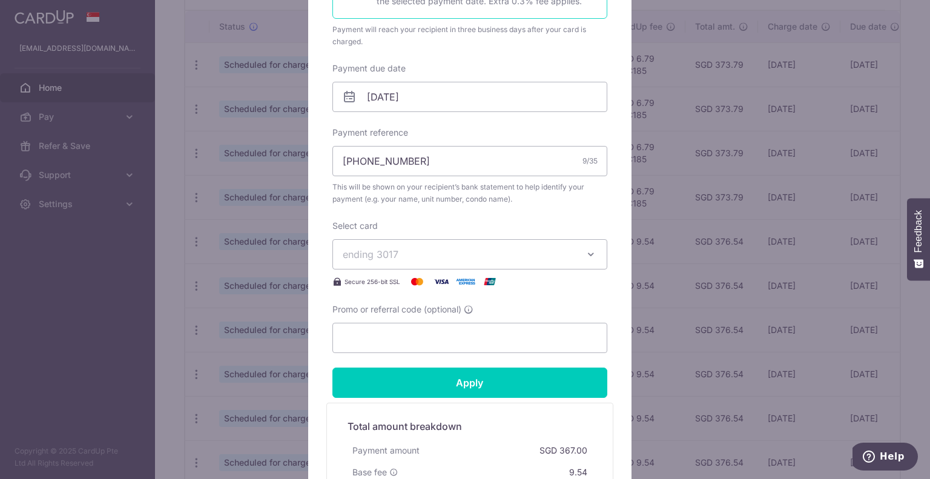
scroll to position [485, 0]
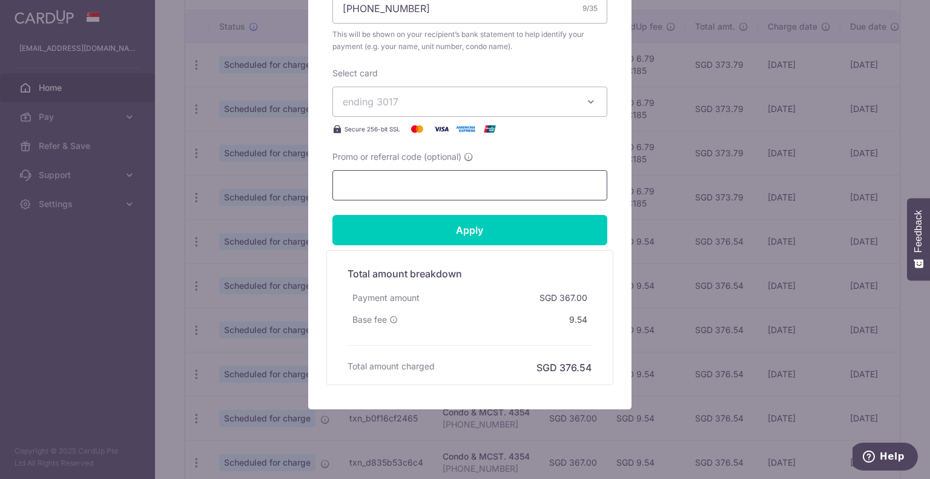
click at [412, 179] on input "Promo or referral code (optional)" at bounding box center [469, 185] width 275 height 30
paste input "REC185"
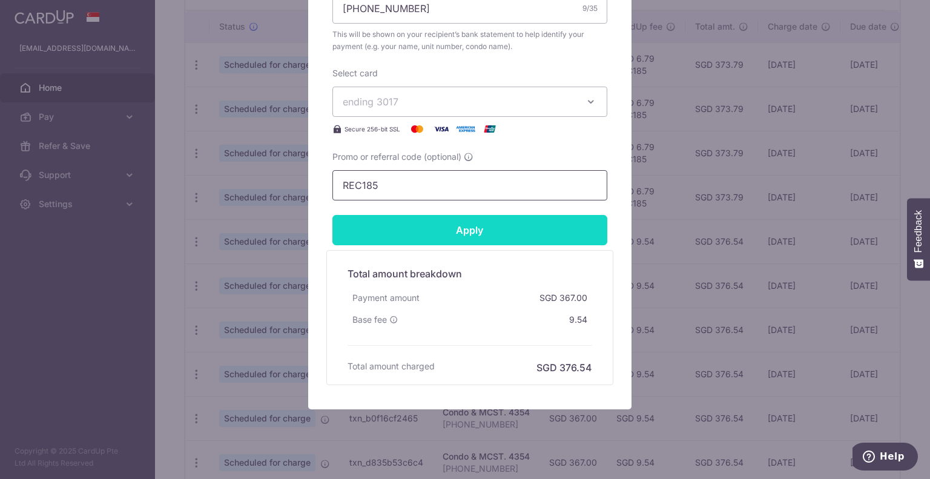
type input "REC185"
click at [418, 226] on input "Apply" at bounding box center [469, 230] width 275 height 30
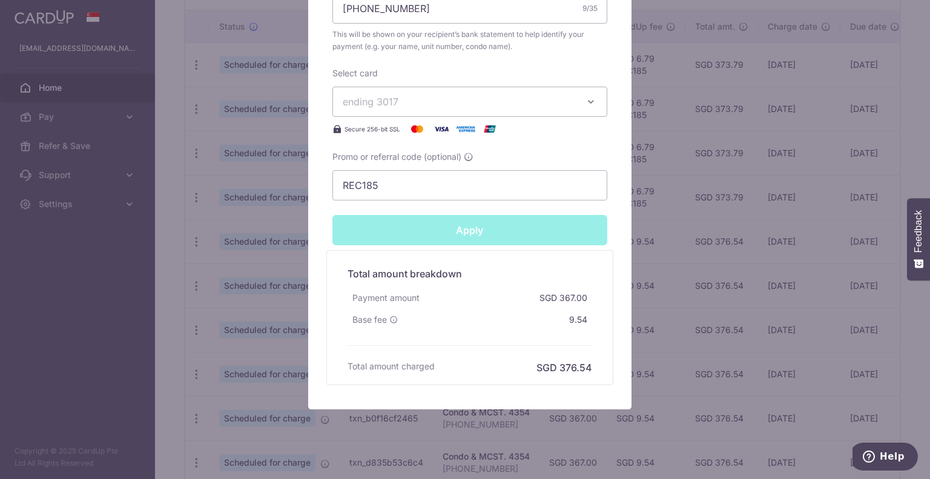
type input "Successfully Applied"
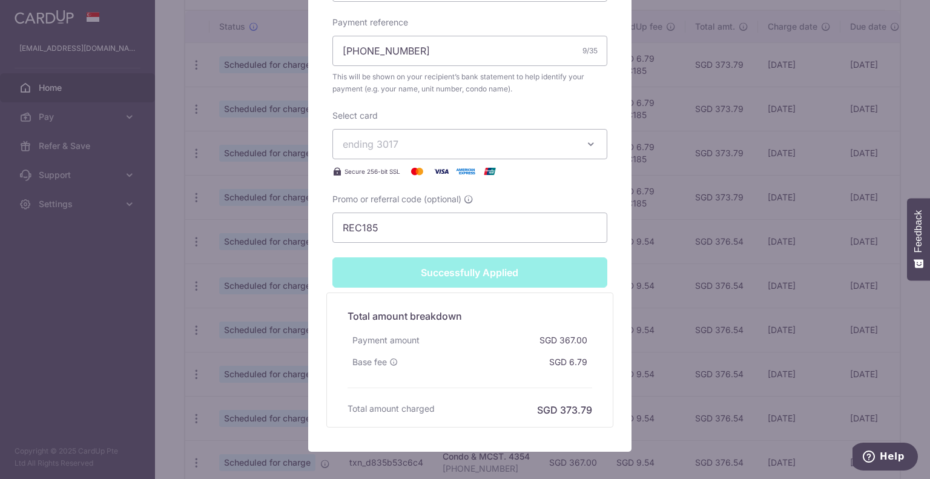
scroll to position [526, 0]
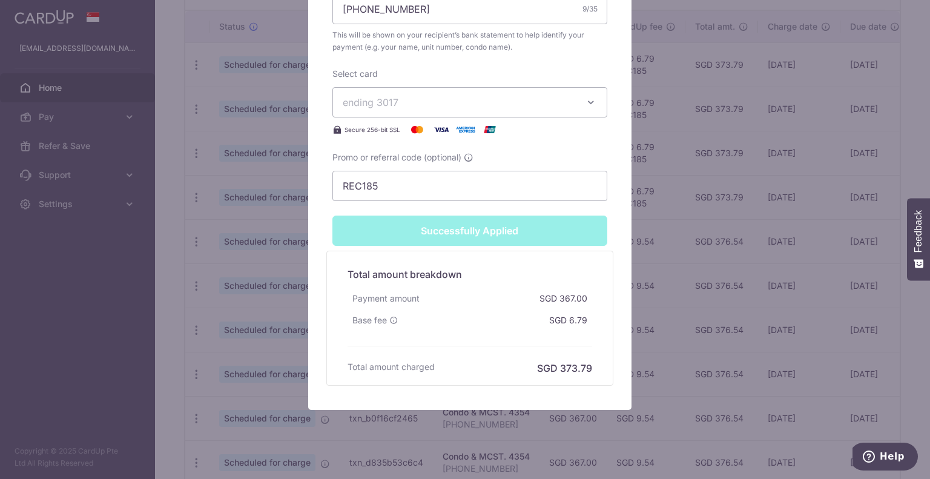
click at [273, 301] on div "Edit payment By clicking apply, you will make changes to all payments to 4354 s…" at bounding box center [465, 239] width 930 height 479
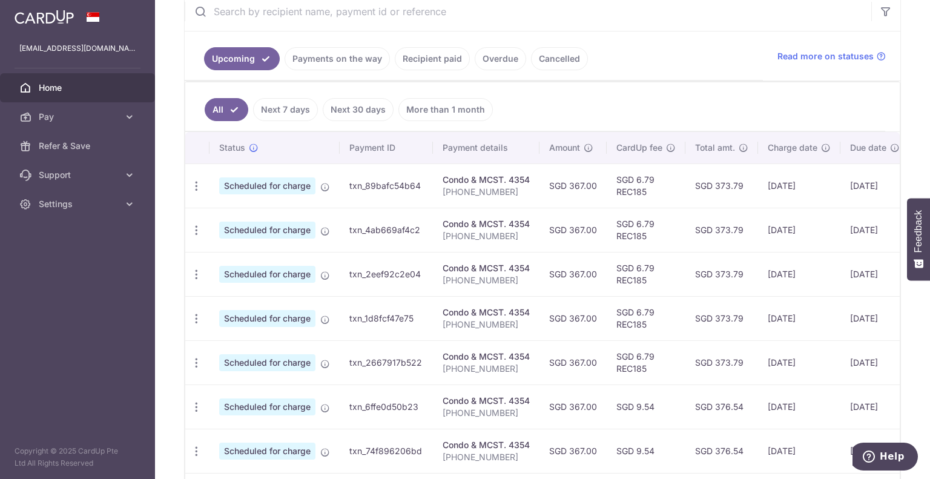
scroll to position [363, 0]
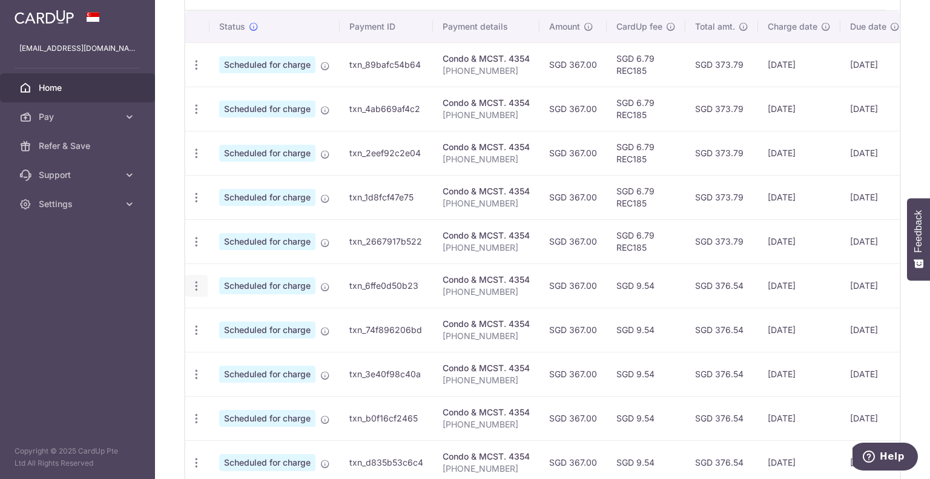
click at [201, 288] on icon "button" at bounding box center [196, 286] width 13 height 13
click at [226, 322] on span "Update payment" at bounding box center [261, 319] width 82 height 15
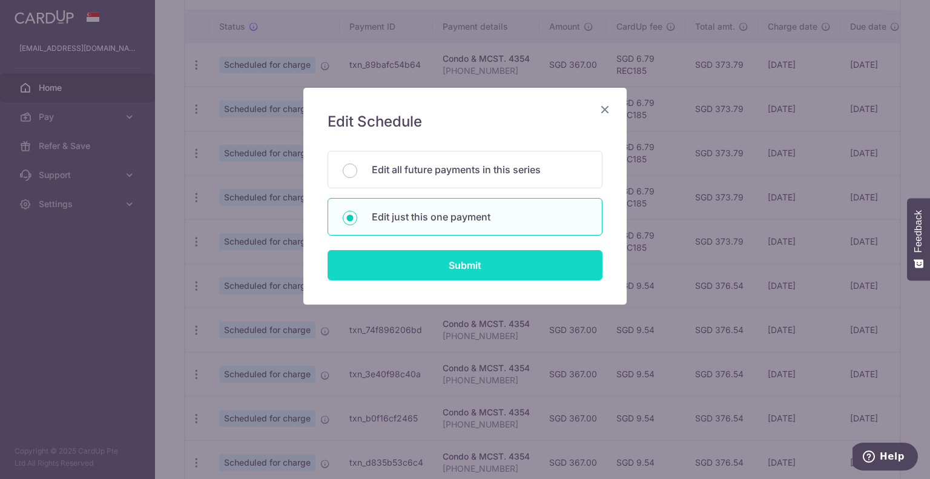
click at [440, 255] on input "Submit" at bounding box center [465, 265] width 275 height 30
radio input "true"
type input "367.00"
type input "[DATE]"
type input "[PHONE_NUMBER]"
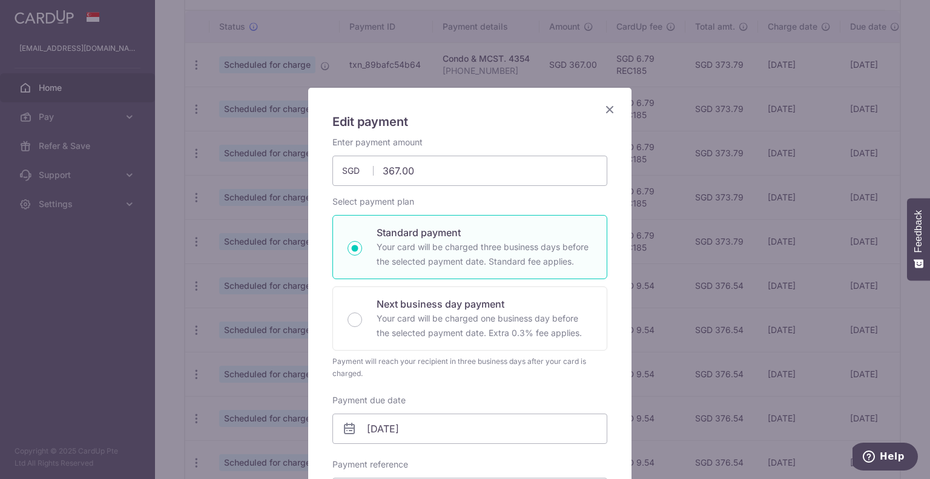
scroll to position [242, 0]
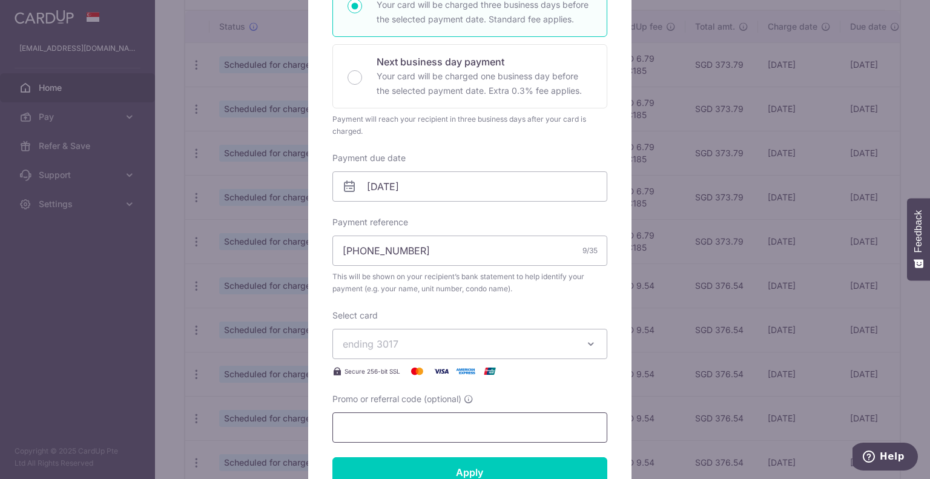
click at [393, 423] on input "Promo or referral code (optional)" at bounding box center [469, 427] width 275 height 30
paste input "REC185"
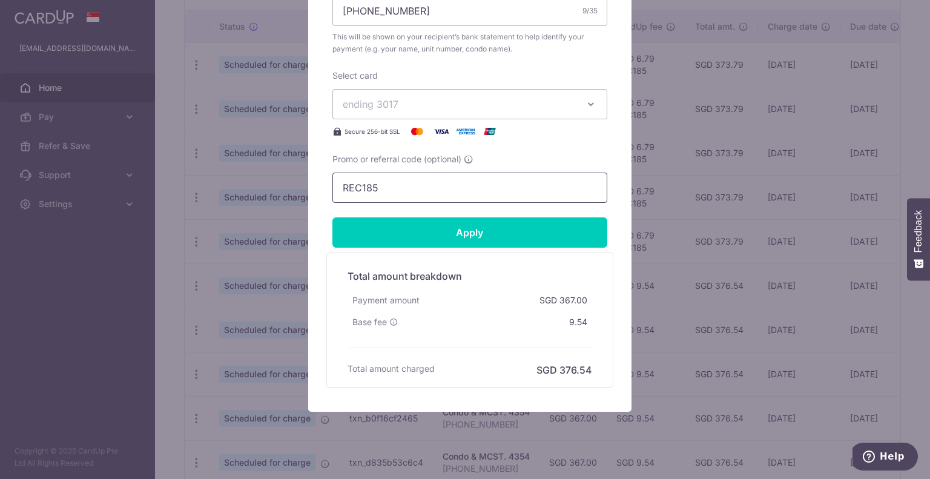
scroll to position [485, 0]
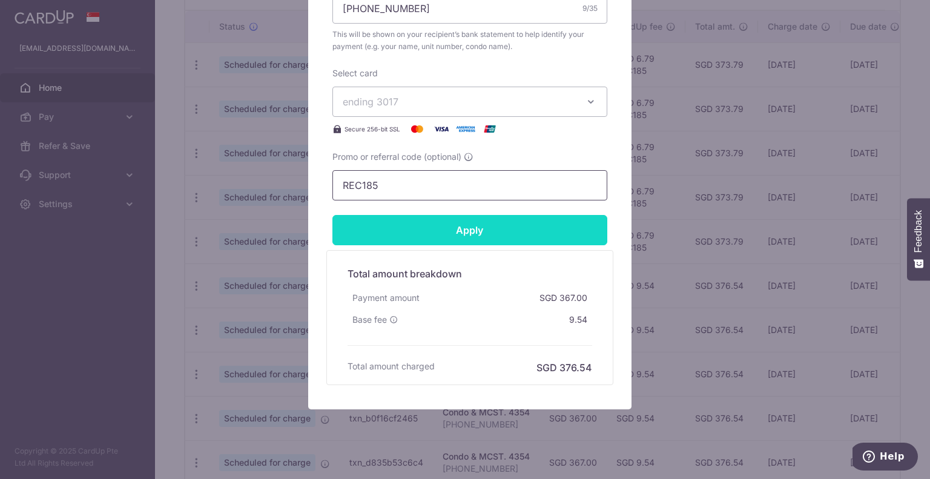
type input "REC185"
click at [453, 239] on input "Apply" at bounding box center [469, 230] width 275 height 30
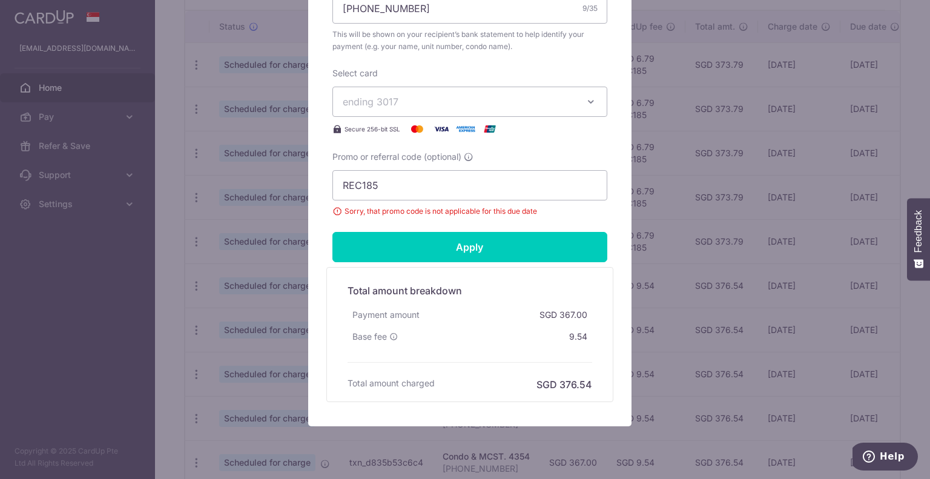
click at [265, 196] on div "Edit payment By clicking apply, you will make changes to all payments to 4354 s…" at bounding box center [465, 239] width 930 height 479
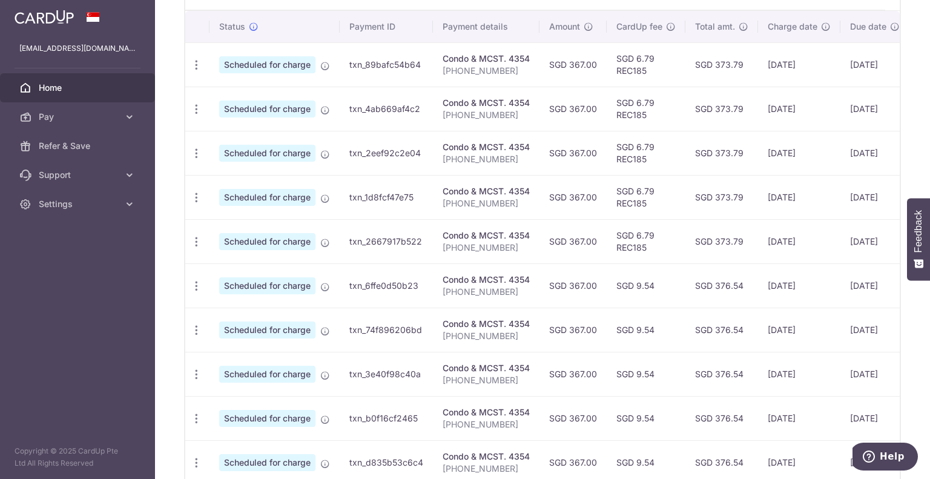
scroll to position [322, 0]
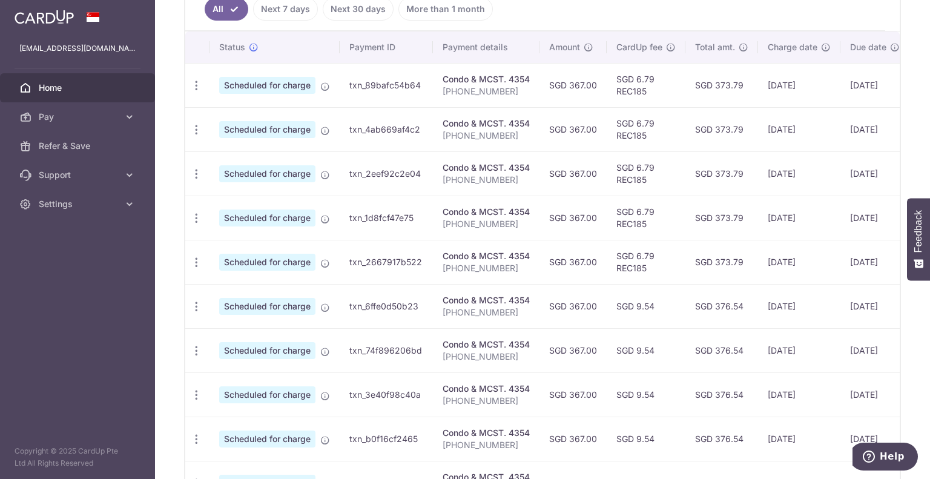
scroll to position [363, 0]
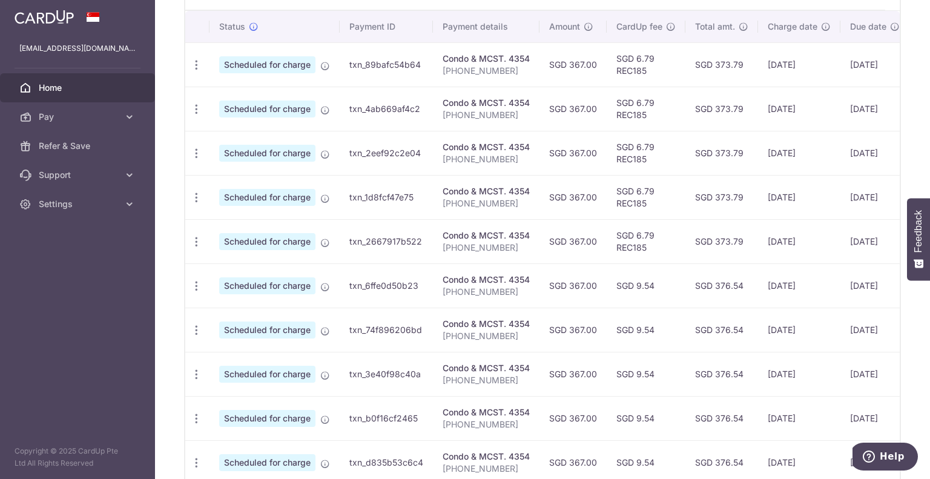
click at [643, 246] on td "SGD 6.79 REC185" at bounding box center [646, 241] width 79 height 44
click at [645, 233] on td "SGD 6.79 REC185" at bounding box center [646, 241] width 79 height 44
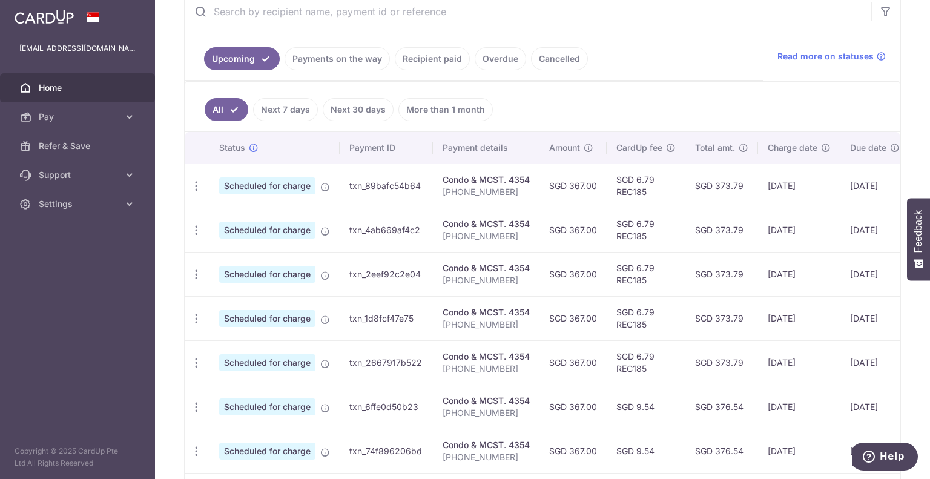
scroll to position [242, 0]
click at [344, 55] on link "Payments on the way" at bounding box center [337, 58] width 105 height 23
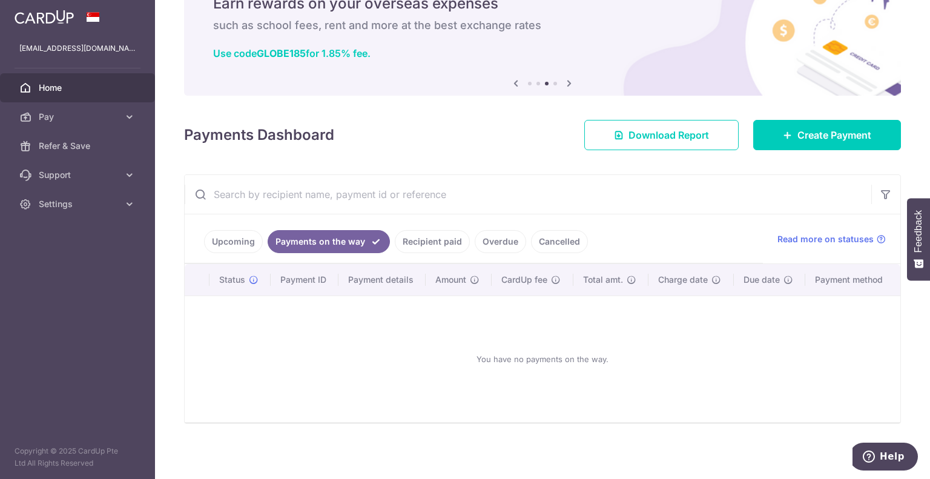
click at [435, 242] on link "Recipient paid" at bounding box center [432, 241] width 75 height 23
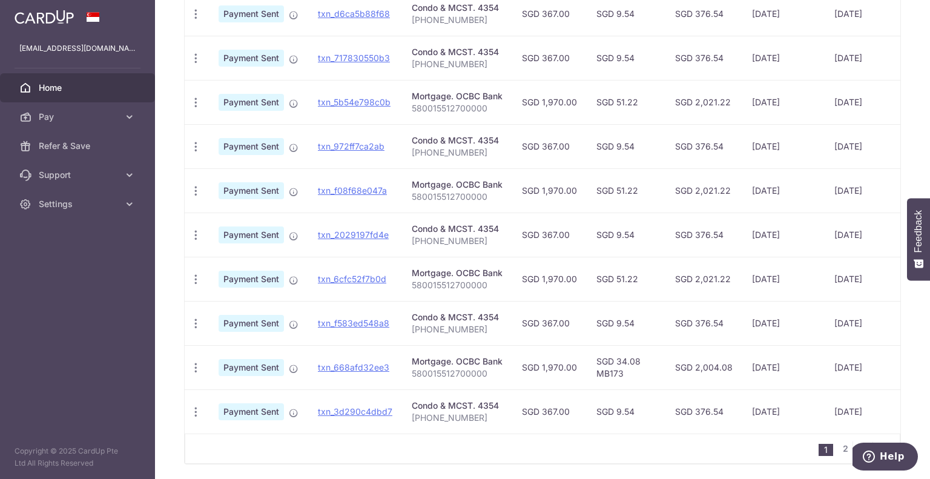
scroll to position [242, 0]
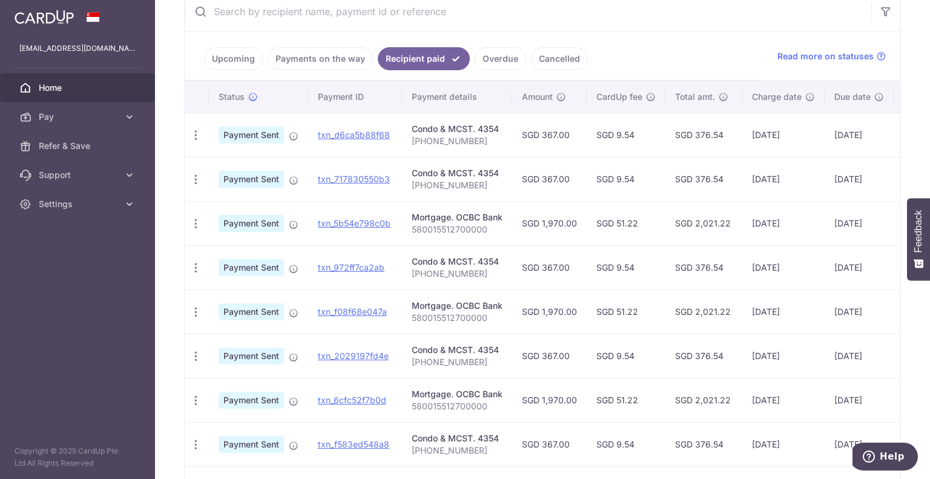
click at [499, 55] on link "Overdue" at bounding box center [500, 58] width 51 height 23
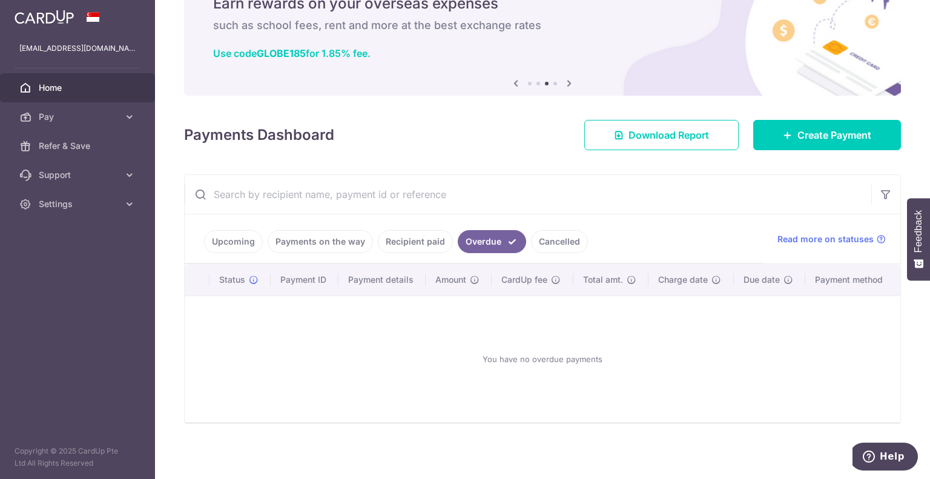
click at [309, 235] on link "Payments on the way" at bounding box center [320, 241] width 105 height 23
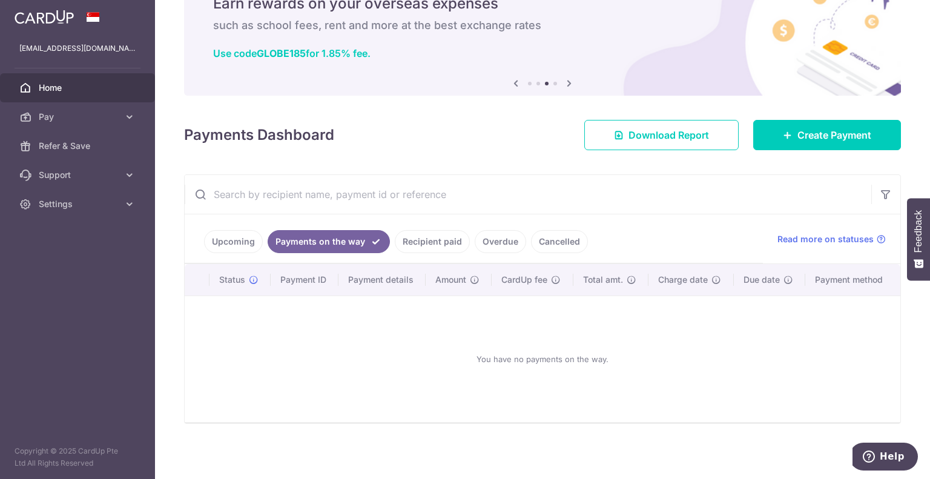
click at [230, 237] on link "Upcoming" at bounding box center [233, 241] width 59 height 23
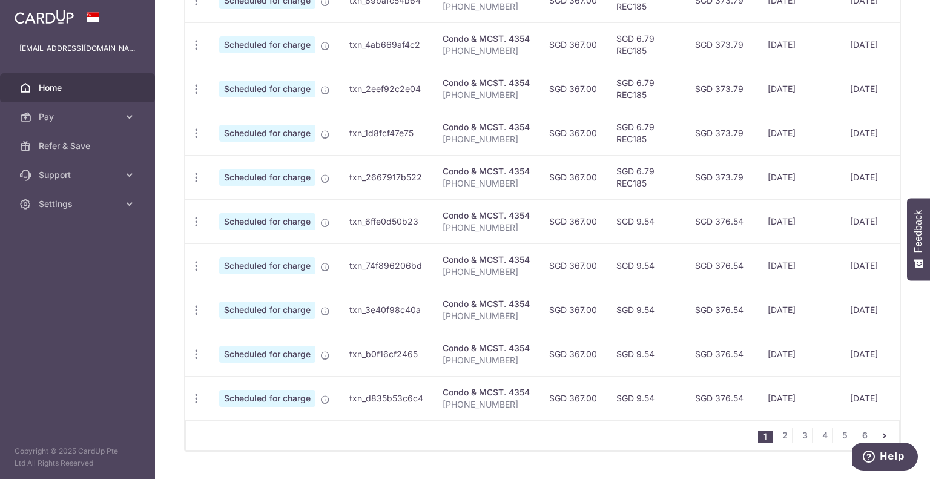
scroll to position [460, 0]
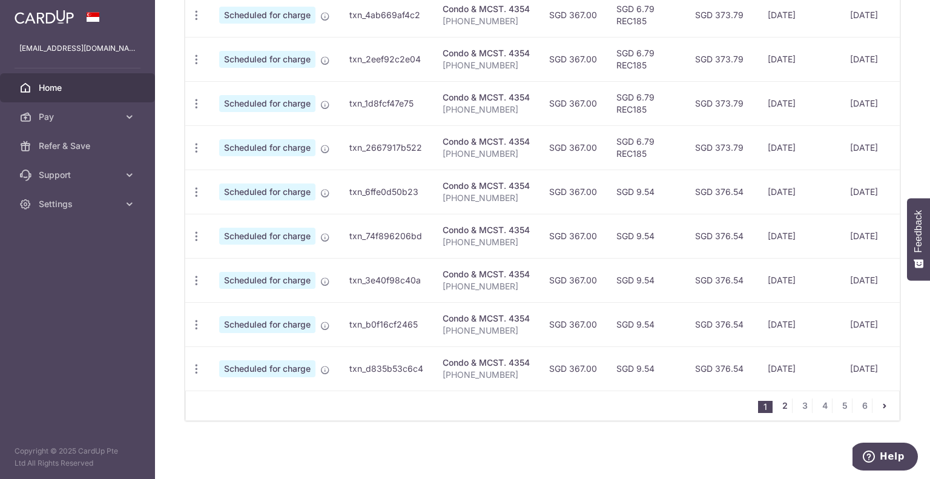
click at [783, 404] on link "2" at bounding box center [785, 406] width 15 height 15
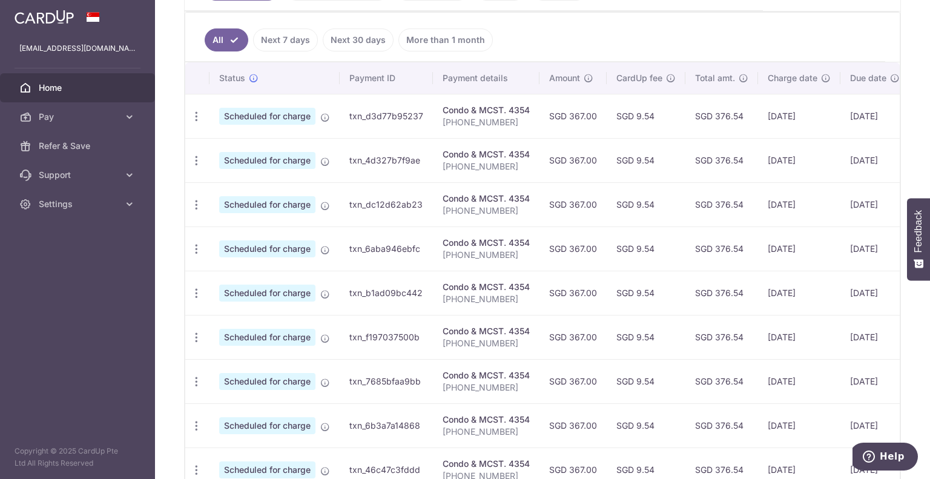
scroll to position [218, 0]
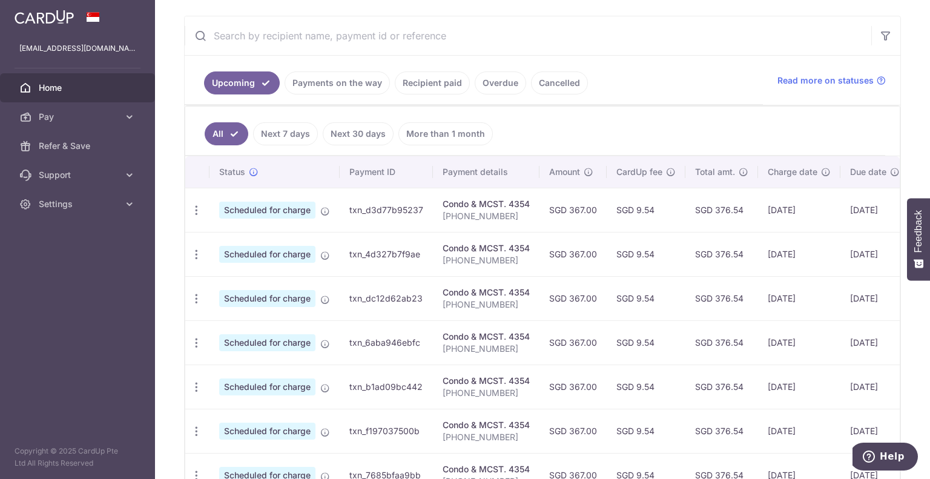
click at [362, 82] on link "Payments on the way" at bounding box center [337, 82] width 105 height 23
